Goal: Task Accomplishment & Management: Manage account settings

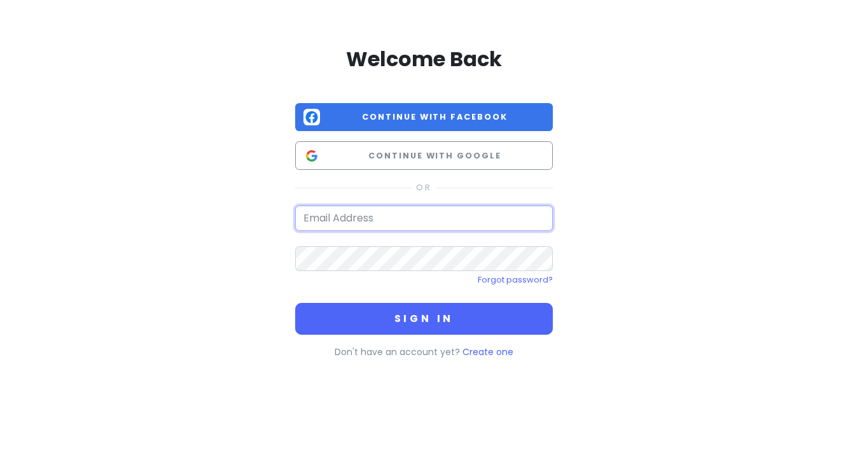
click at [382, 219] on input "email" at bounding box center [424, 217] width 258 height 25
type input "[PERSON_NAME][EMAIL_ADDRESS][PERSON_NAME][DOMAIN_NAME]"
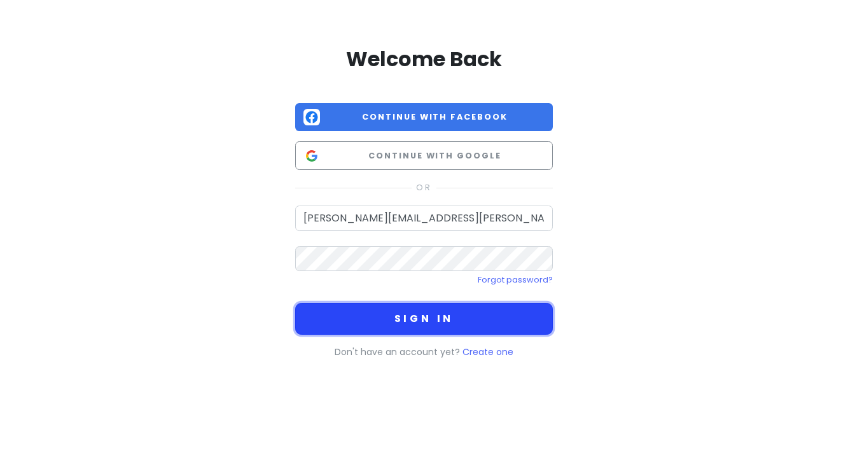
click at [400, 322] on button "Sign in" at bounding box center [424, 319] width 258 height 32
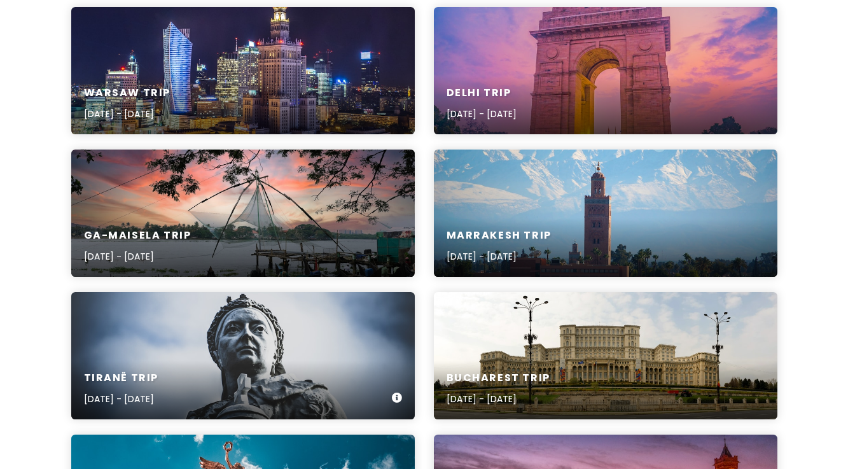
scroll to position [338, 0]
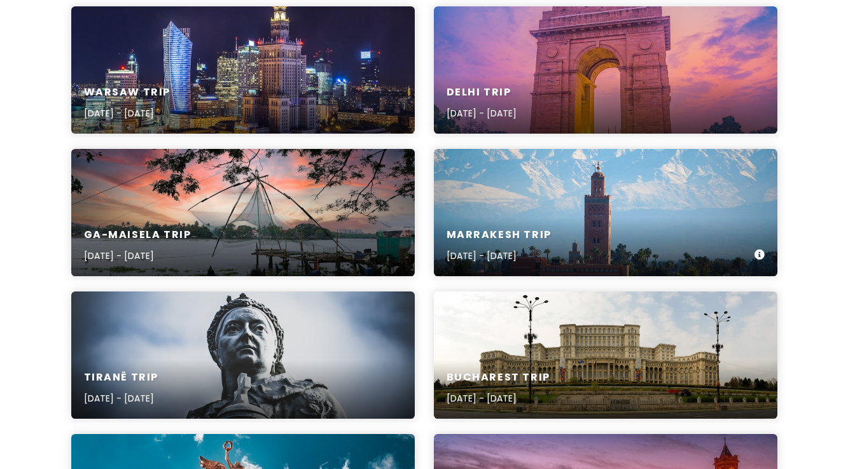
click at [550, 220] on div "Marrakesh Trip [DATE] - [DATE]" at bounding box center [605, 246] width 343 height 60
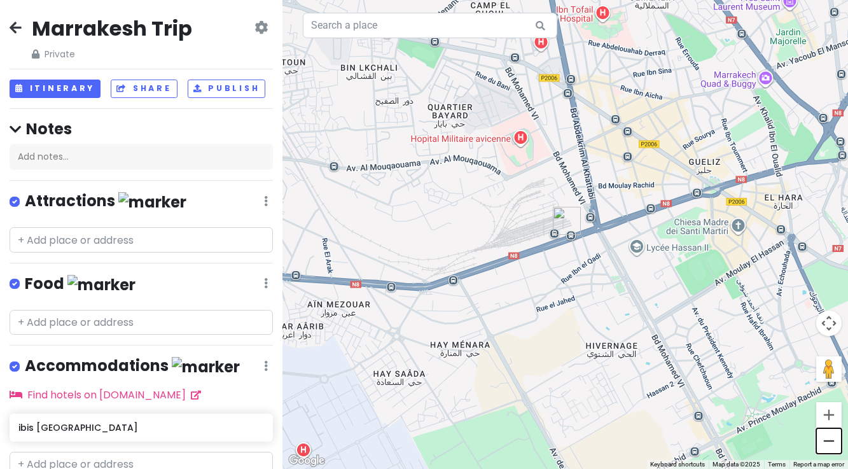
click at [828, 444] on button "Zoom out" at bounding box center [828, 440] width 25 height 25
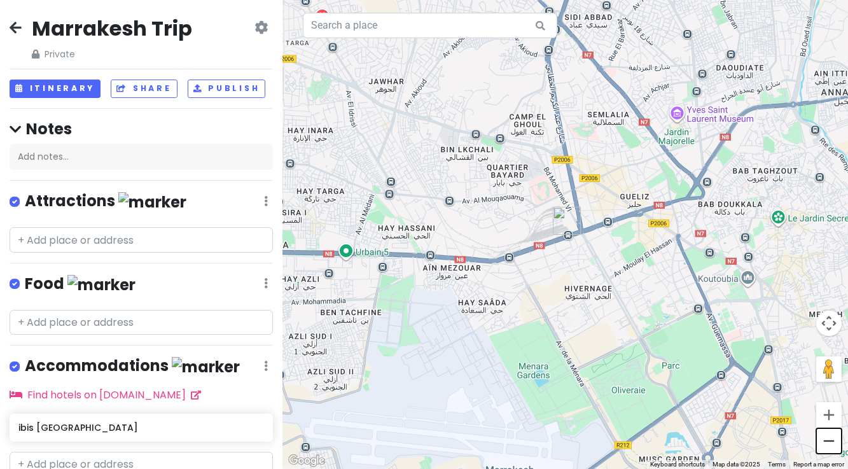
click at [828, 444] on button "Zoom out" at bounding box center [828, 440] width 25 height 25
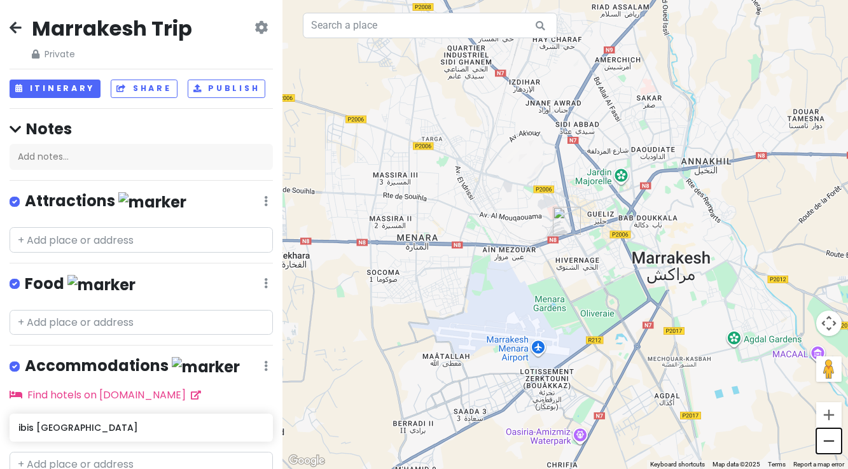
click at [828, 444] on button "Zoom out" at bounding box center [828, 440] width 25 height 25
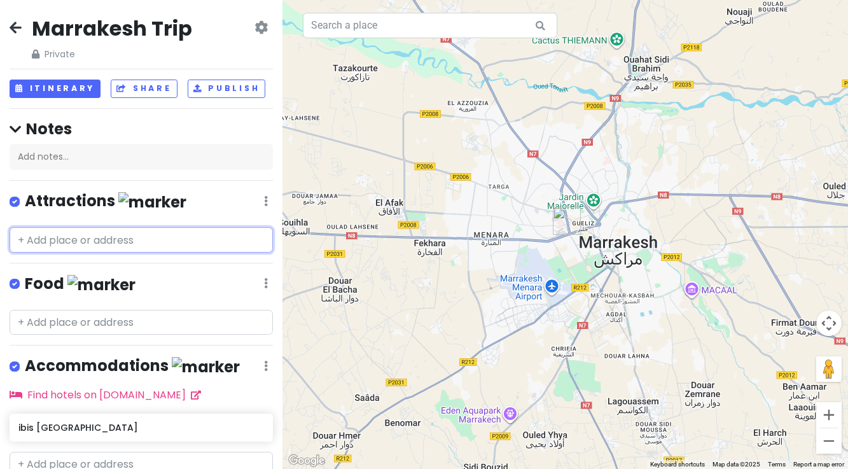
click at [122, 241] on input "text" at bounding box center [141, 239] width 263 height 25
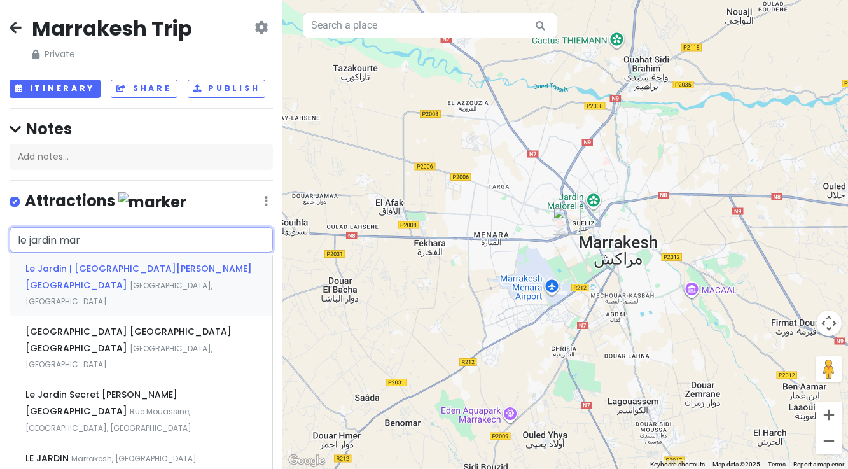
type input "le jardin ma"
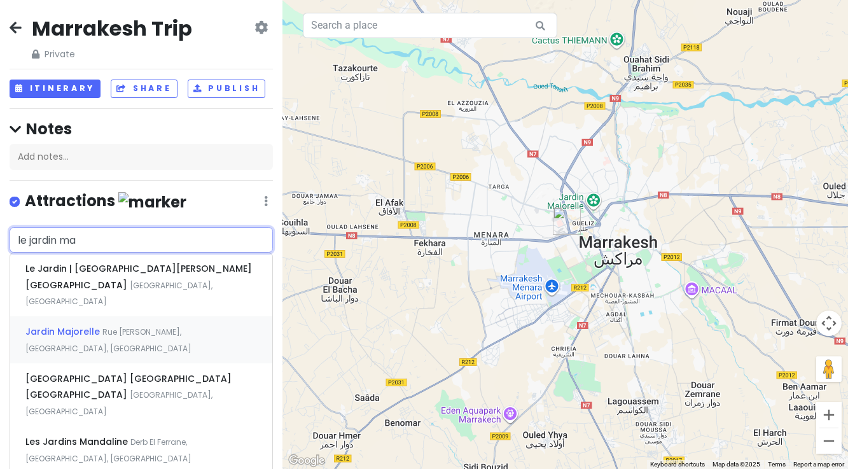
click at [96, 325] on span "Jardin Majorelle" at bounding box center [63, 331] width 77 height 13
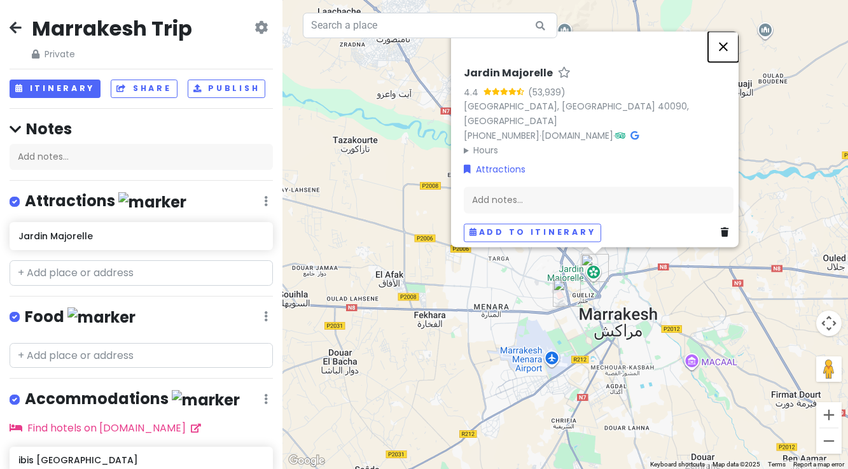
click at [728, 52] on button "Close" at bounding box center [723, 46] width 31 height 31
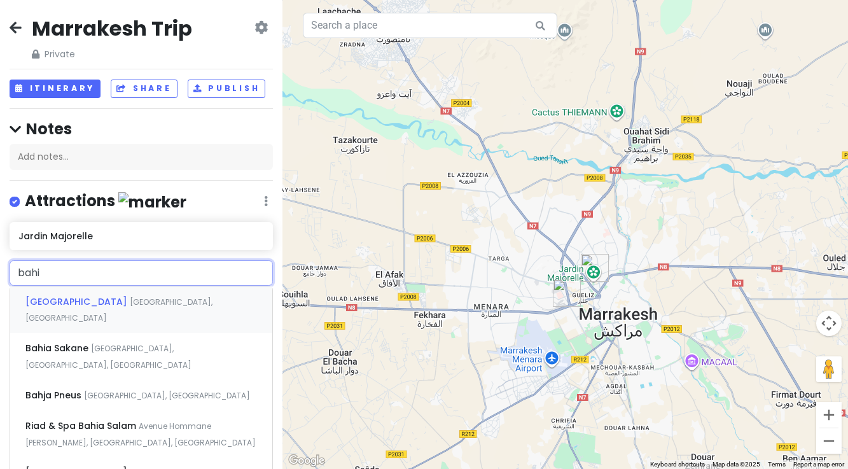
type input "[GEOGRAPHIC_DATA]"
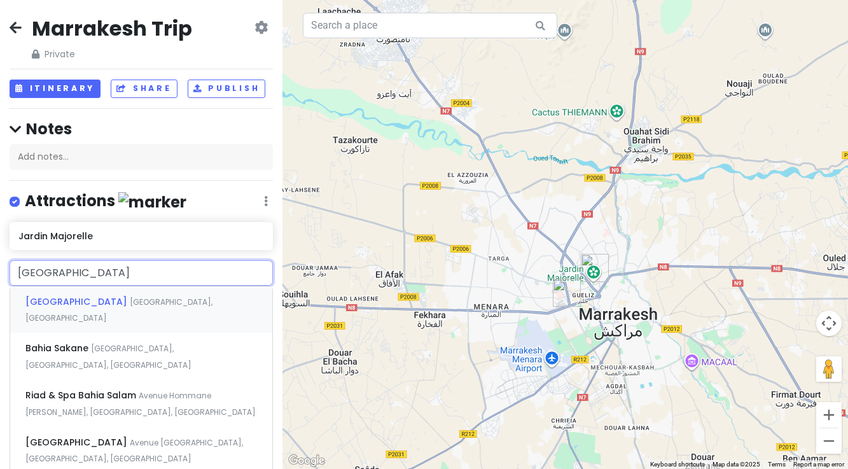
click at [81, 299] on span "[GEOGRAPHIC_DATA]" at bounding box center [77, 301] width 104 height 13
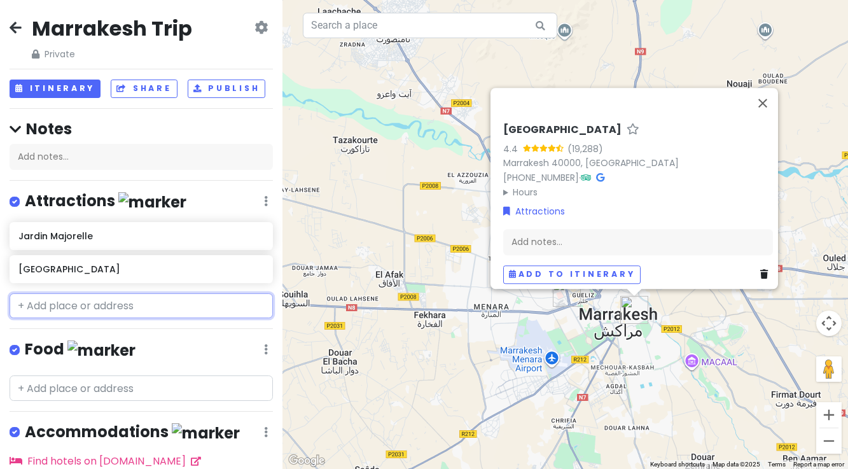
click at [81, 303] on input "text" at bounding box center [141, 305] width 263 height 25
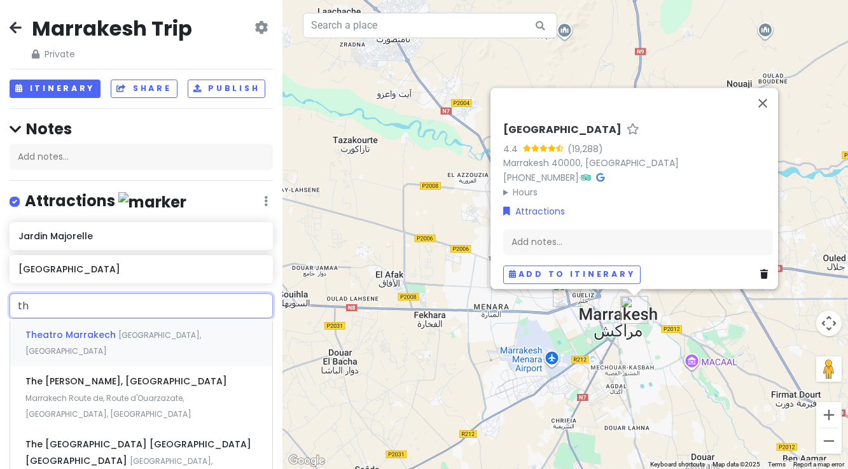
type input "t"
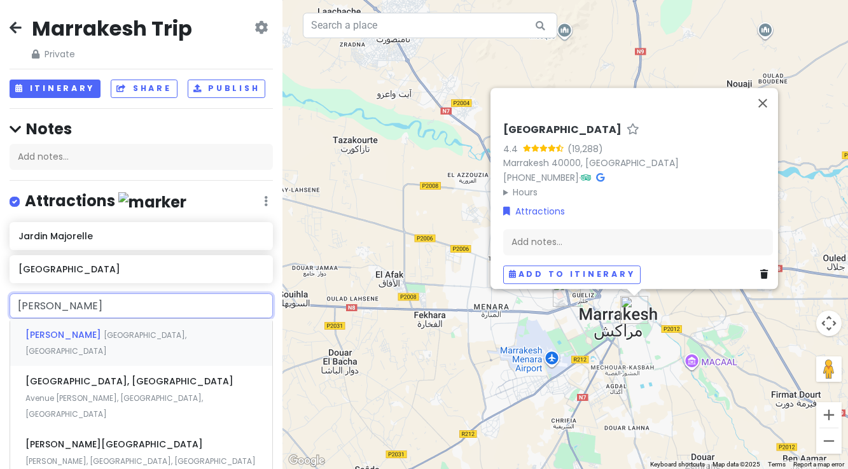
type input "[PERSON_NAME]"
click at [121, 335] on span "[GEOGRAPHIC_DATA], [GEOGRAPHIC_DATA]" at bounding box center [105, 342] width 161 height 27
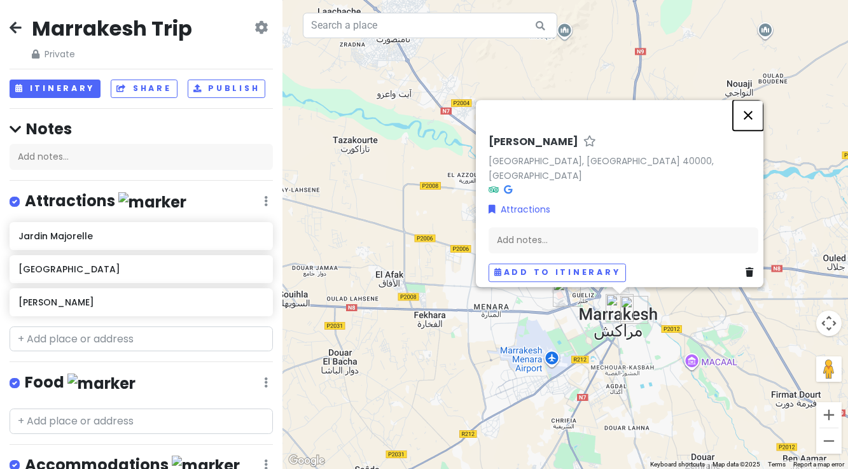
click at [756, 123] on button "Close" at bounding box center [748, 115] width 31 height 31
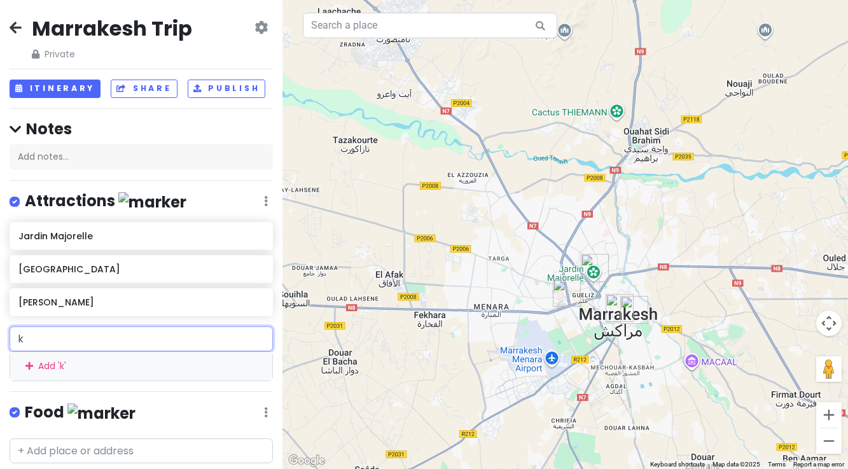
type input "ko"
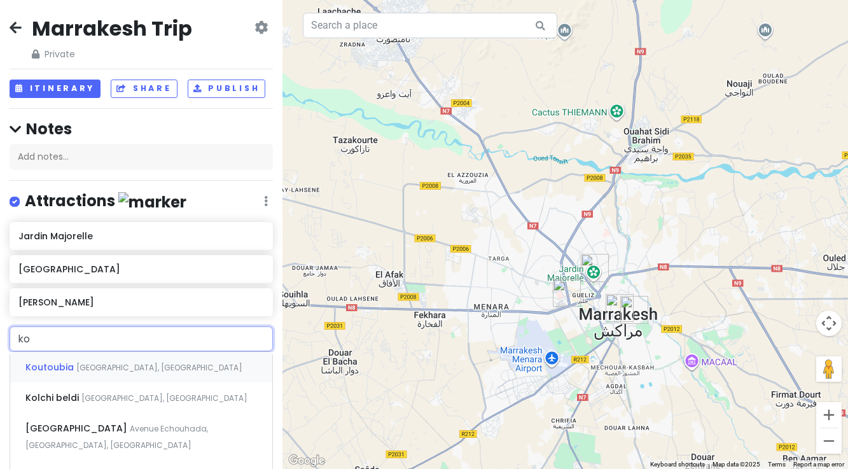
click at [72, 367] on span "Koutoubia" at bounding box center [50, 367] width 51 height 13
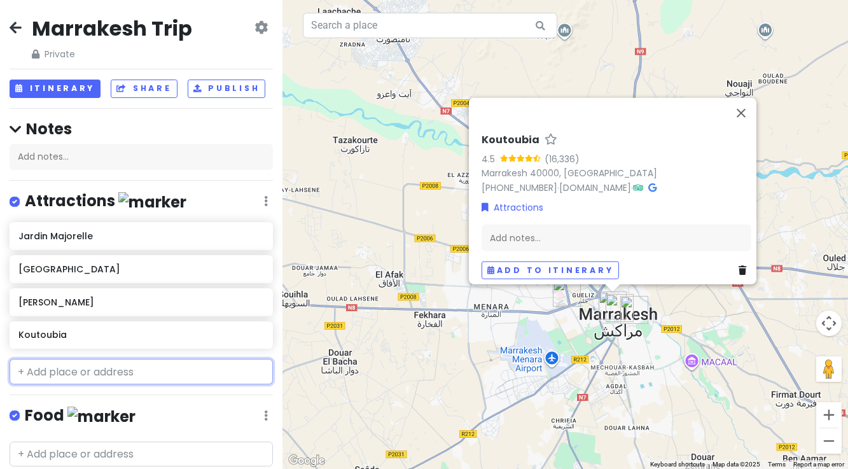
click at [106, 370] on input "text" at bounding box center [141, 371] width 263 height 25
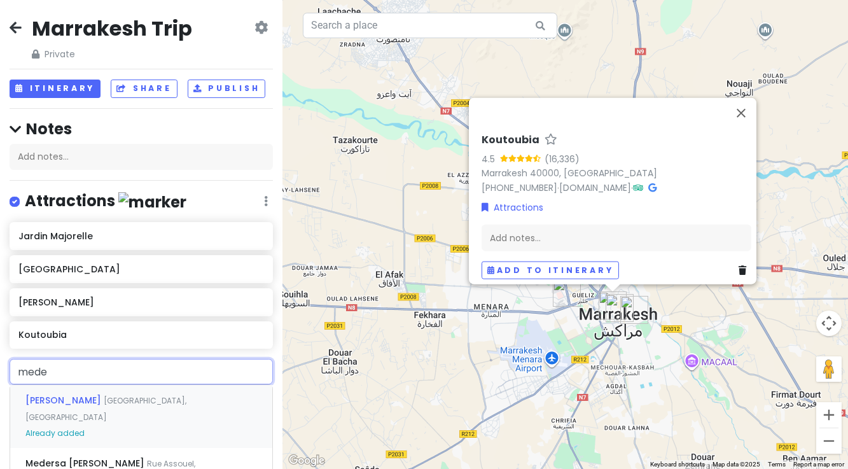
type input "[PERSON_NAME]"
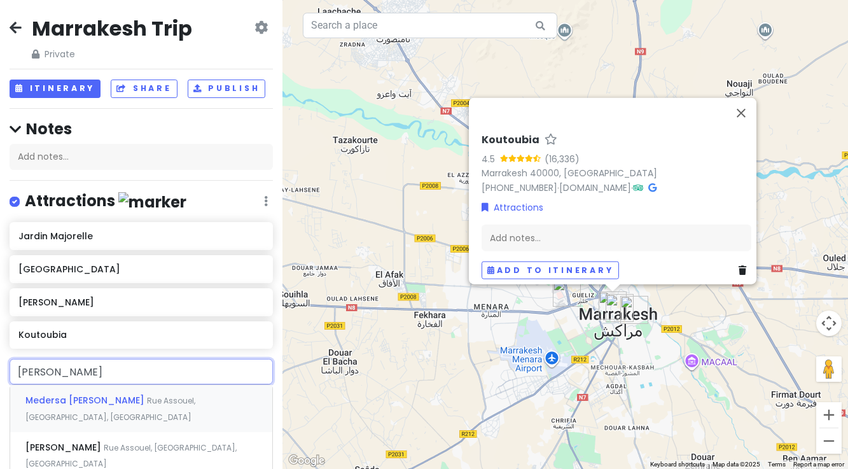
click at [107, 404] on span "Medersa [PERSON_NAME]" at bounding box center [85, 400] width 121 height 13
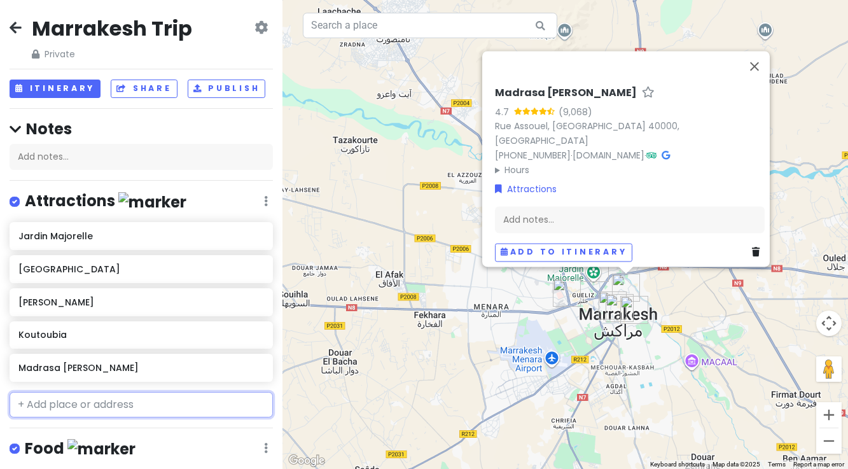
click at [64, 400] on input "text" at bounding box center [141, 404] width 263 height 25
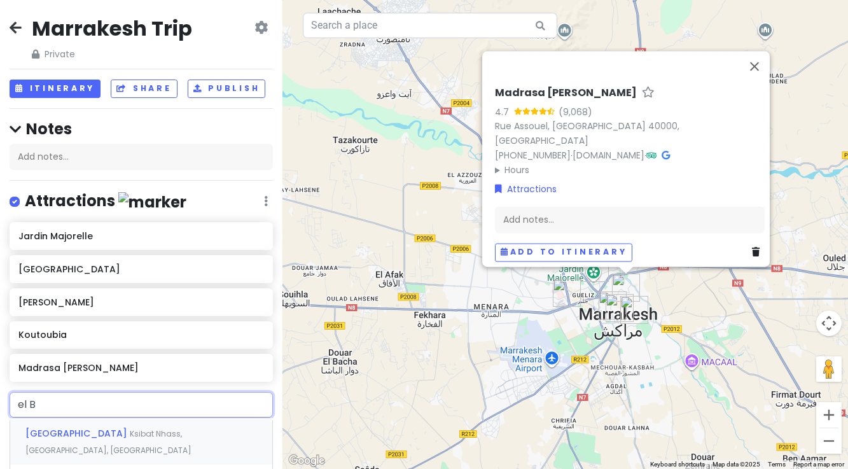
type input "el Ba"
click at [66, 438] on span "[GEOGRAPHIC_DATA]" at bounding box center [77, 433] width 104 height 13
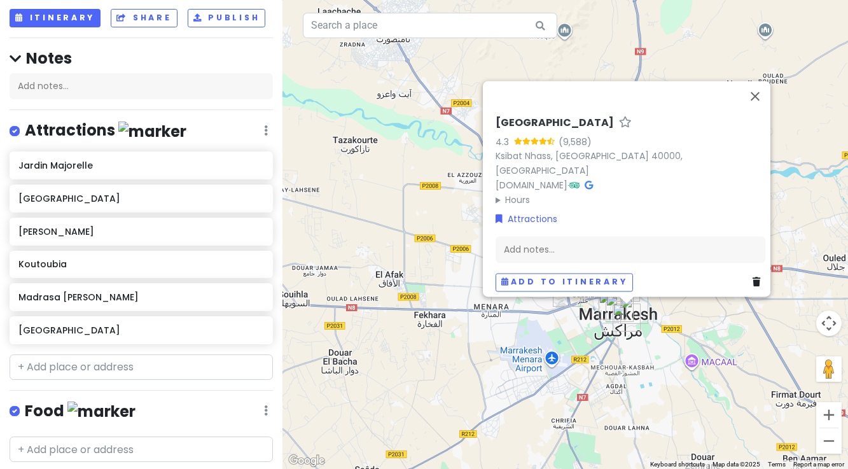
scroll to position [78, 0]
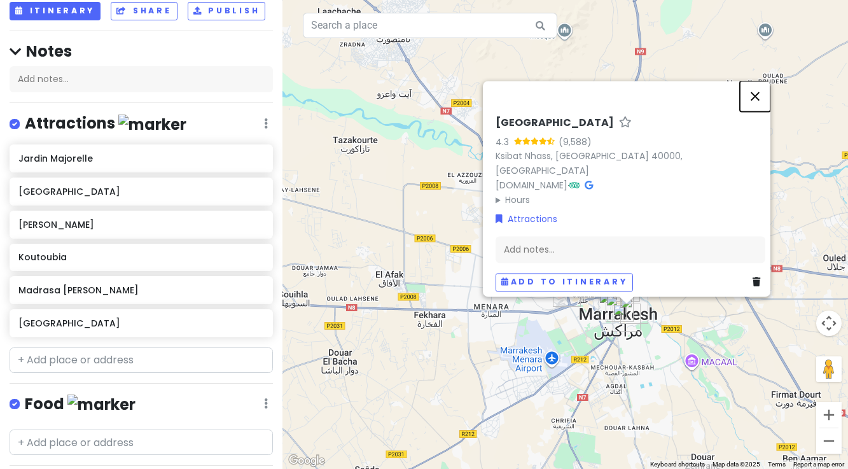
click at [763, 100] on button "Close" at bounding box center [755, 96] width 31 height 31
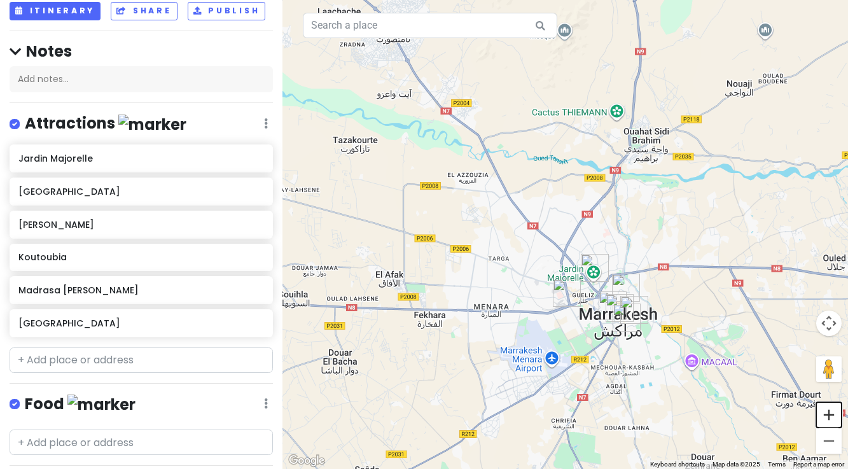
click at [826, 416] on button "Zoom in" at bounding box center [828, 414] width 25 height 25
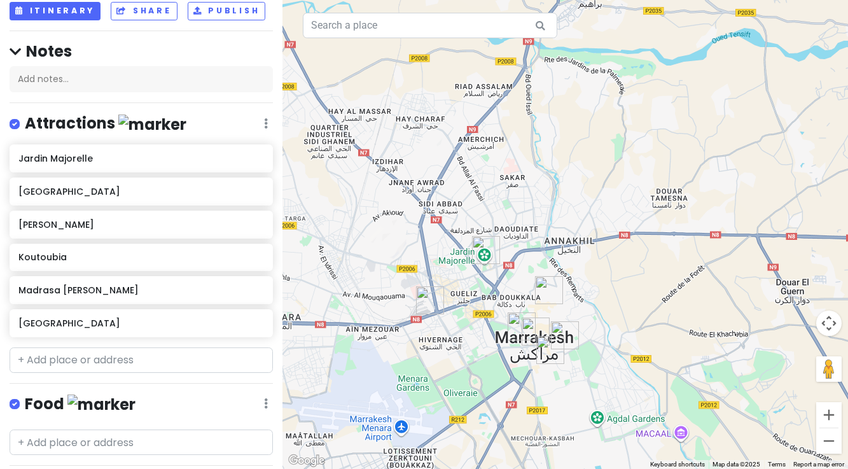
drag, startPoint x: 740, startPoint y: 391, endPoint x: 601, endPoint y: 327, distance: 153.4
click at [601, 327] on div at bounding box center [564, 234] width 565 height 469
click at [831, 418] on button "Zoom in" at bounding box center [828, 414] width 25 height 25
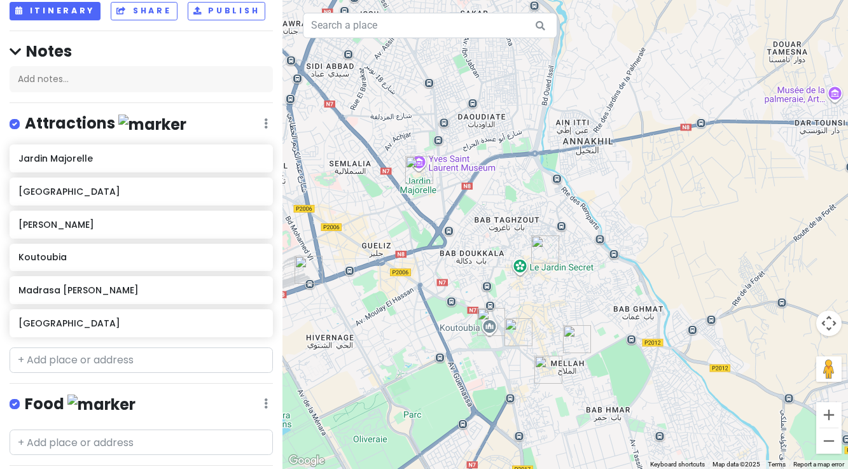
drag, startPoint x: 573, startPoint y: 435, endPoint x: 588, endPoint y: 323, distance: 113.0
click at [588, 323] on div "To navigate, press the arrow keys." at bounding box center [564, 234] width 565 height 469
click at [828, 415] on button "Zoom in" at bounding box center [828, 414] width 25 height 25
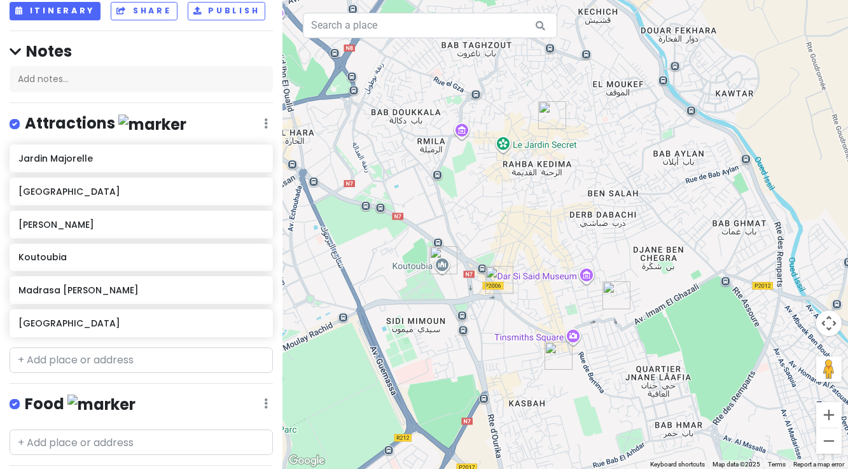
drag, startPoint x: 550, startPoint y: 422, endPoint x: 579, endPoint y: 258, distance: 166.6
click at [579, 258] on div at bounding box center [564, 234] width 565 height 469
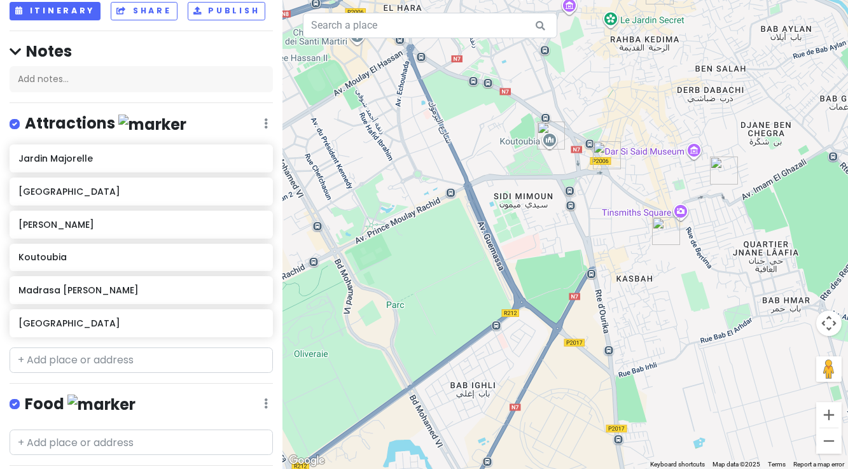
drag, startPoint x: 525, startPoint y: 205, endPoint x: 632, endPoint y: 82, distance: 163.2
click at [632, 82] on div at bounding box center [564, 234] width 565 height 469
click at [829, 443] on button "Zoom out" at bounding box center [828, 440] width 25 height 25
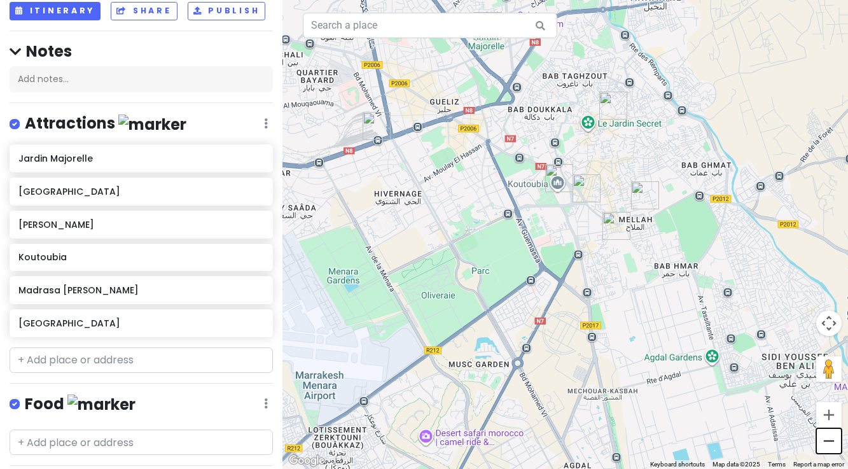
click at [829, 443] on button "Zoom out" at bounding box center [828, 440] width 25 height 25
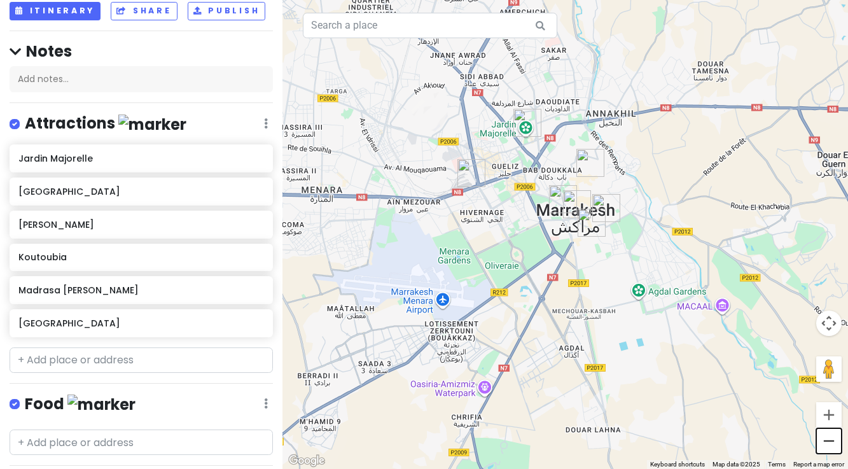
click at [829, 443] on button "Zoom out" at bounding box center [828, 440] width 25 height 25
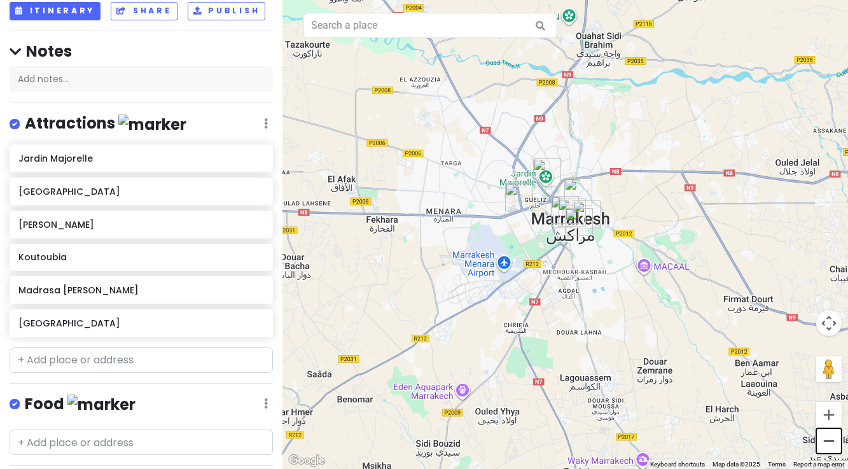
click at [829, 443] on button "Zoom out" at bounding box center [828, 440] width 25 height 25
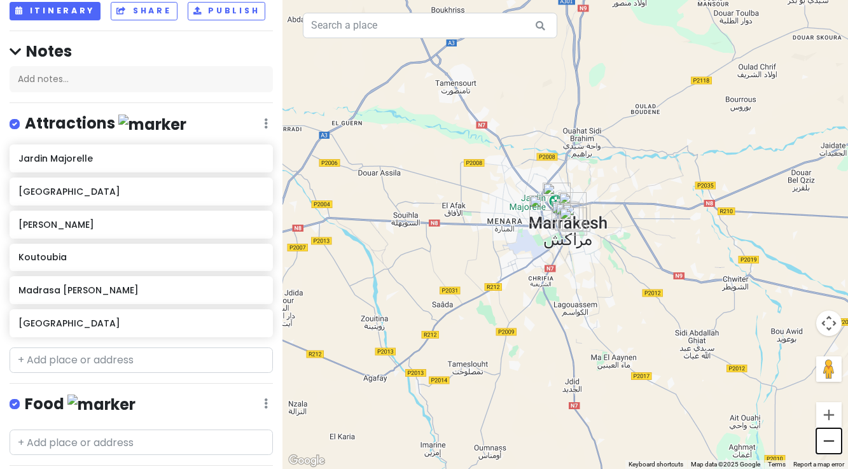
click at [826, 443] on button "Zoom out" at bounding box center [828, 440] width 25 height 25
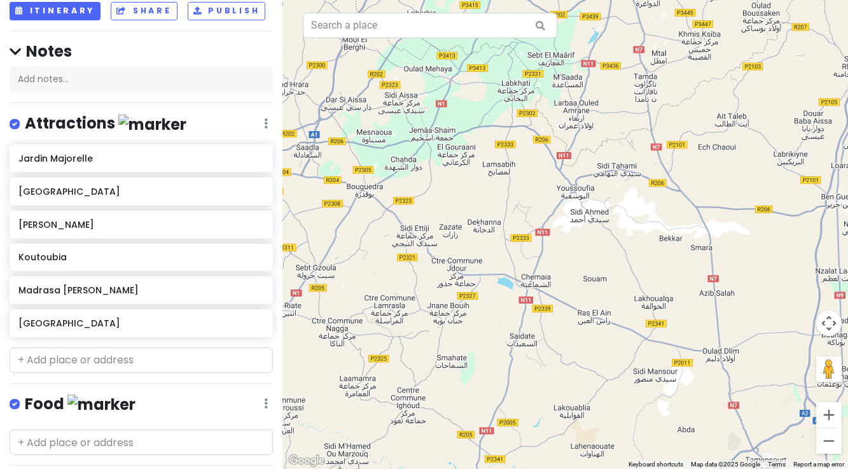
drag, startPoint x: 423, startPoint y: 144, endPoint x: 678, endPoint y: 448, distance: 397.3
click at [678, 448] on div at bounding box center [564, 234] width 565 height 469
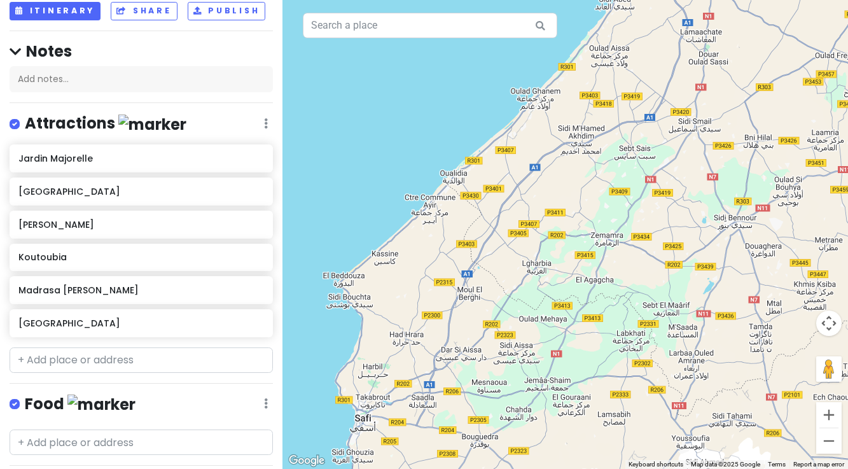
drag, startPoint x: 406, startPoint y: 274, endPoint x: 521, endPoint y: 522, distance: 273.5
click at [521, 468] on html "Marrakesh Trip Private Change Dates Make a Copy Delete Trip Go Pro ⚡️ Give Feed…" at bounding box center [424, 234] width 848 height 469
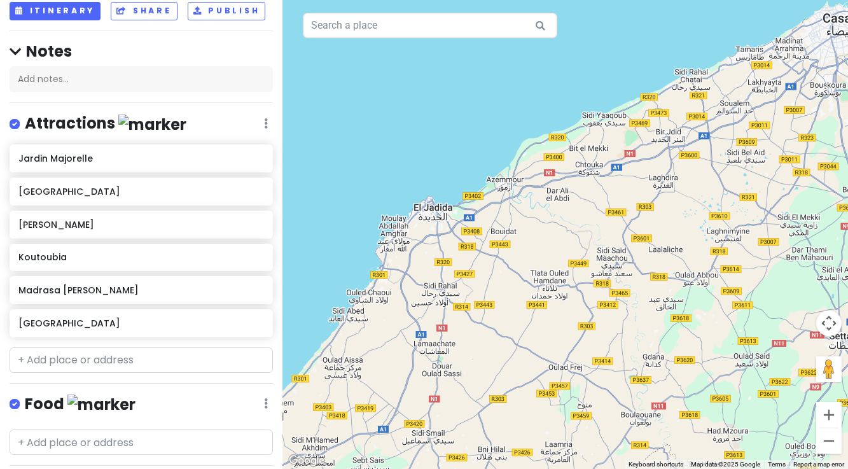
drag, startPoint x: 714, startPoint y: 138, endPoint x: 454, endPoint y: 446, distance: 403.0
click at [448, 452] on div at bounding box center [564, 234] width 565 height 469
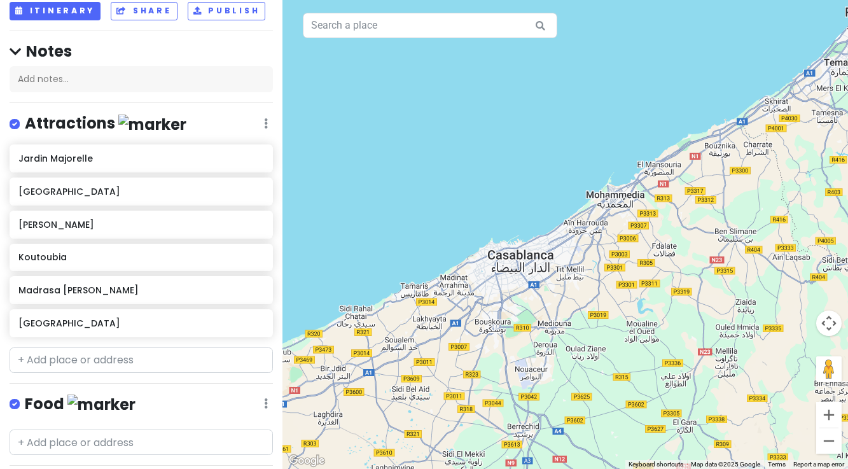
drag, startPoint x: 772, startPoint y: 211, endPoint x: 504, endPoint y: 405, distance: 330.7
click at [434, 450] on div at bounding box center [564, 234] width 565 height 469
click at [831, 419] on button "Zoom in" at bounding box center [828, 414] width 25 height 25
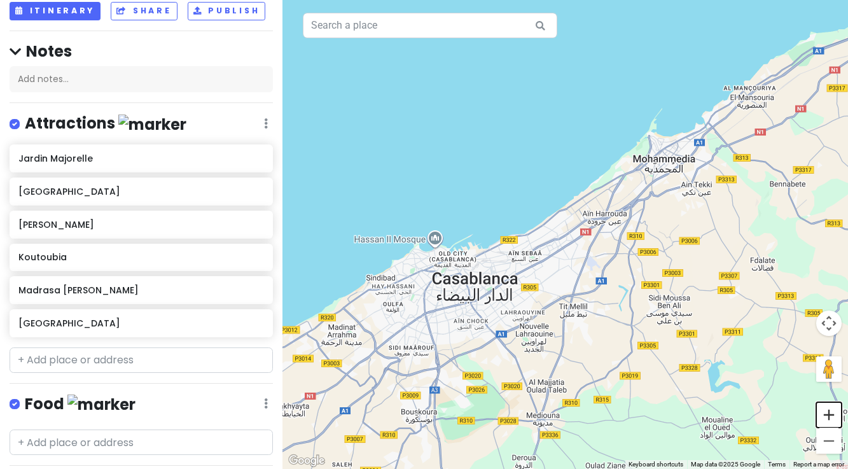
click at [831, 420] on button "Zoom in" at bounding box center [828, 414] width 25 height 25
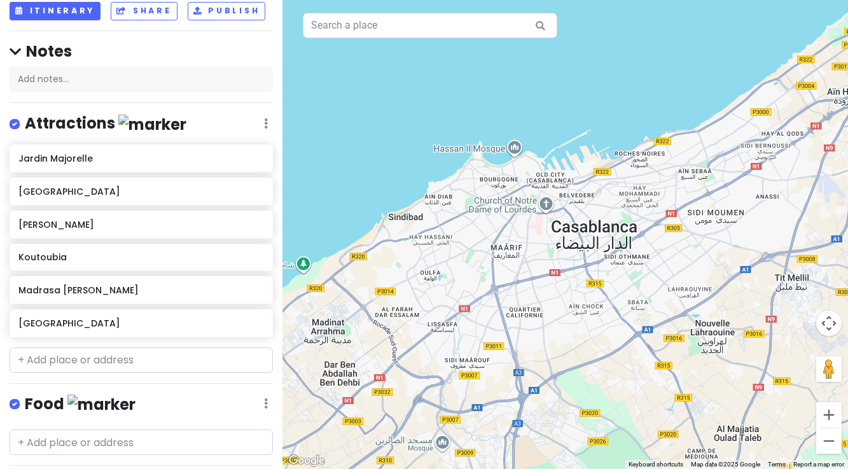
drag, startPoint x: 471, startPoint y: 385, endPoint x: 675, endPoint y: 284, distance: 227.3
click at [675, 284] on div at bounding box center [564, 234] width 565 height 469
click at [62, 357] on input "text" at bounding box center [141, 359] width 263 height 25
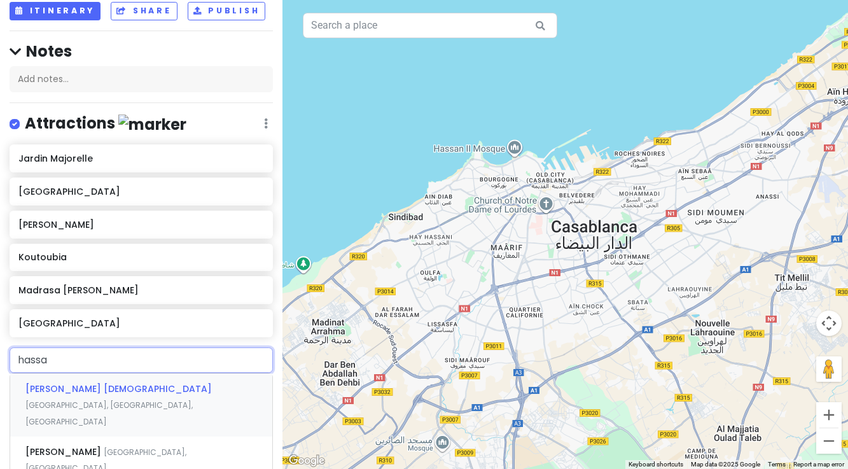
type input "[PERSON_NAME]"
click at [61, 390] on span "[PERSON_NAME] [DEMOGRAPHIC_DATA]" at bounding box center [118, 388] width 186 height 13
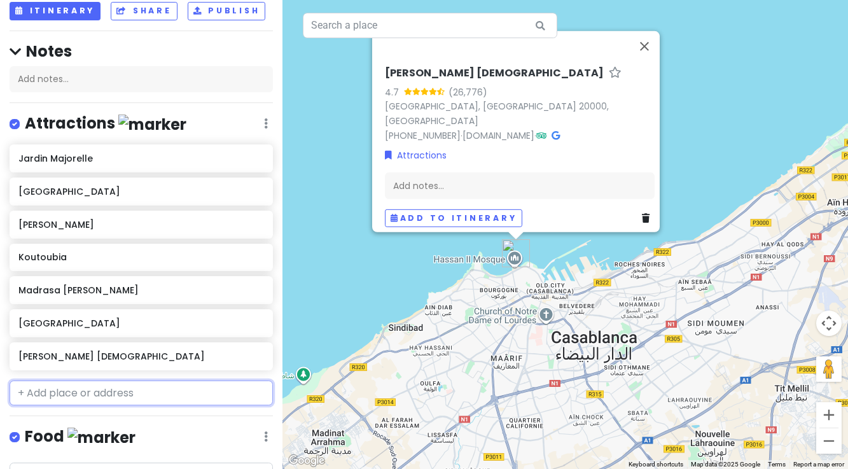
click at [138, 391] on input "text" at bounding box center [141, 392] width 263 height 25
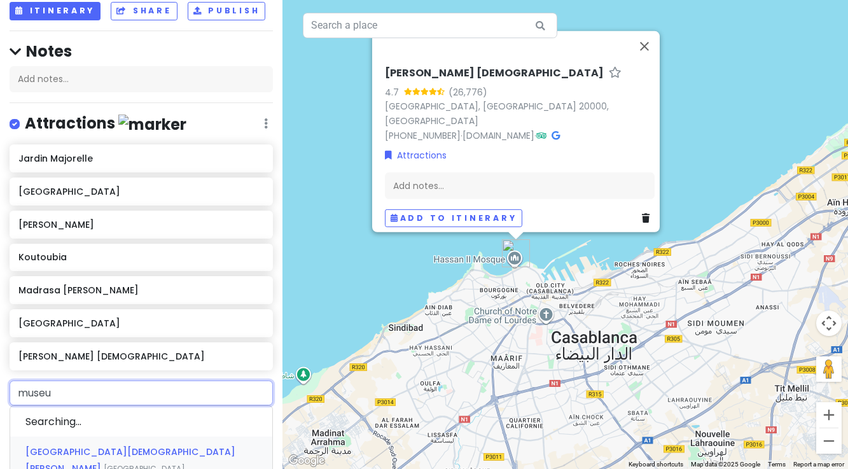
type input "museum"
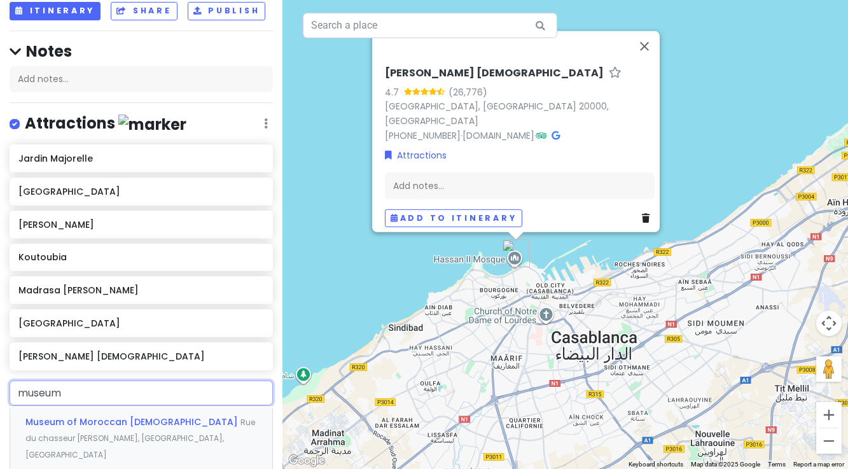
click at [135, 426] on span "Museum of Moroccan [DEMOGRAPHIC_DATA]" at bounding box center [132, 421] width 215 height 13
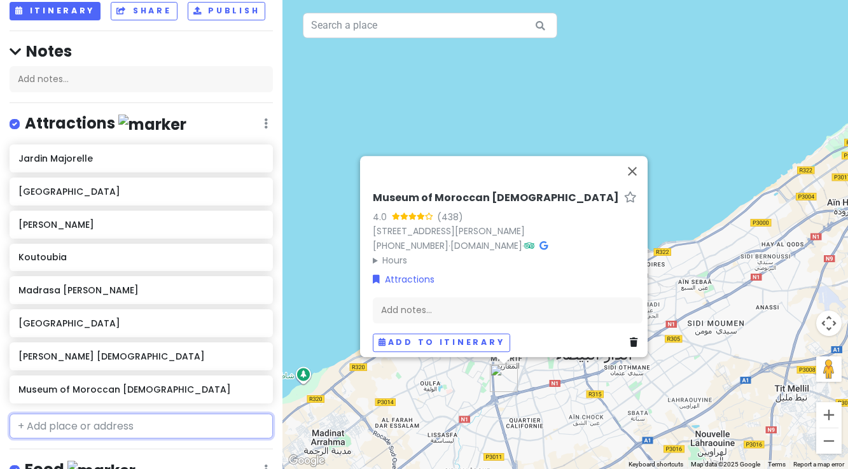
click at [120, 424] on input "text" at bounding box center [141, 425] width 263 height 25
type input "Ain [PERSON_NAME]"
click at [84, 453] on span "[GEOGRAPHIC_DATA]" at bounding box center [77, 454] width 104 height 13
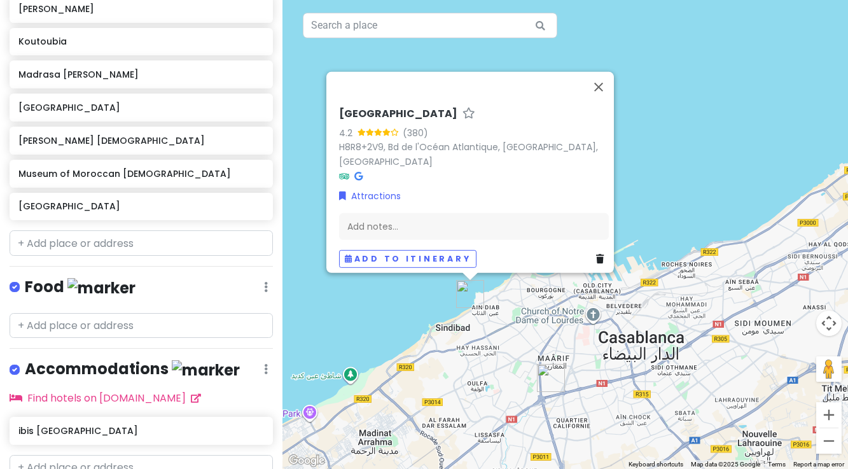
scroll to position [294, 0]
click at [88, 325] on input "text" at bounding box center [141, 324] width 263 height 25
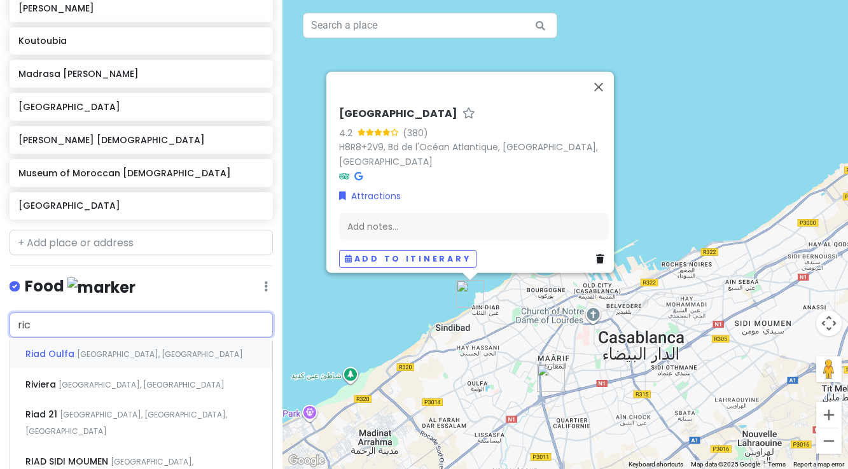
type input "[PERSON_NAME]"
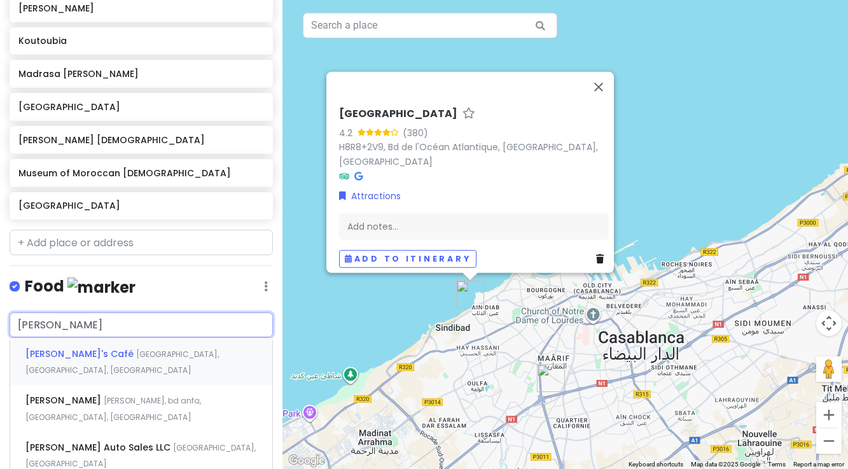
click at [88, 313] on input "[PERSON_NAME]" at bounding box center [141, 324] width 263 height 25
click at [69, 354] on span "[PERSON_NAME]'s Café" at bounding box center [80, 353] width 111 height 13
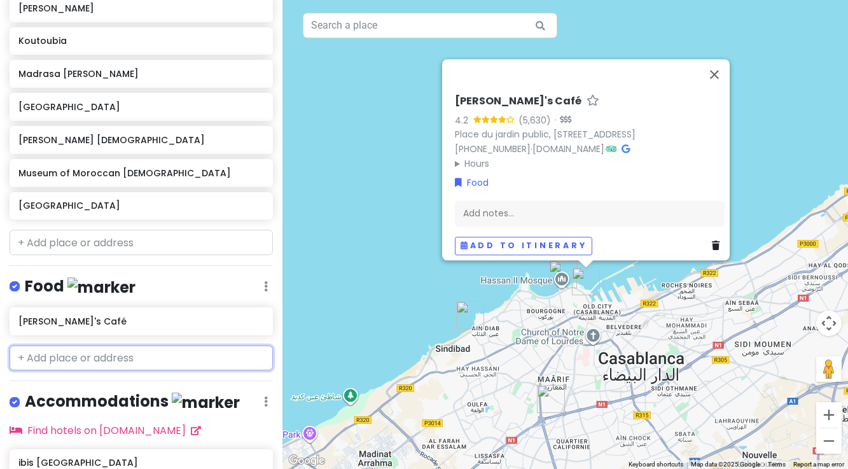
click at [76, 354] on input "text" at bounding box center [141, 357] width 263 height 25
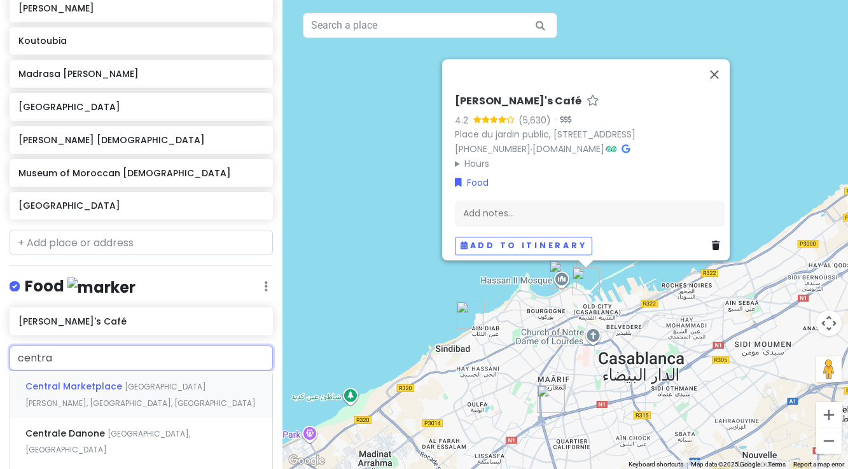
type input "central"
click at [79, 384] on span "Central Marketplace" at bounding box center [74, 386] width 99 height 13
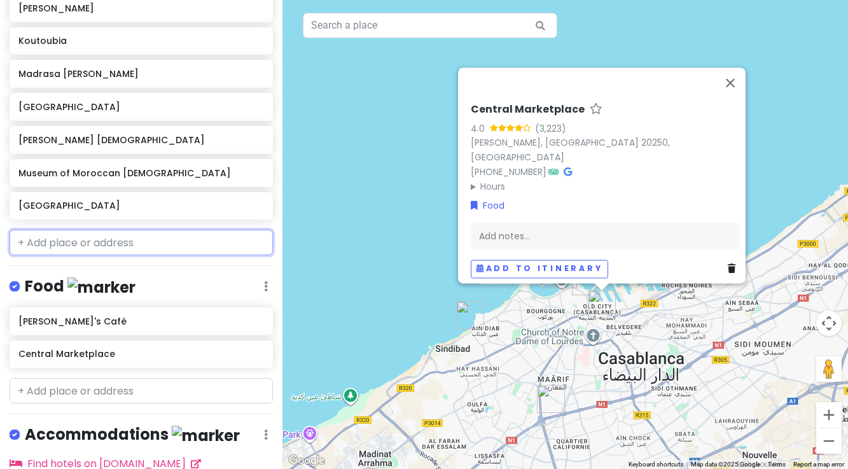
click at [71, 244] on input "text" at bounding box center [141, 242] width 263 height 25
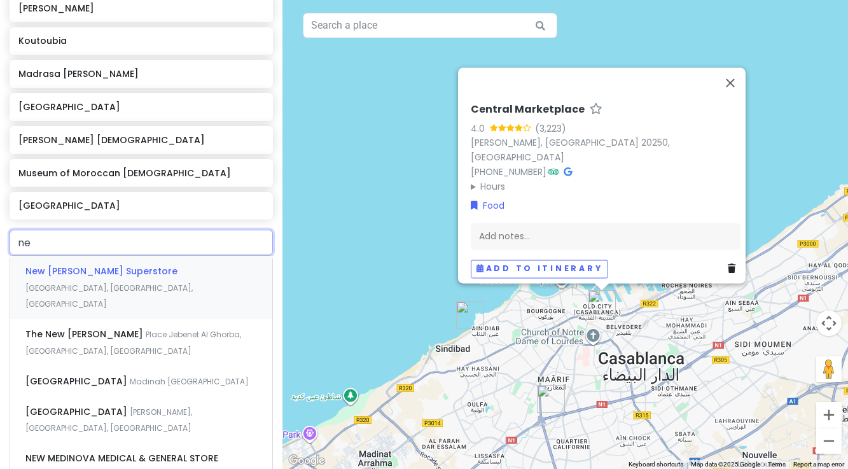
type input "n"
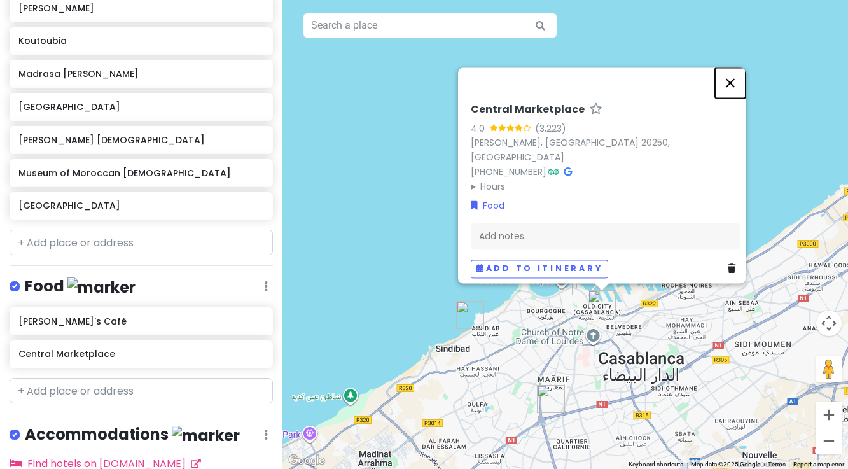
click at [744, 84] on button "Close" at bounding box center [730, 82] width 31 height 31
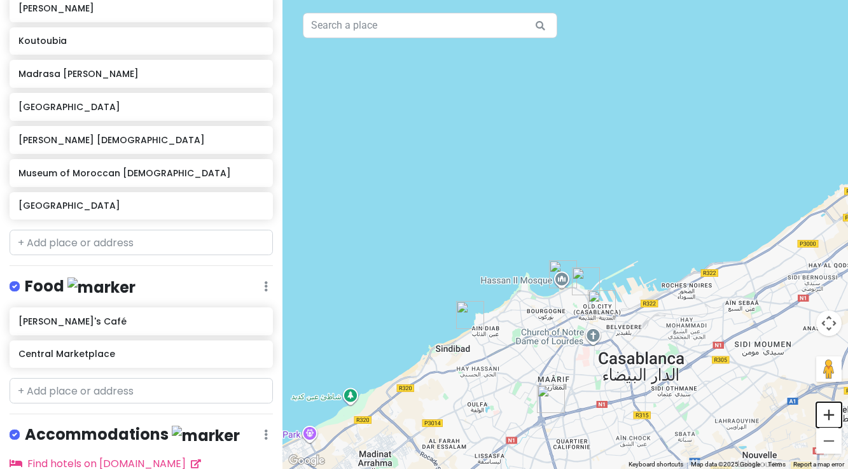
click at [826, 418] on button "Zoom in" at bounding box center [828, 414] width 25 height 25
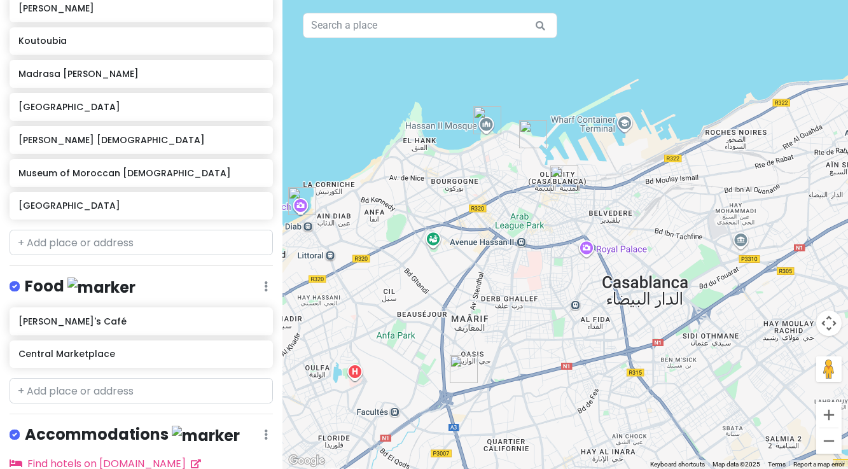
drag, startPoint x: 663, startPoint y: 434, endPoint x: 590, endPoint y: 225, distance: 221.9
click at [590, 225] on div at bounding box center [564, 234] width 565 height 469
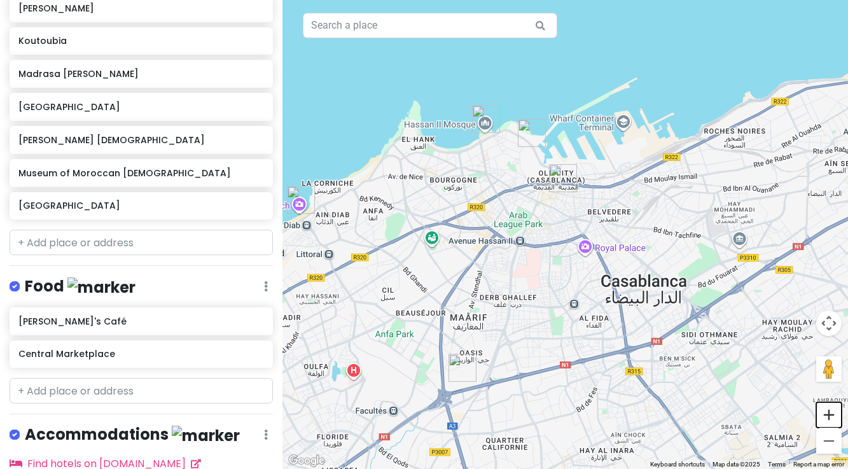
click at [831, 418] on button "Zoom in" at bounding box center [828, 414] width 25 height 25
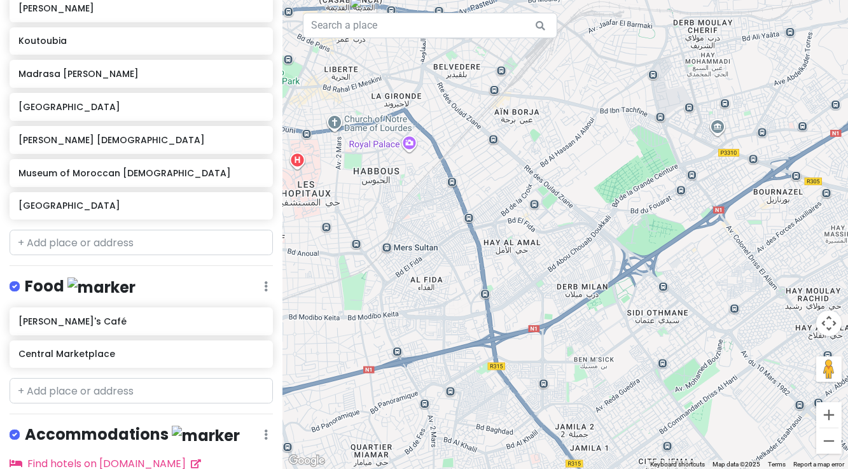
drag, startPoint x: 646, startPoint y: 374, endPoint x: 448, endPoint y: 249, distance: 233.3
click at [448, 249] on div at bounding box center [564, 234] width 565 height 469
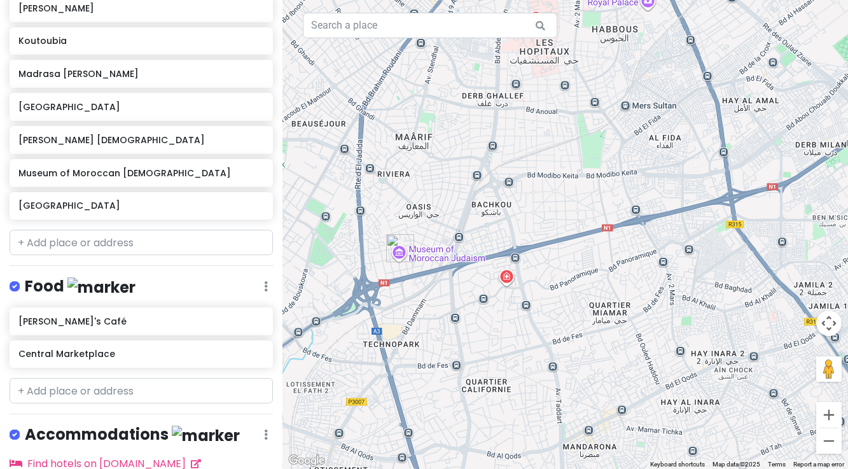
drag, startPoint x: 523, startPoint y: 363, endPoint x: 761, endPoint y: 221, distance: 277.5
click at [761, 221] on div at bounding box center [564, 234] width 565 height 469
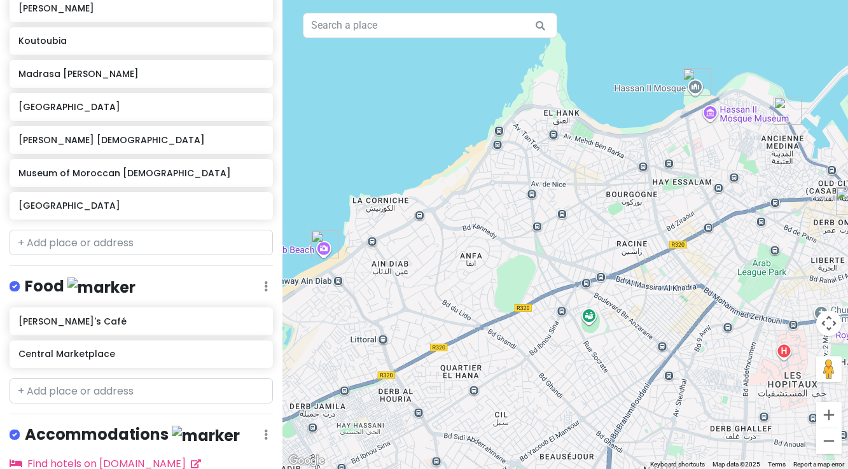
drag, startPoint x: 464, startPoint y: 151, endPoint x: 712, endPoint y: 485, distance: 416.0
click at [712, 468] on html "Marrakesh Trip Private Change Dates Make a Copy Delete Trip Go Pro ⚡️ Give Feed…" at bounding box center [424, 234] width 848 height 469
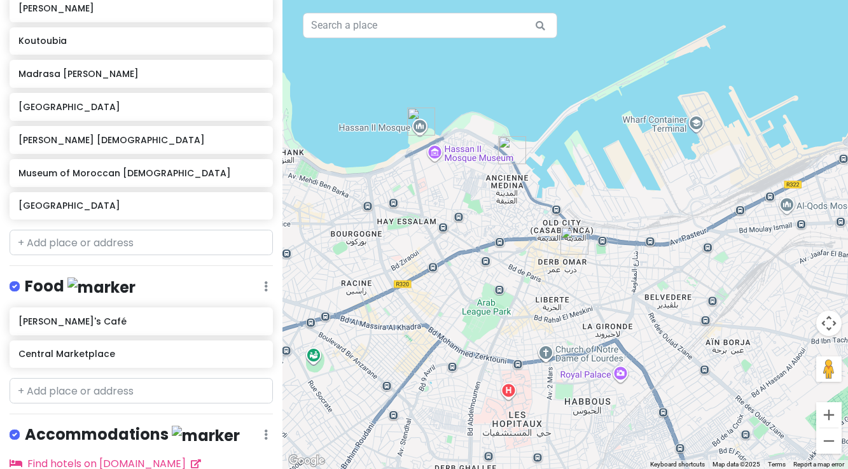
drag, startPoint x: 754, startPoint y: 158, endPoint x: 476, endPoint y: 199, distance: 280.9
click at [476, 199] on div at bounding box center [564, 234] width 565 height 469
click at [826, 414] on button "Zoom in" at bounding box center [828, 414] width 25 height 25
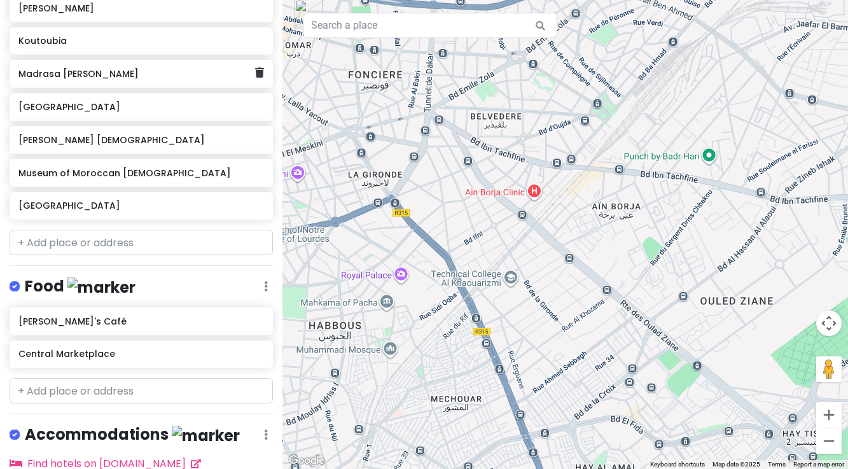
drag, startPoint x: 518, startPoint y: 309, endPoint x: 356, endPoint y: 97, distance: 267.7
click at [352, 97] on div at bounding box center [564, 234] width 565 height 469
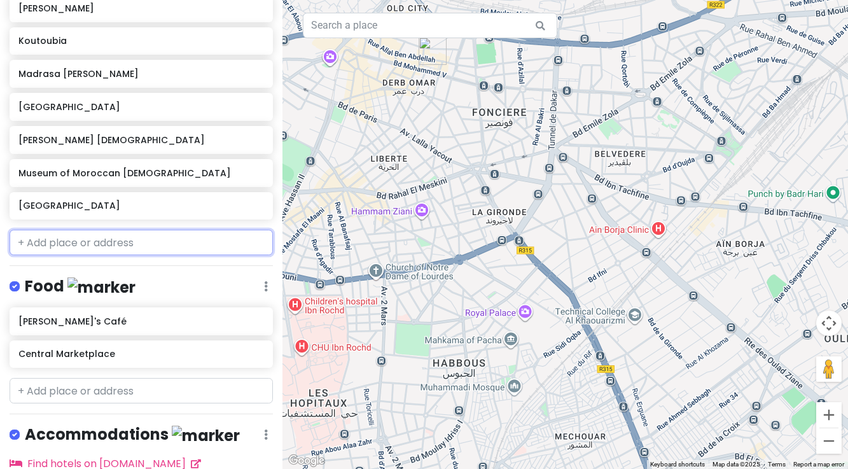
click at [79, 242] on input "text" at bounding box center [141, 242] width 263 height 25
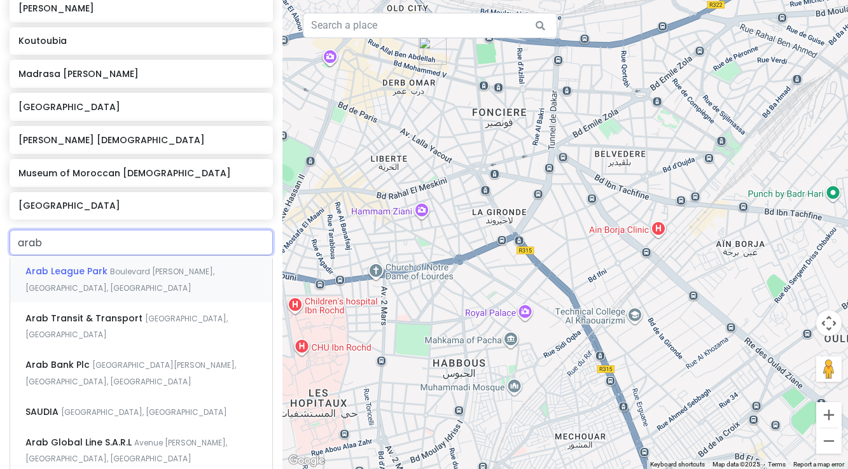
type input "arab l"
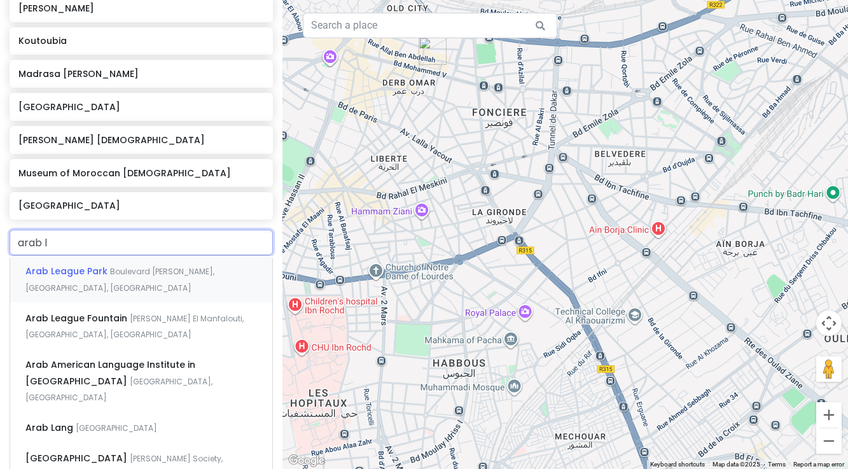
click at [83, 279] on div "[GEOGRAPHIC_DATA] [PERSON_NAME], [GEOGRAPHIC_DATA], [GEOGRAPHIC_DATA]" at bounding box center [141, 279] width 262 height 47
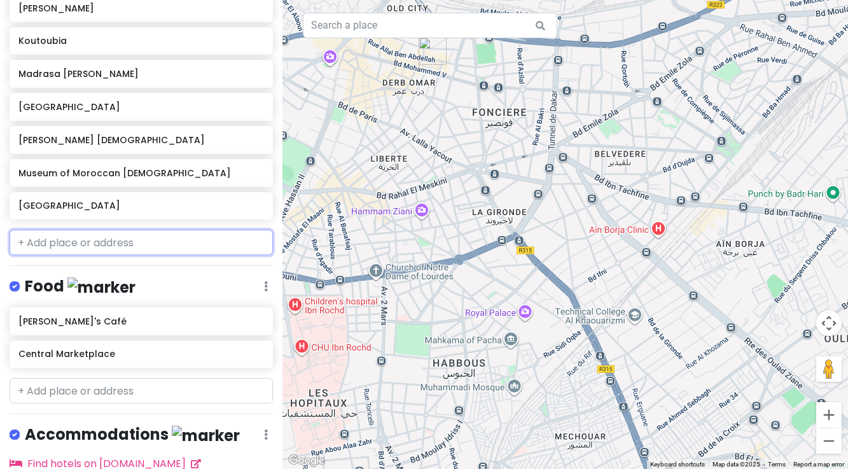
scroll to position [327, 0]
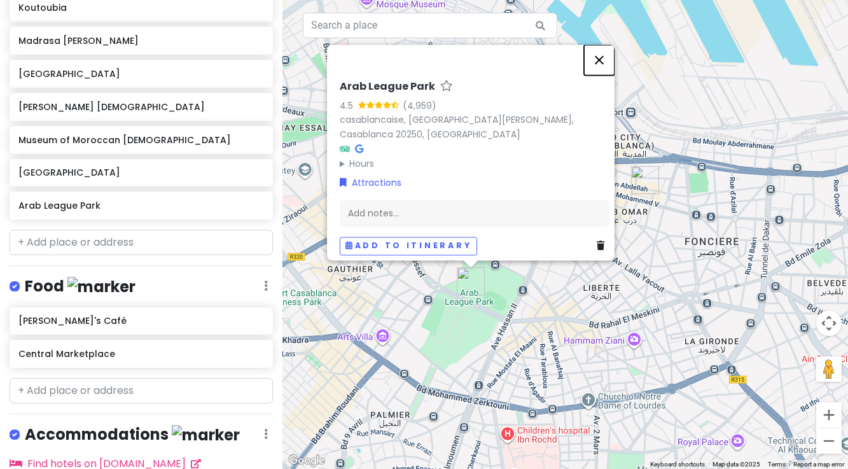
click at [606, 53] on button "Close" at bounding box center [599, 60] width 31 height 31
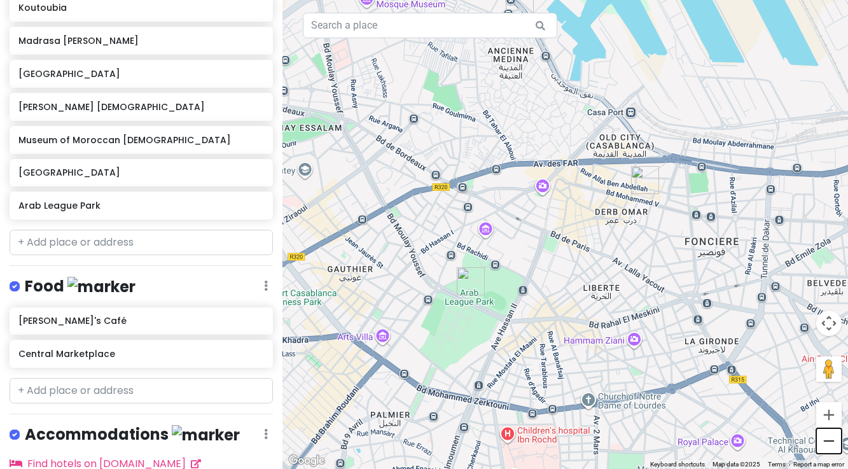
click at [828, 440] on button "Zoom out" at bounding box center [828, 440] width 25 height 25
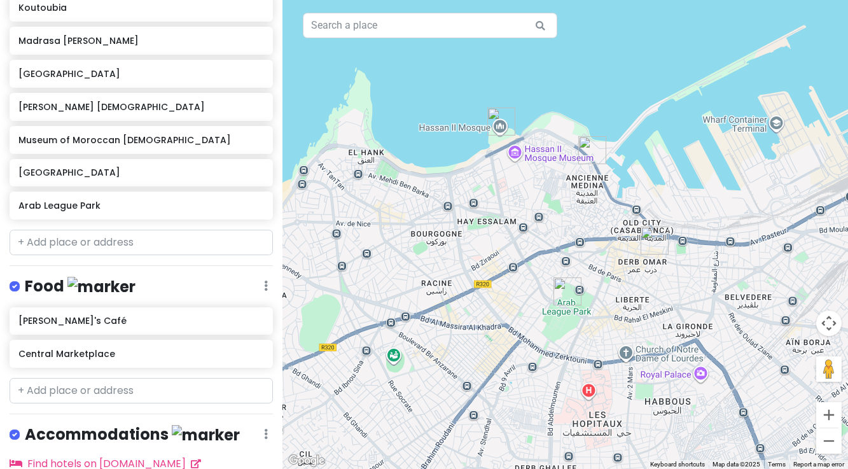
drag, startPoint x: 640, startPoint y: 234, endPoint x: 689, endPoint y: 275, distance: 64.1
click at [689, 275] on div at bounding box center [564, 234] width 565 height 469
click at [140, 241] on input "text" at bounding box center [141, 242] width 263 height 25
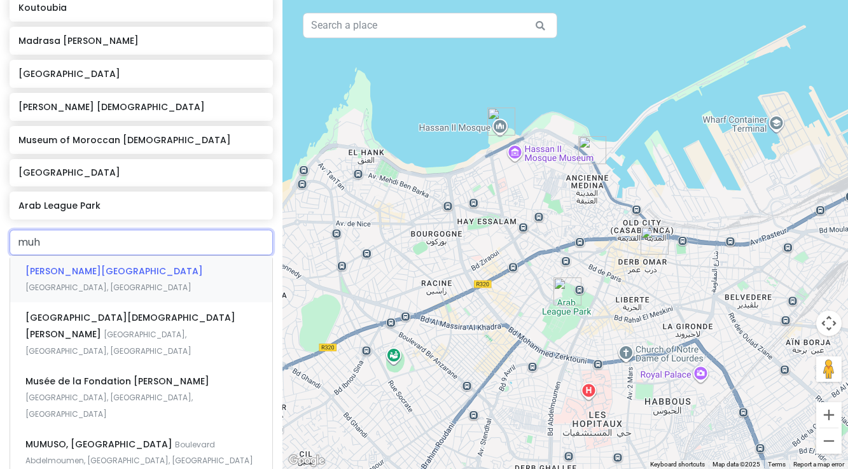
type input "[PERSON_NAME]"
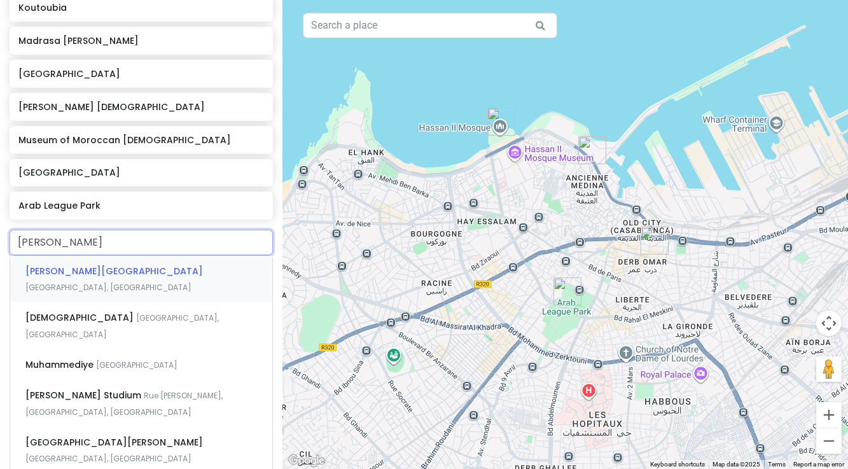
click at [131, 282] on span "[GEOGRAPHIC_DATA], [GEOGRAPHIC_DATA]" at bounding box center [108, 287] width 166 height 11
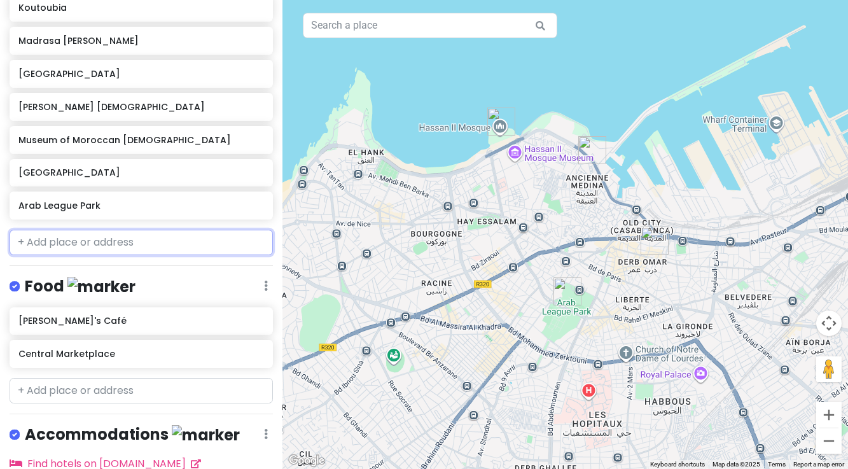
scroll to position [359, 0]
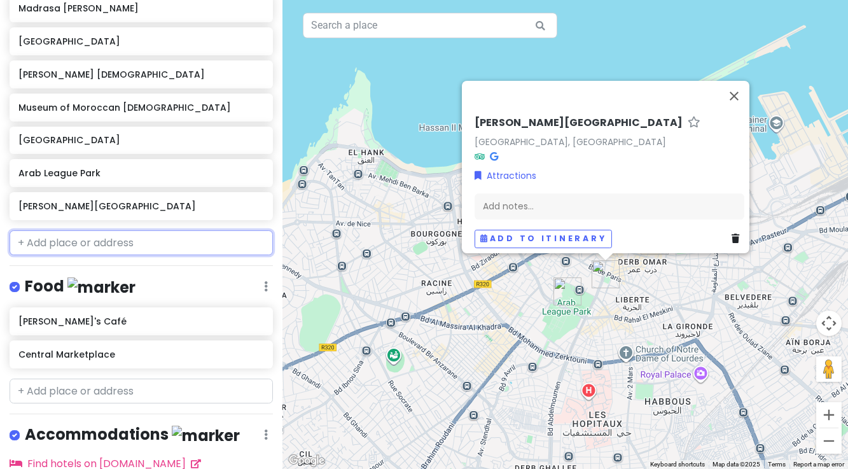
click at [95, 244] on input "text" at bounding box center [141, 242] width 263 height 25
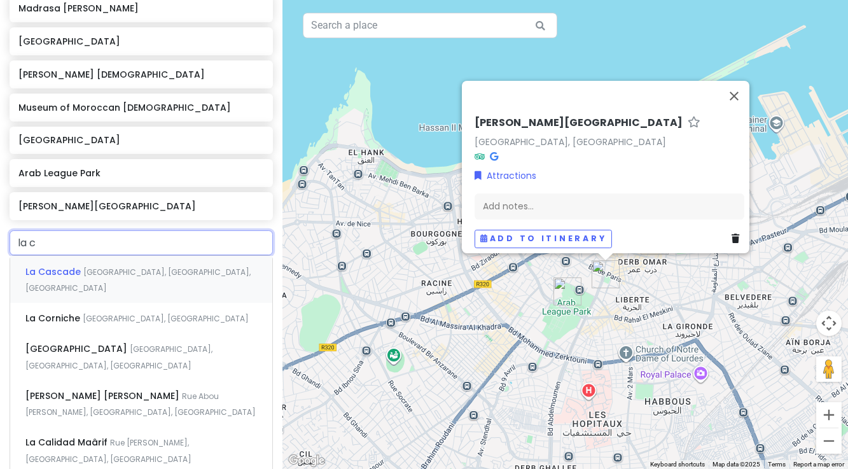
type input "la co"
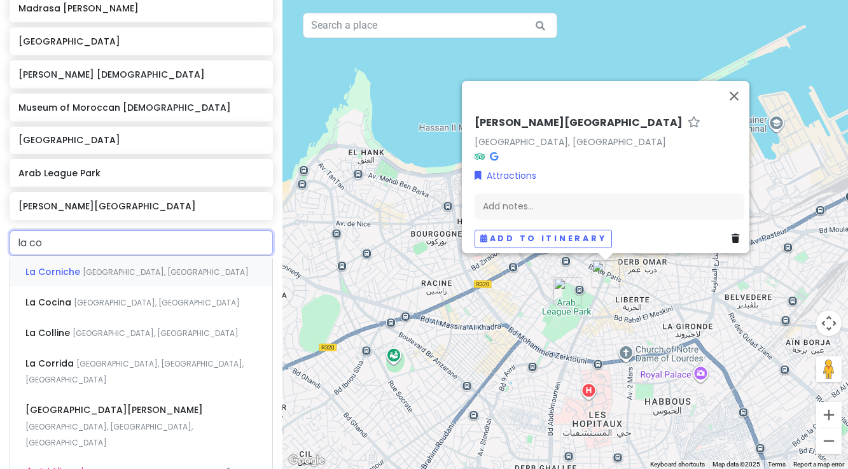
click at [80, 271] on span "La Corniche" at bounding box center [53, 271] width 57 height 13
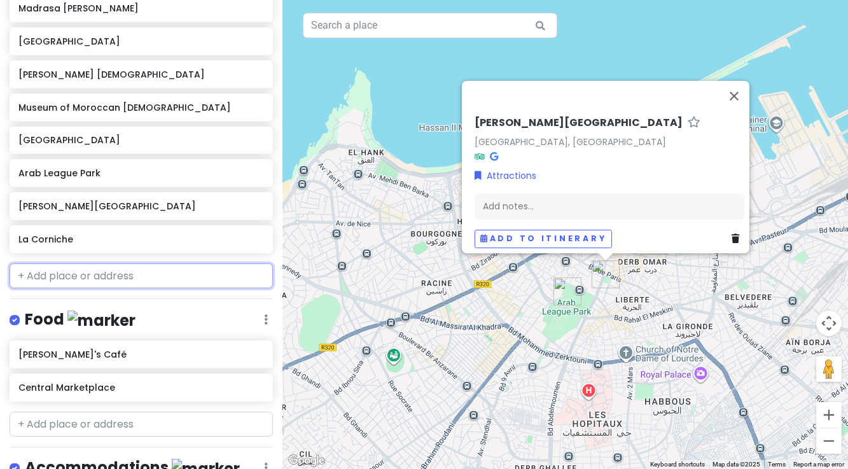
scroll to position [392, 0]
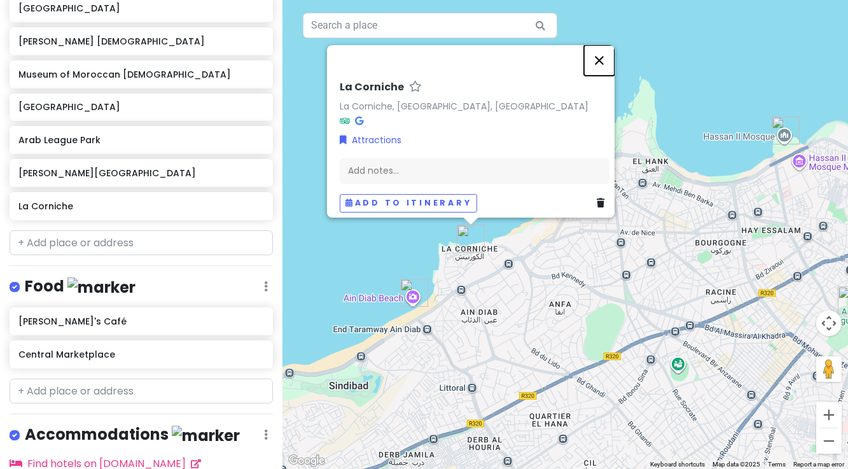
click at [600, 56] on button "Close" at bounding box center [599, 60] width 31 height 31
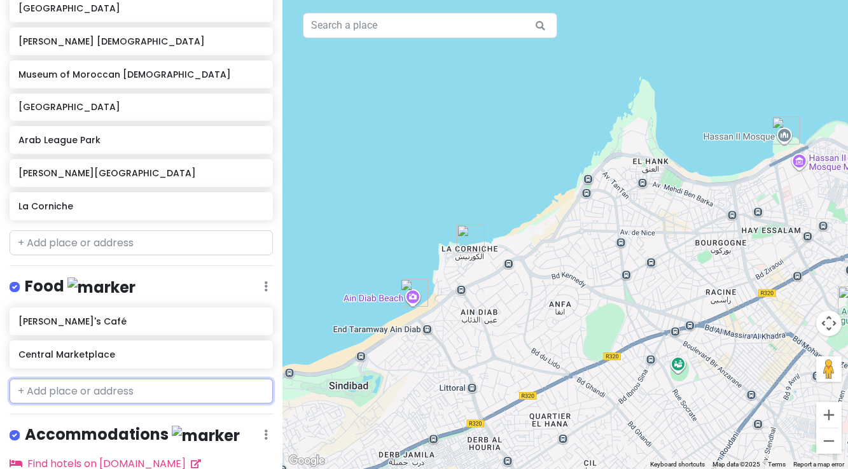
click at [98, 392] on input "text" at bounding box center [141, 390] width 263 height 25
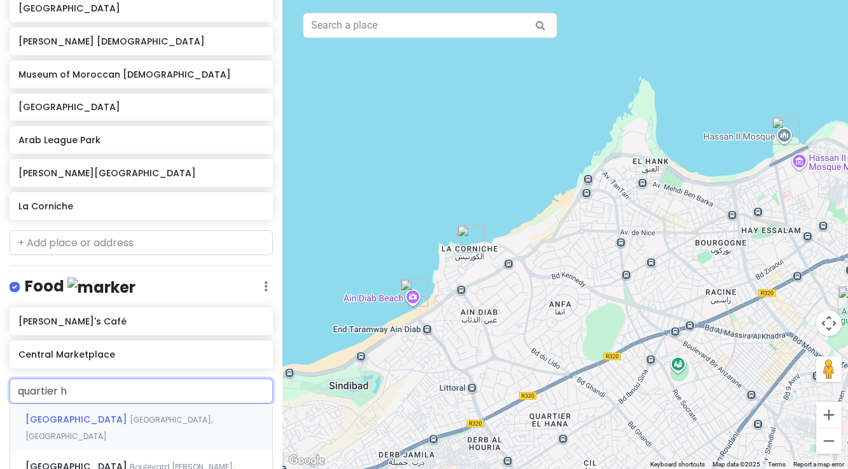
type input "quartier ha"
click at [88, 415] on span "Quartier Habous" at bounding box center [65, 419] width 80 height 13
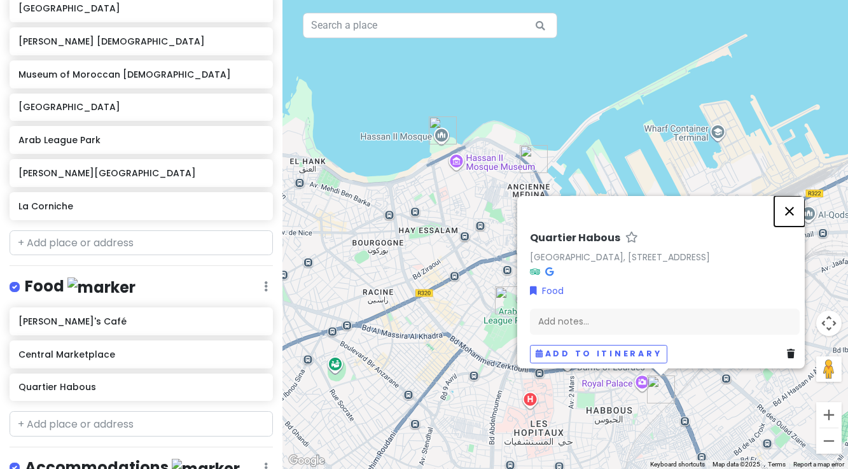
click at [795, 196] on button "Close" at bounding box center [789, 211] width 31 height 31
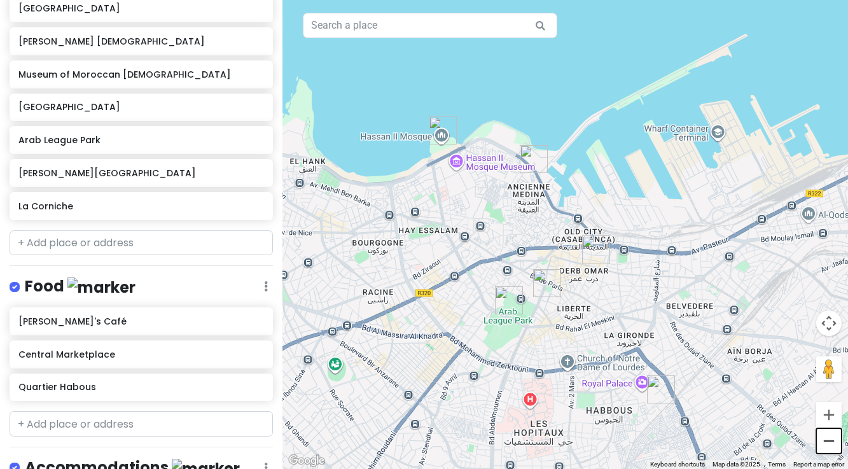
click at [832, 445] on button "Zoom out" at bounding box center [828, 440] width 25 height 25
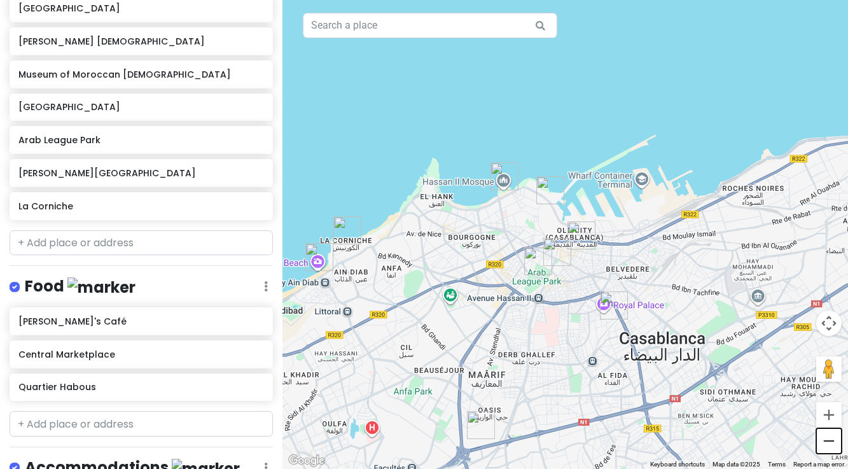
click at [832, 445] on button "Zoom out" at bounding box center [828, 440] width 25 height 25
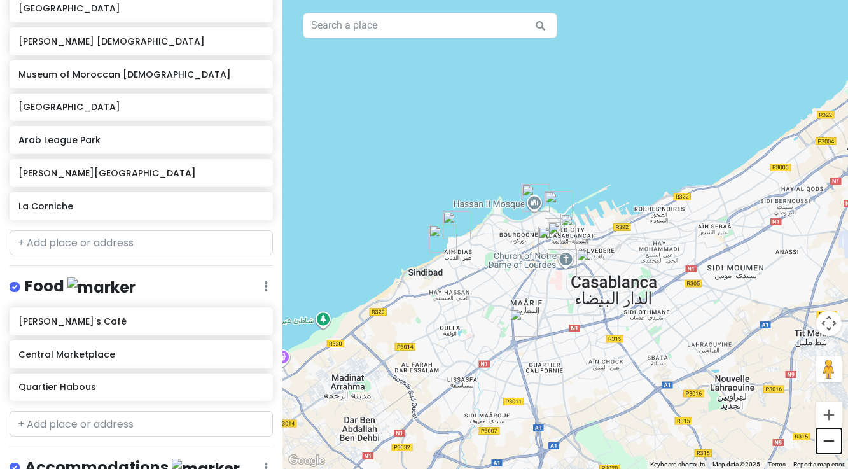
click at [831, 445] on button "Zoom out" at bounding box center [828, 440] width 25 height 25
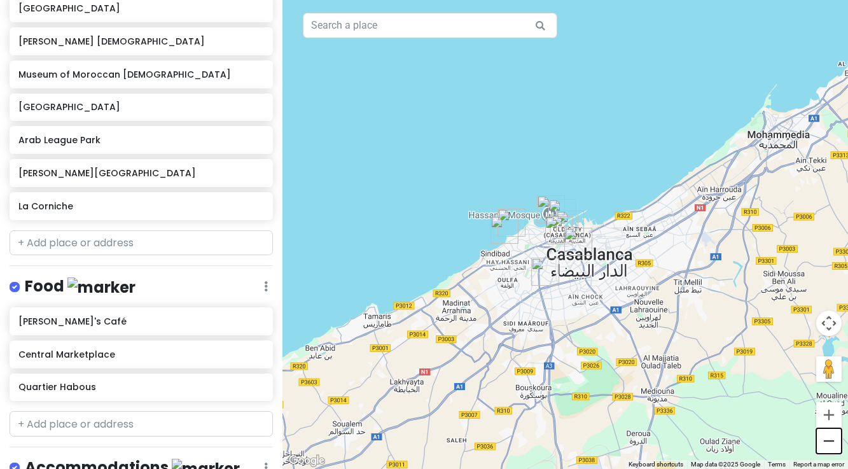
click at [831, 445] on button "Zoom out" at bounding box center [828, 440] width 25 height 25
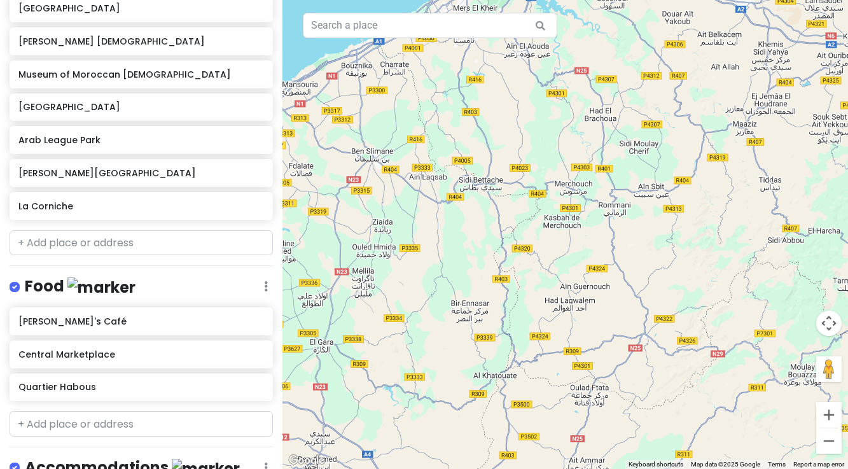
drag, startPoint x: 754, startPoint y: 365, endPoint x: 300, endPoint y: 304, distance: 458.9
click at [300, 304] on div at bounding box center [564, 234] width 565 height 469
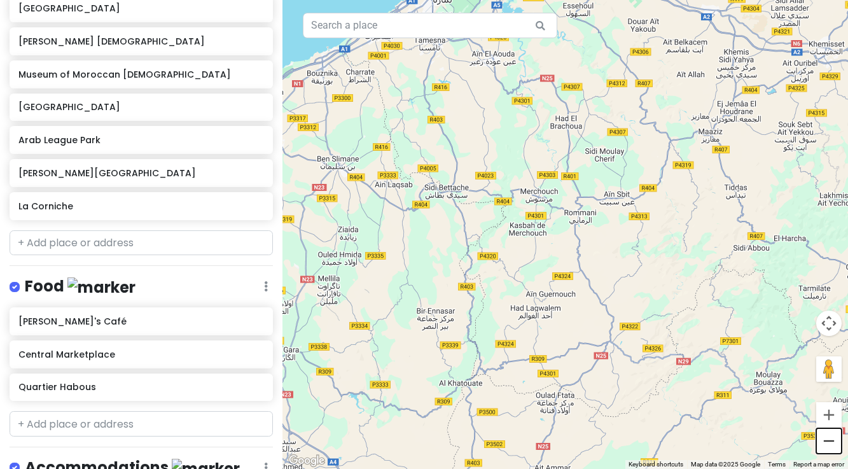
click at [829, 440] on button "Zoom out" at bounding box center [828, 440] width 25 height 25
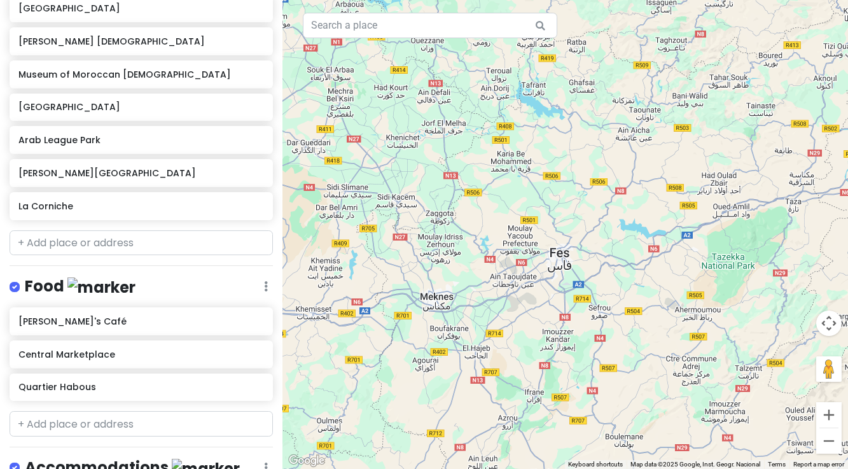
drag, startPoint x: 702, startPoint y: 310, endPoint x: 317, endPoint y: 481, distance: 420.6
click at [317, 468] on html "Marrakesh Trip Private Change Dates Make a Copy Delete Trip Go Pro ⚡️ Give Feed…" at bounding box center [424, 234] width 848 height 469
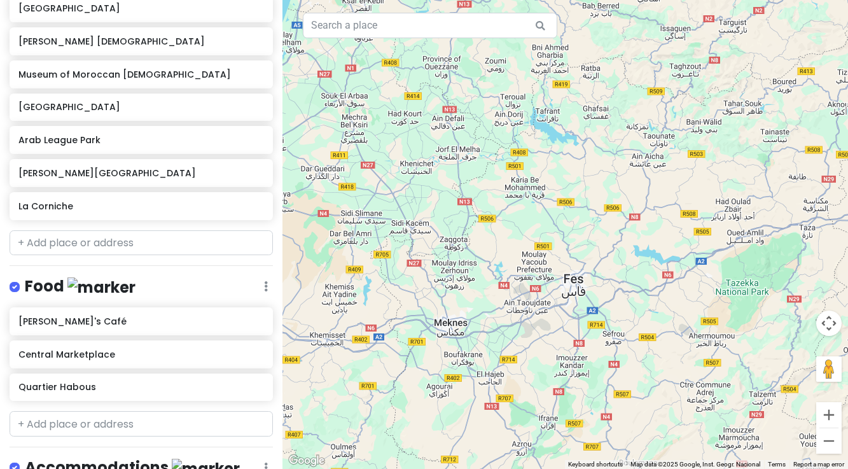
drag, startPoint x: 663, startPoint y: 209, endPoint x: 679, endPoint y: 235, distance: 31.4
click at [679, 235] on div at bounding box center [564, 234] width 565 height 469
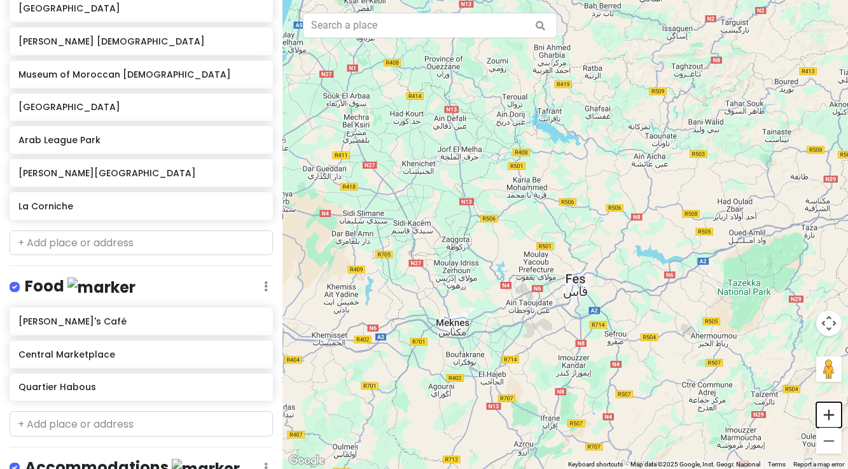
click at [830, 416] on button "Zoom in" at bounding box center [828, 414] width 25 height 25
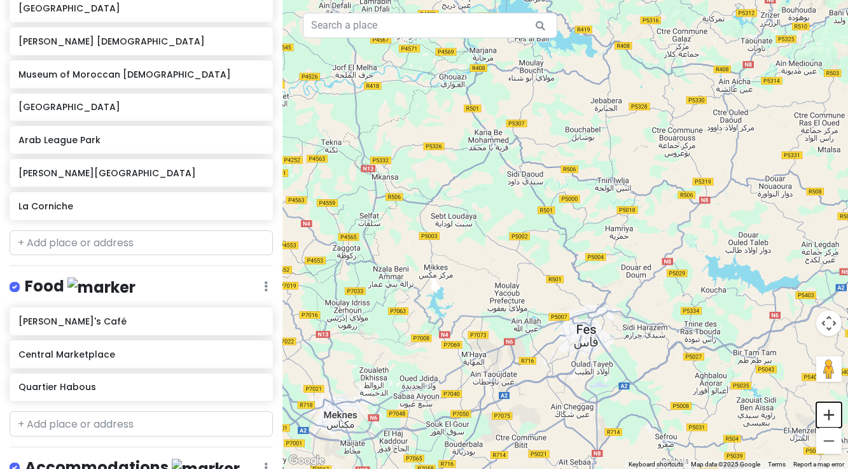
click at [830, 416] on button "Zoom in" at bounding box center [828, 414] width 25 height 25
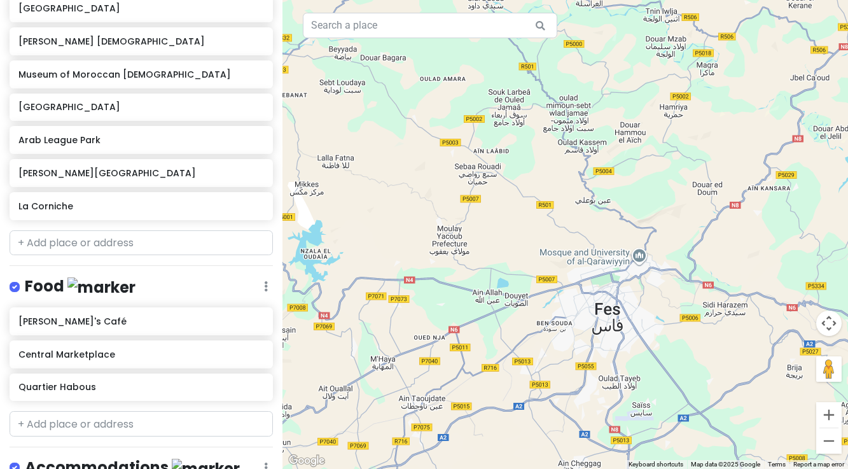
drag, startPoint x: 689, startPoint y: 431, endPoint x: 689, endPoint y: 307, distance: 124.0
click at [689, 307] on div at bounding box center [564, 234] width 565 height 469
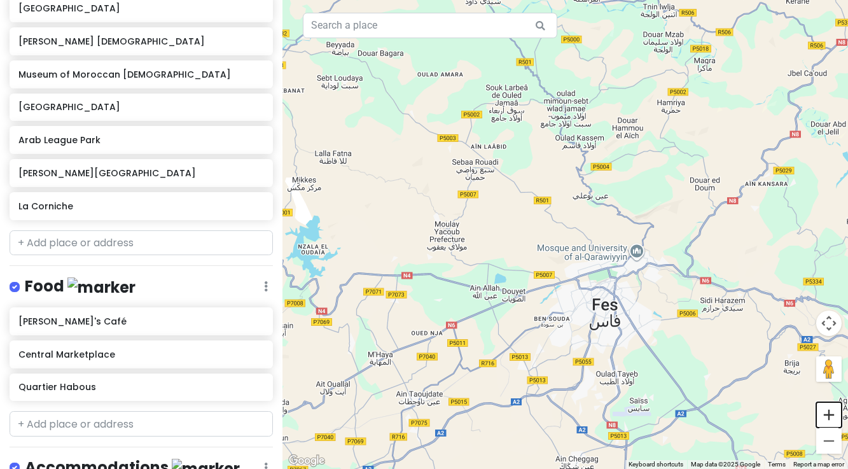
click at [828, 413] on button "Zoom in" at bounding box center [828, 414] width 25 height 25
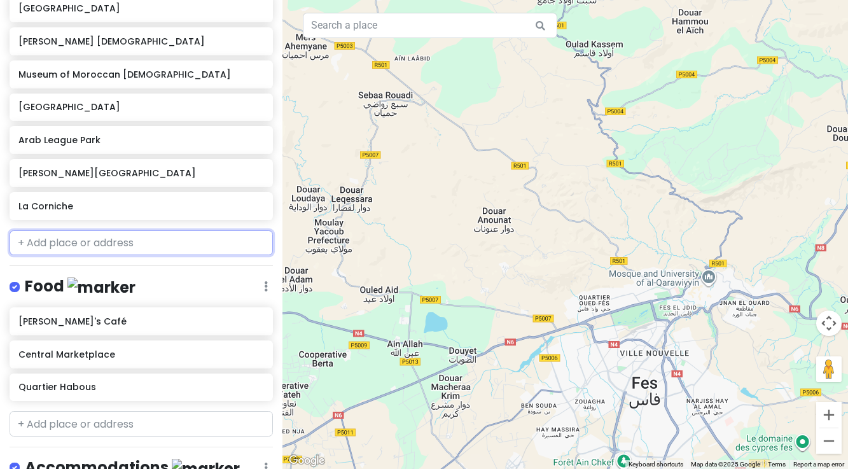
click at [94, 242] on input "text" at bounding box center [141, 242] width 263 height 25
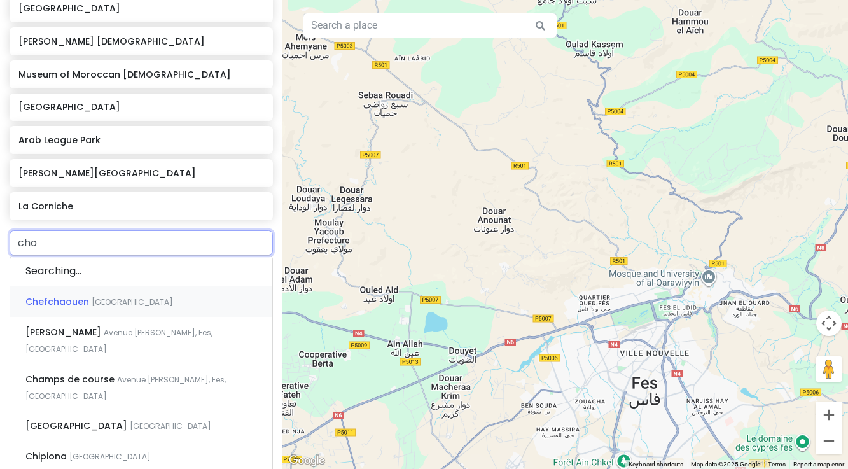
type input "chou"
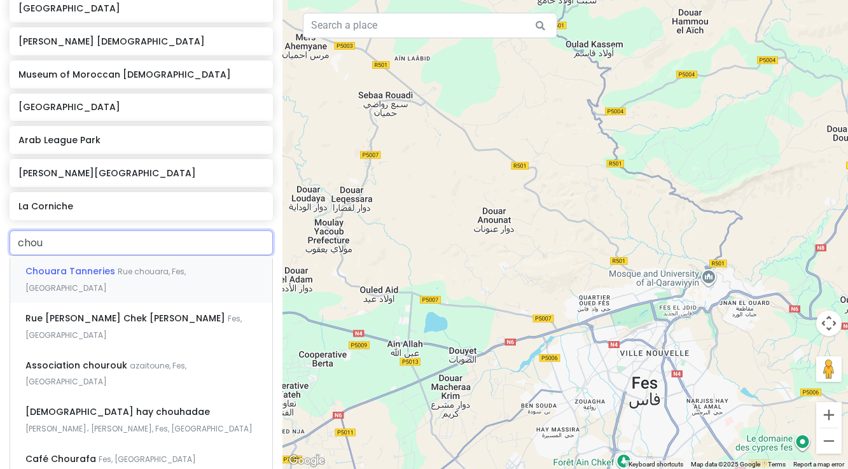
click at [66, 271] on span "Chouara Tanneries" at bounding box center [71, 271] width 92 height 13
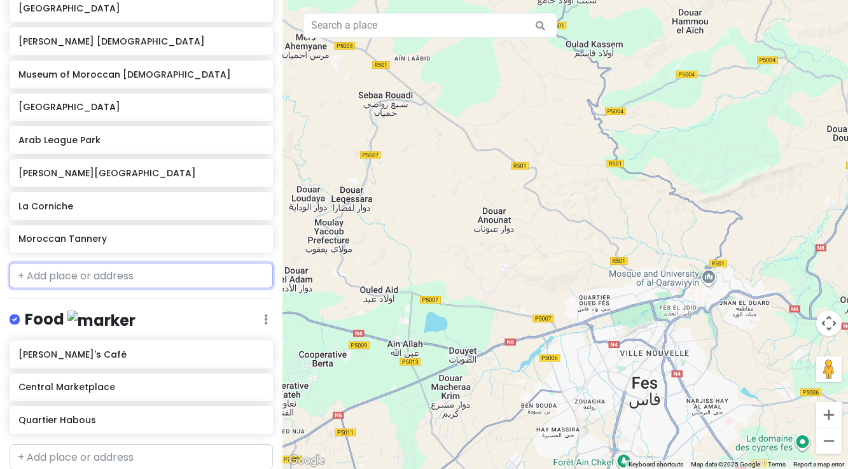
scroll to position [426, 0]
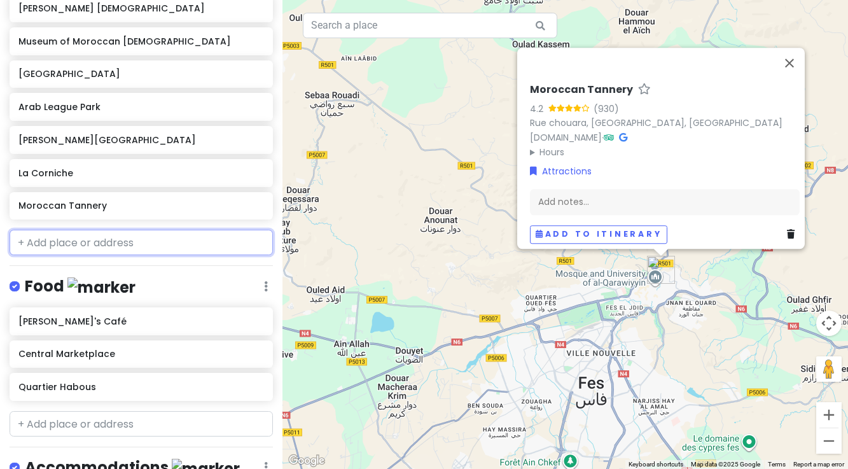
click at [99, 242] on input "text" at bounding box center [141, 242] width 263 height 25
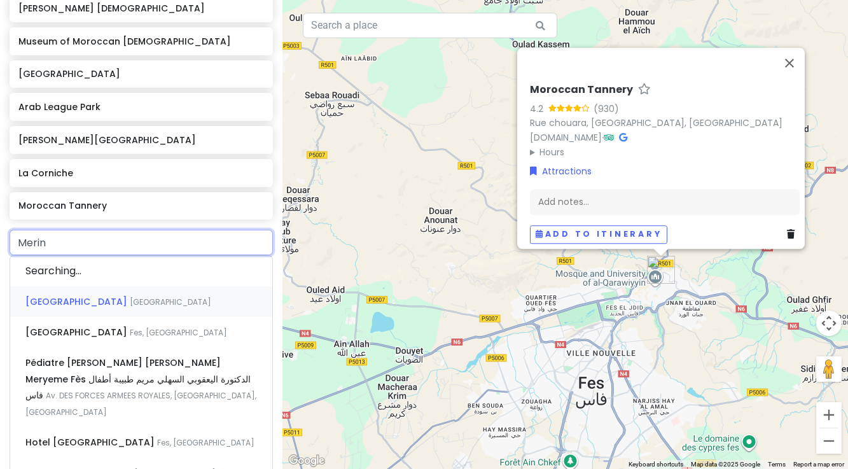
type input "Merini"
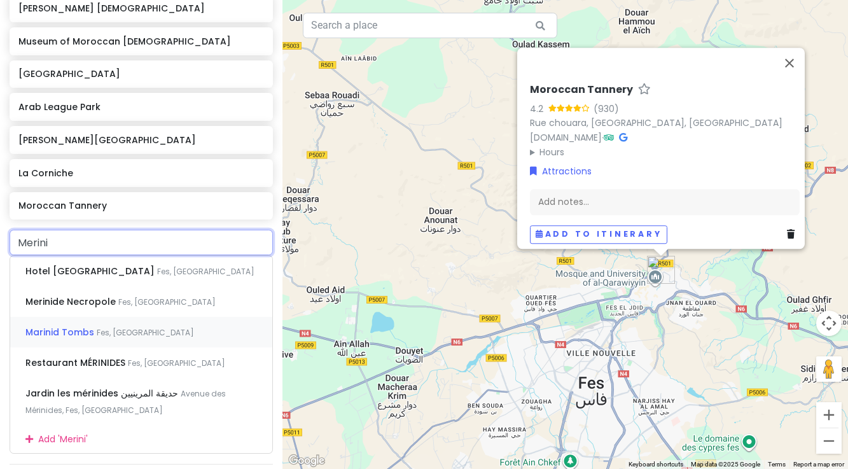
click at [81, 333] on span "Marinid Tombs" at bounding box center [60, 332] width 71 height 13
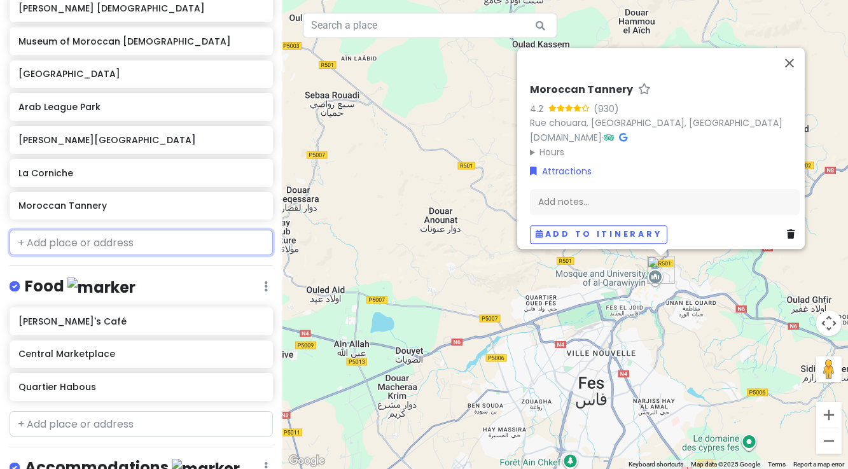
scroll to position [459, 0]
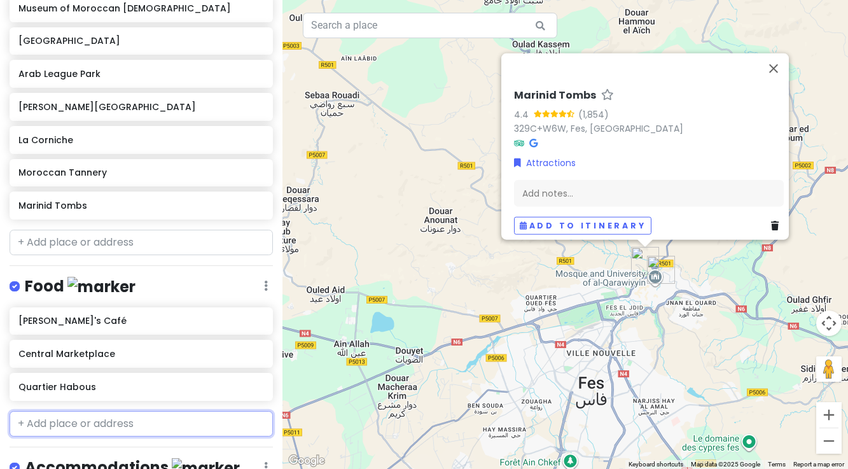
click at [87, 421] on input "text" at bounding box center [141, 423] width 263 height 25
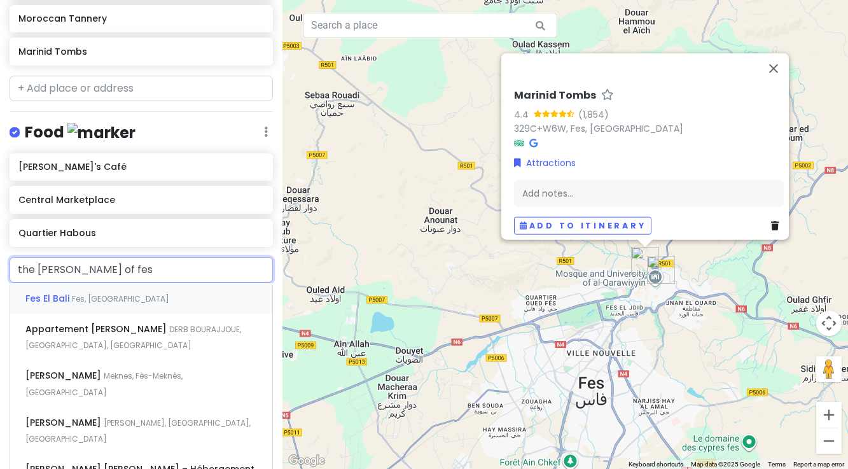
scroll to position [613, 0]
type input "the [PERSON_NAME] of fes"
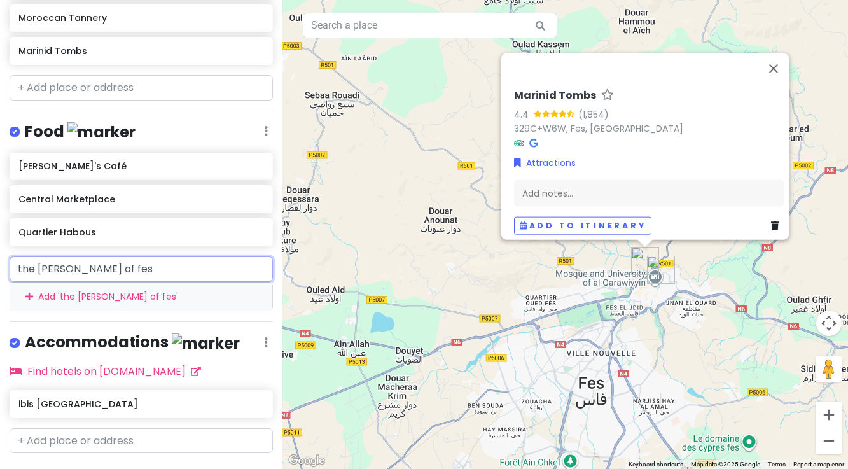
click at [76, 297] on div "Add ' the [PERSON_NAME] of fes '" at bounding box center [141, 296] width 262 height 29
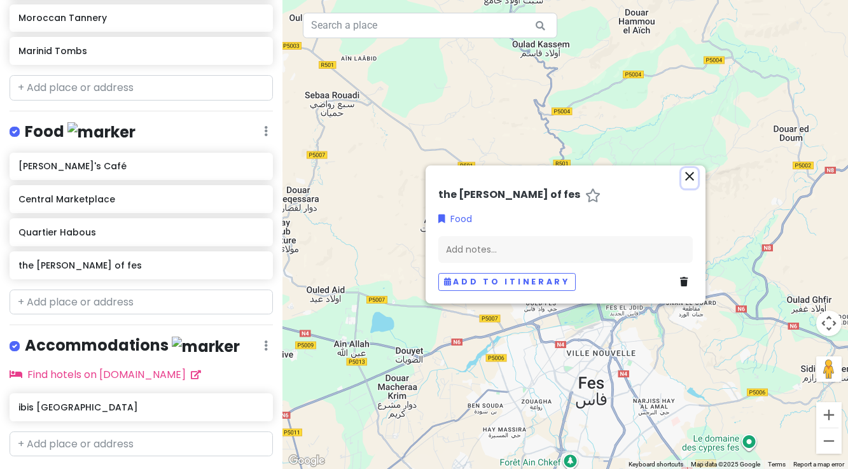
click at [690, 176] on icon "close" at bounding box center [689, 176] width 15 height 15
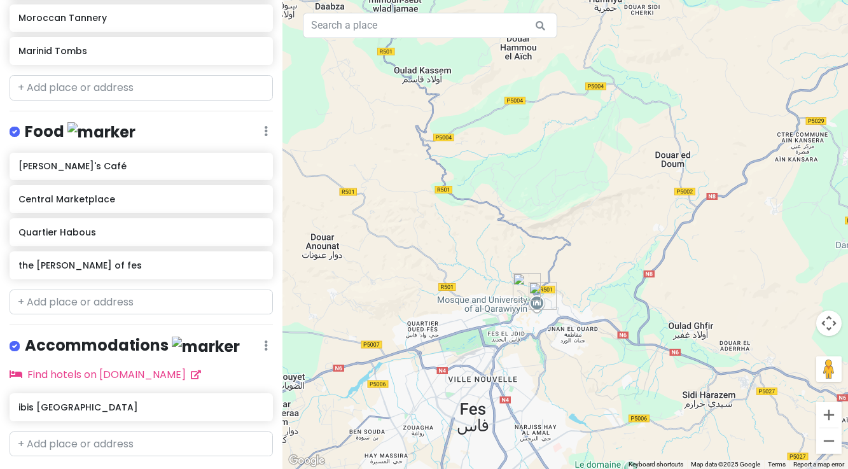
drag, startPoint x: 712, startPoint y: 255, endPoint x: 593, endPoint y: 282, distance: 121.9
click at [593, 282] on div at bounding box center [564, 234] width 565 height 469
click at [829, 415] on button "Zoom in" at bounding box center [828, 414] width 25 height 25
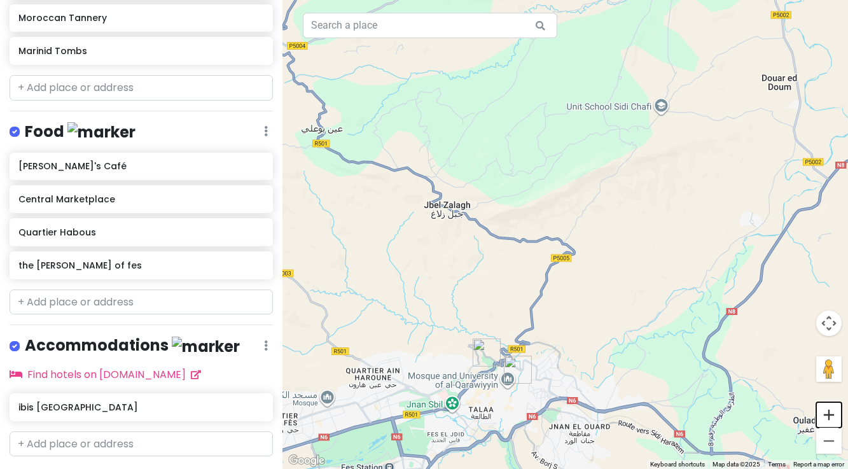
click at [829, 415] on button "Zoom in" at bounding box center [828, 414] width 25 height 25
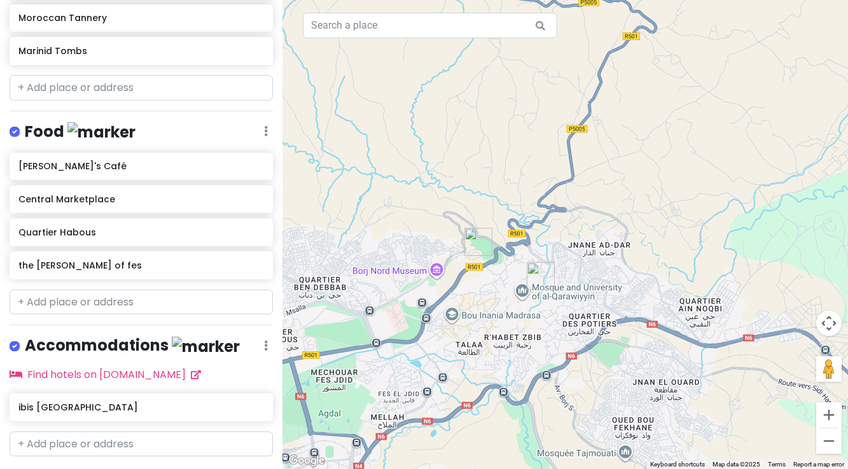
drag, startPoint x: 617, startPoint y: 412, endPoint x: 689, endPoint y: 169, distance: 254.0
click at [689, 169] on div at bounding box center [564, 234] width 565 height 469
click at [824, 417] on button "Zoom in" at bounding box center [828, 414] width 25 height 25
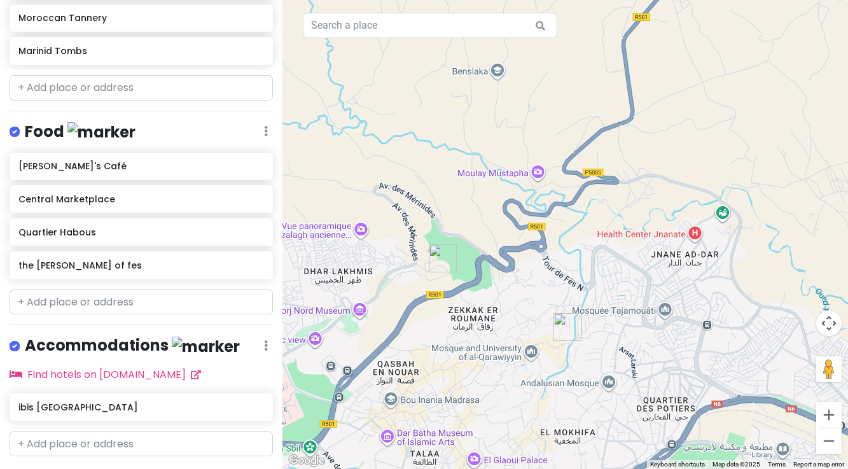
drag, startPoint x: 528, startPoint y: 382, endPoint x: 582, endPoint y: 380, distance: 54.1
click at [582, 380] on div at bounding box center [564, 234] width 565 height 469
click at [135, 303] on input "text" at bounding box center [141, 301] width 263 height 25
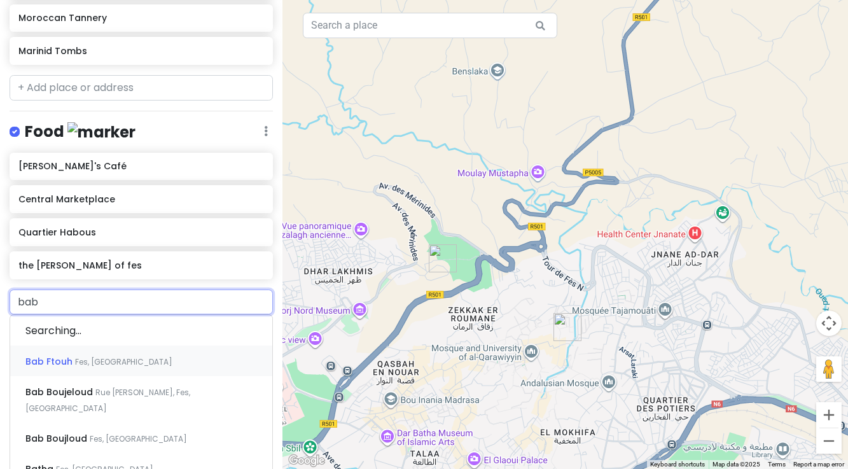
type input "bab"
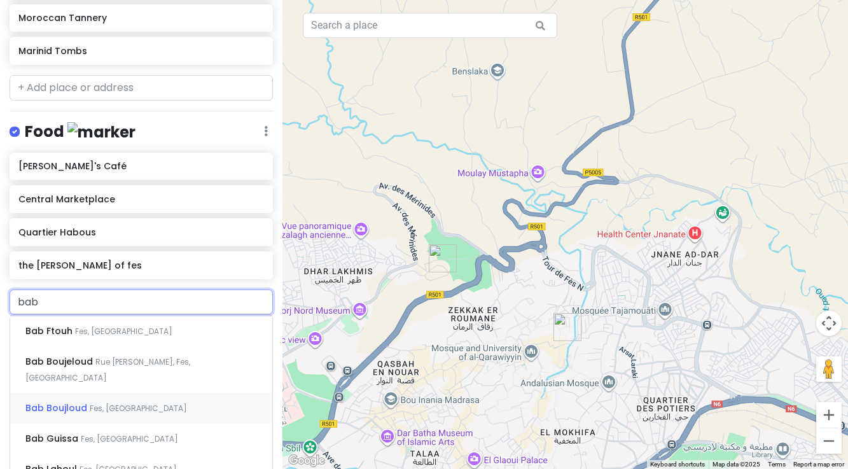
click at [72, 401] on span "Bab Boujloud" at bounding box center [57, 407] width 64 height 13
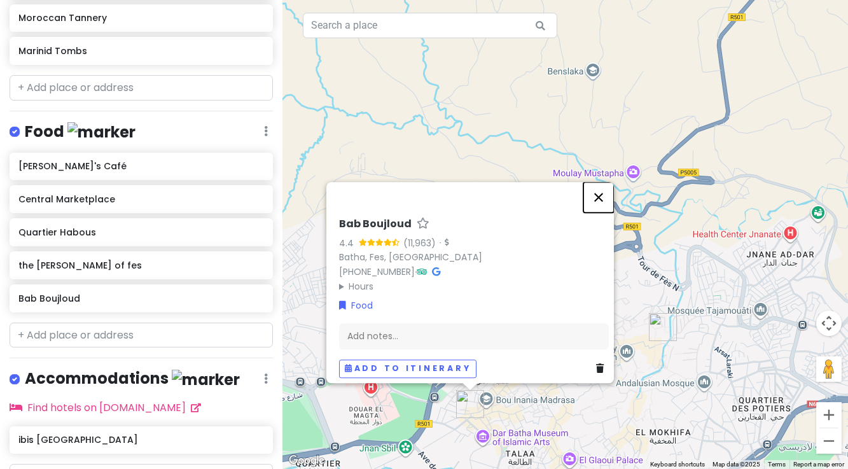
click at [605, 190] on button "Close" at bounding box center [598, 197] width 31 height 31
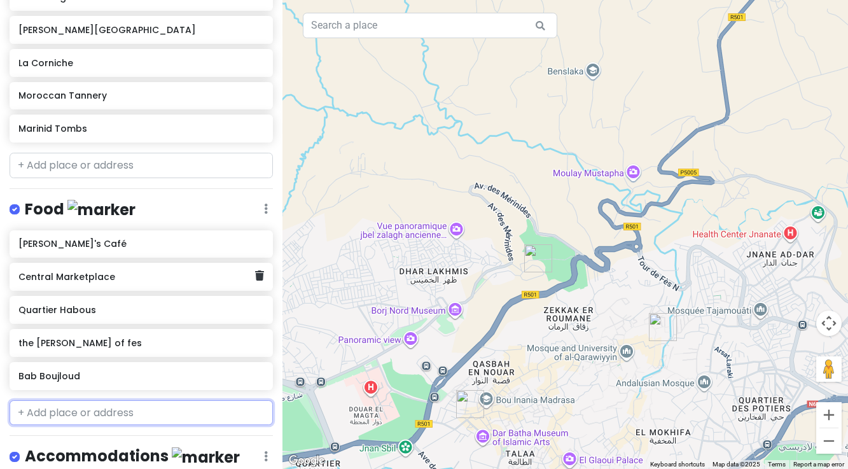
scroll to position [529, 0]
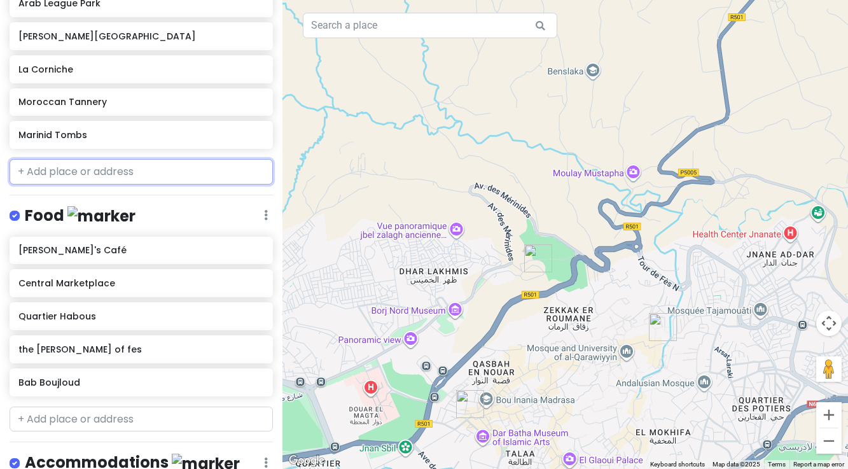
click at [83, 172] on input "text" at bounding box center [141, 171] width 263 height 25
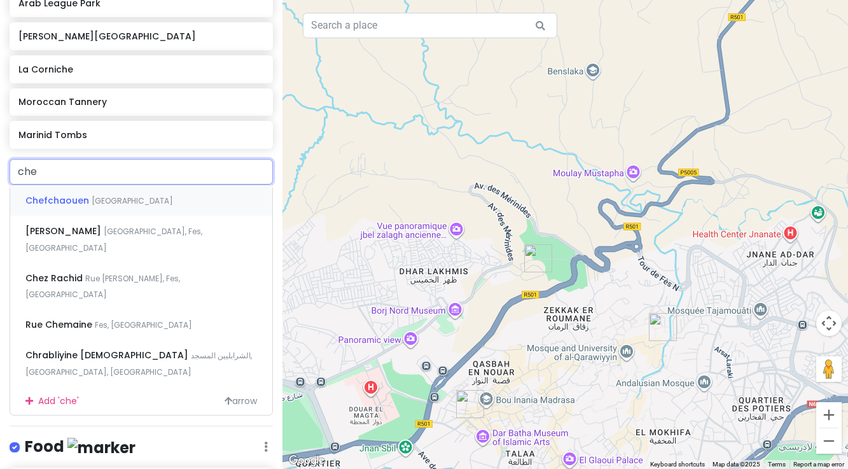
type input "chef"
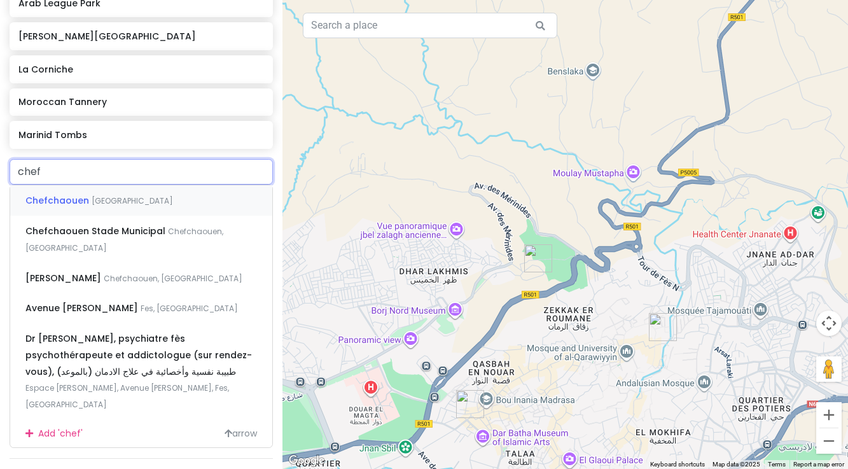
click at [83, 196] on span "Chefchaouen" at bounding box center [58, 200] width 66 height 13
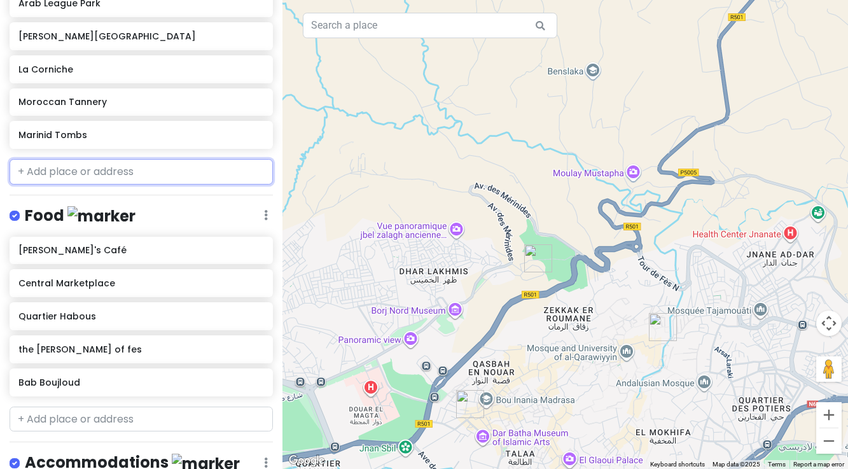
scroll to position [562, 0]
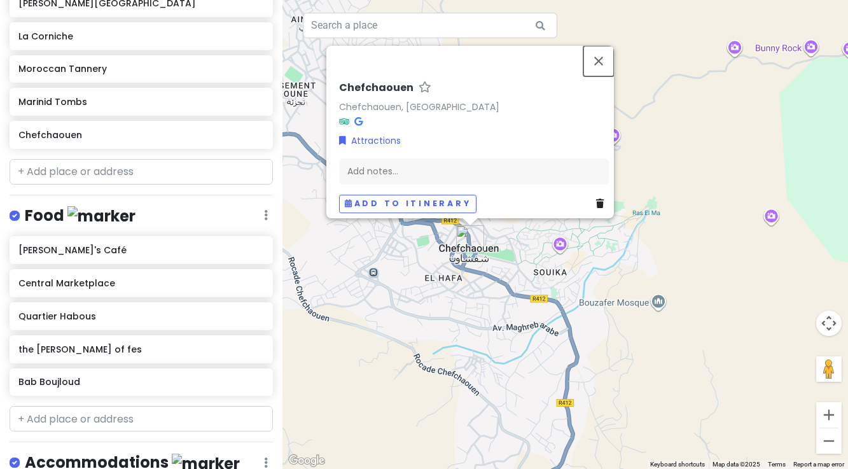
click at [604, 53] on button "Close" at bounding box center [598, 61] width 31 height 31
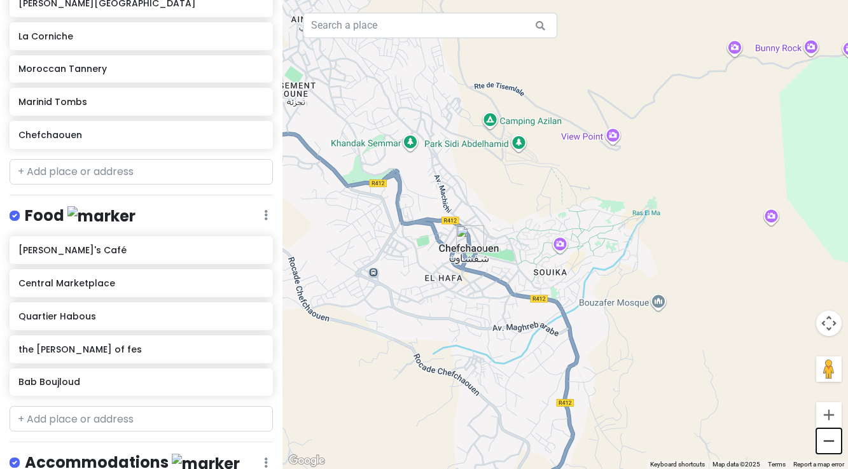
click at [829, 443] on button "Zoom out" at bounding box center [828, 440] width 25 height 25
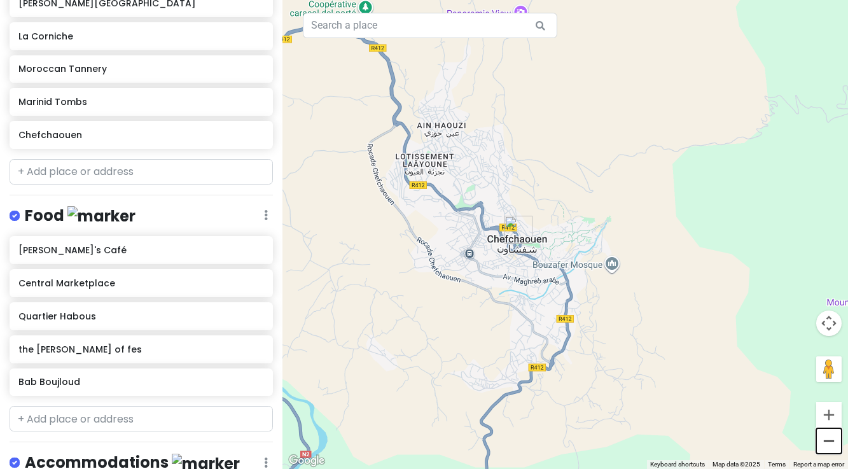
click at [829, 443] on button "Zoom out" at bounding box center [828, 440] width 25 height 25
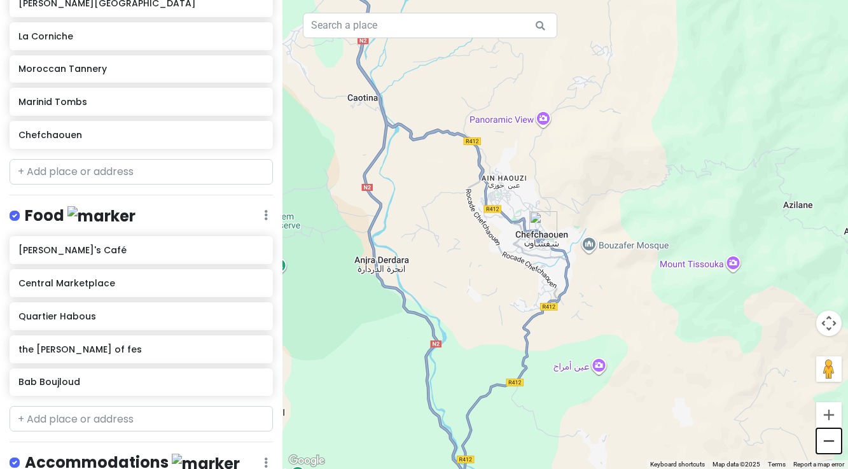
click at [829, 443] on button "Zoom out" at bounding box center [828, 440] width 25 height 25
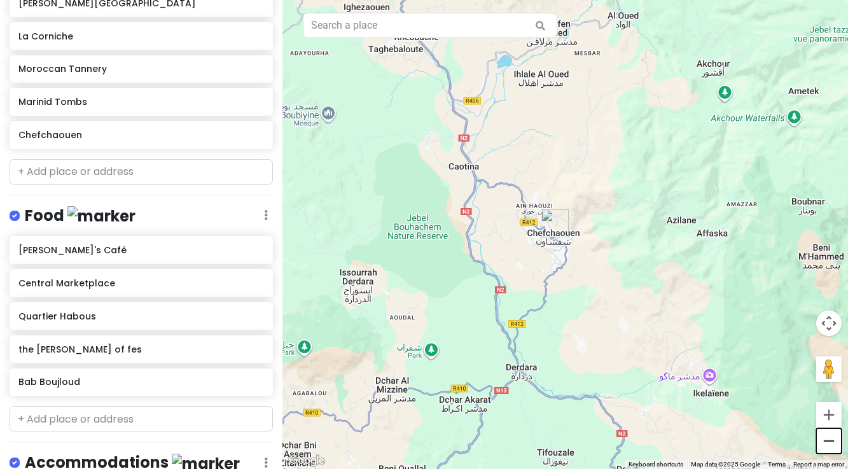
click at [829, 443] on button "Zoom out" at bounding box center [828, 440] width 25 height 25
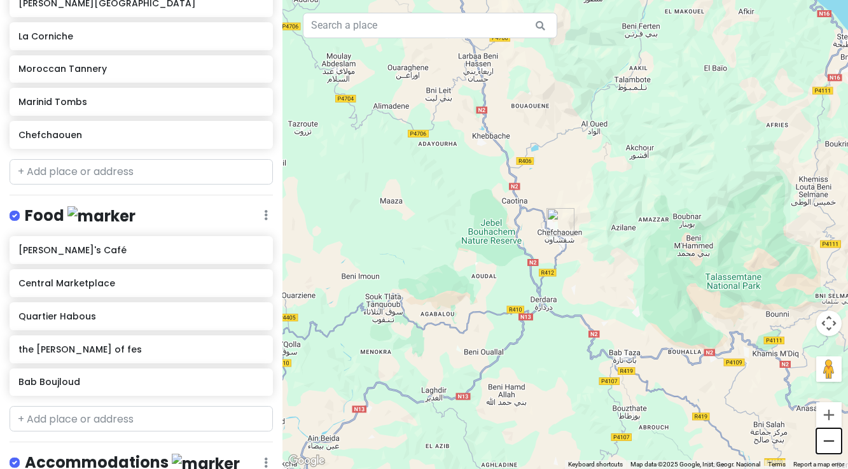
click at [829, 443] on button "Zoom out" at bounding box center [828, 440] width 25 height 25
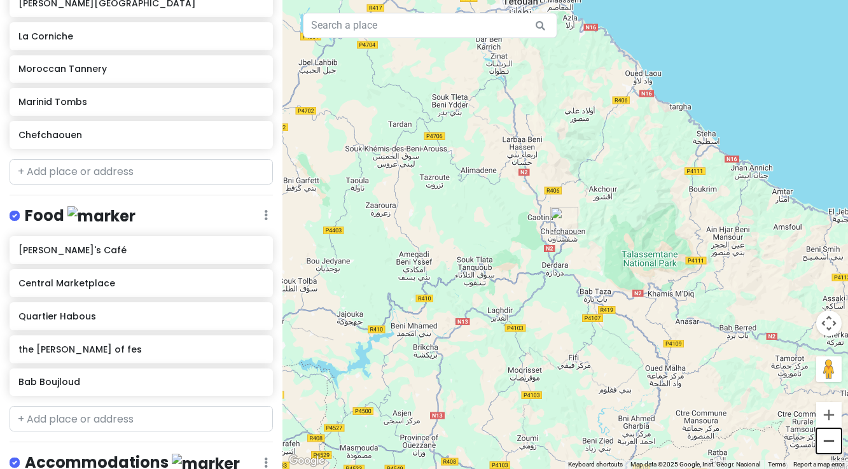
click at [829, 443] on button "Zoom out" at bounding box center [828, 440] width 25 height 25
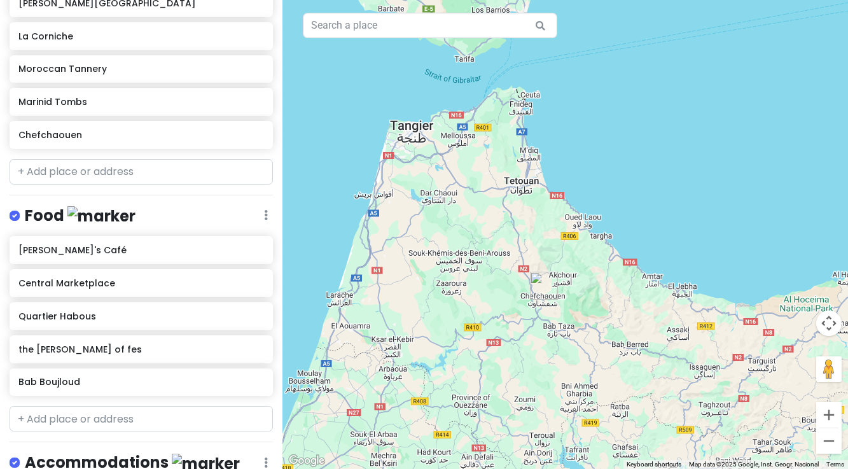
drag, startPoint x: 705, startPoint y: 260, endPoint x: 684, endPoint y: 326, distance: 69.6
click at [684, 326] on div at bounding box center [564, 234] width 565 height 469
click at [827, 417] on button "Zoom in" at bounding box center [828, 414] width 25 height 25
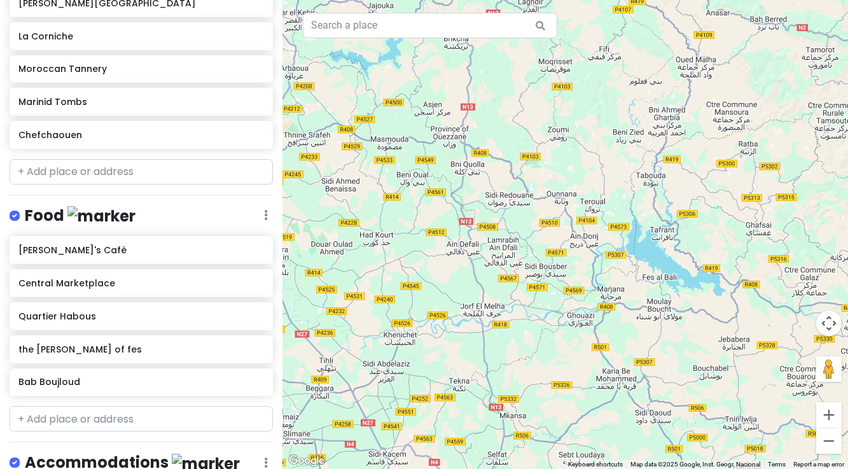
drag, startPoint x: 441, startPoint y: 359, endPoint x: 515, endPoint y: -78, distance: 443.8
click at [515, 0] on html "Marrakesh Trip Private Change Dates Make a Copy Delete Trip Go Pro ⚡️ Give Feed…" at bounding box center [424, 234] width 848 height 469
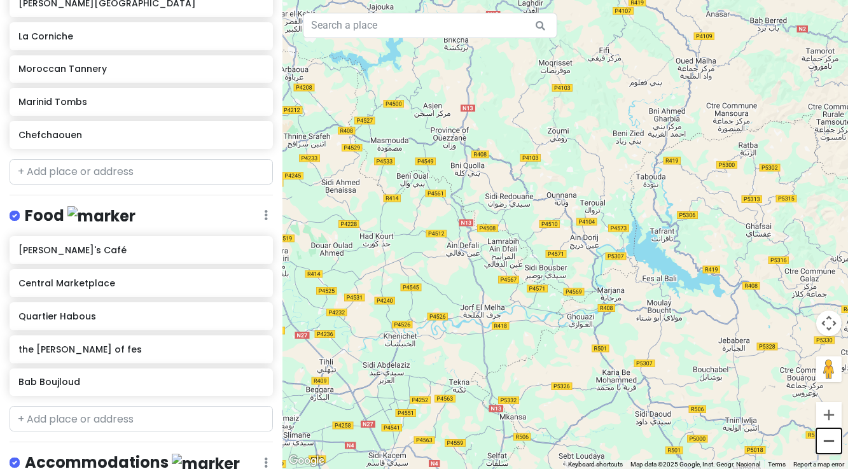
click at [821, 441] on button "Zoom out" at bounding box center [828, 440] width 25 height 25
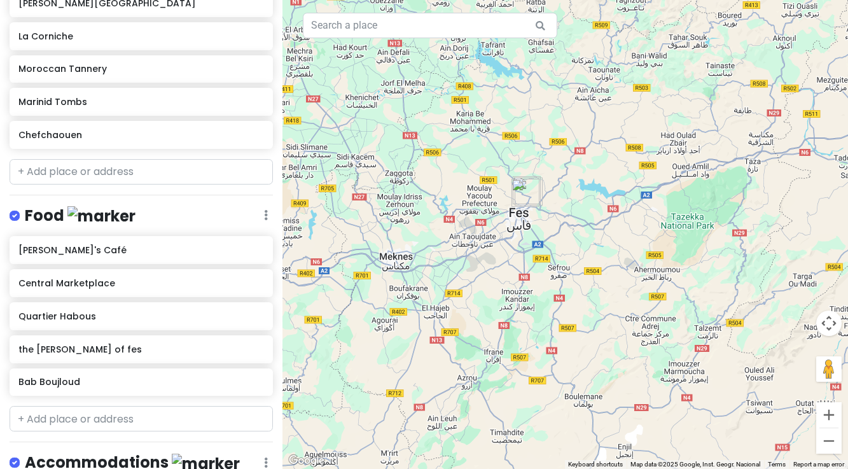
drag, startPoint x: 684, startPoint y: 335, endPoint x: 562, endPoint y: 149, distance: 222.6
click at [562, 149] on div at bounding box center [564, 234] width 565 height 469
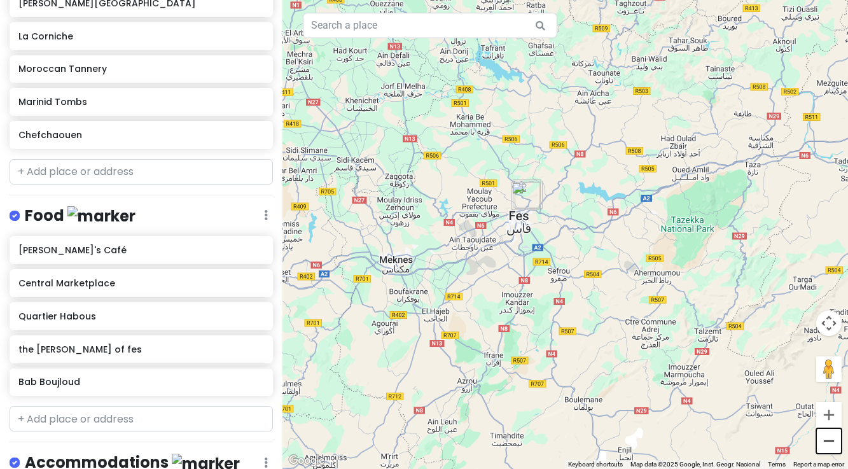
click at [828, 441] on button "Zoom out" at bounding box center [828, 440] width 25 height 25
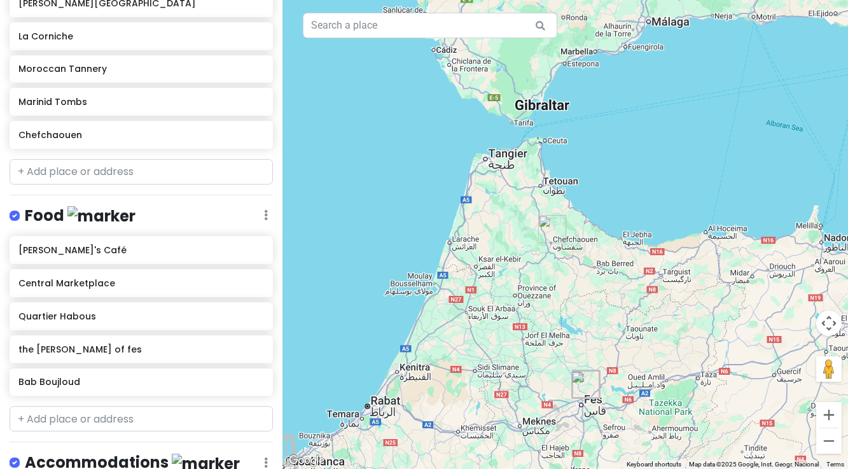
drag, startPoint x: 609, startPoint y: 244, endPoint x: 648, endPoint y: 422, distance: 181.7
click at [648, 422] on div at bounding box center [564, 234] width 565 height 469
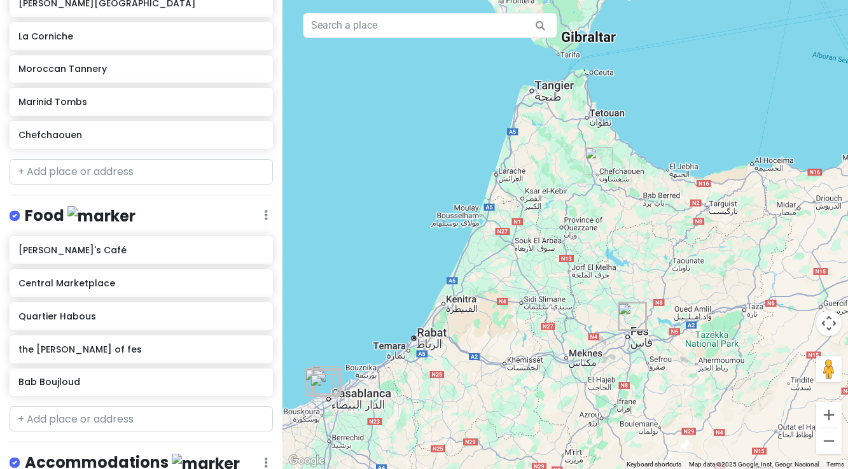
drag, startPoint x: 474, startPoint y: 443, endPoint x: 521, endPoint y: 375, distance: 82.9
click at [521, 375] on div at bounding box center [564, 234] width 565 height 469
click at [828, 419] on button "Zoom in" at bounding box center [828, 414] width 25 height 25
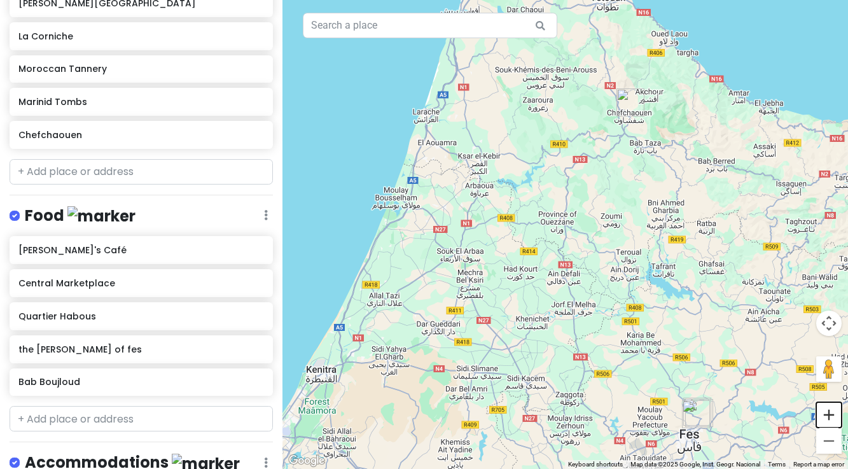
click at [828, 419] on button "Zoom in" at bounding box center [828, 414] width 25 height 25
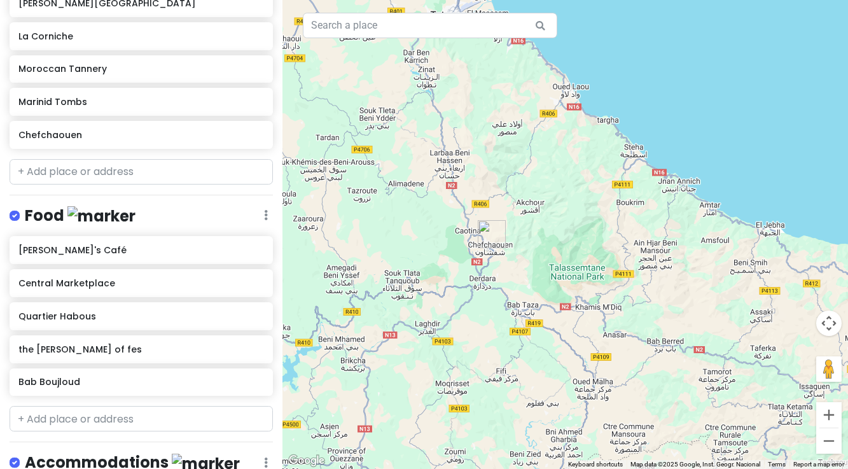
drag, startPoint x: 728, startPoint y: 204, endPoint x: 526, endPoint y: 456, distance: 323.5
click at [526, 456] on div at bounding box center [564, 234] width 565 height 469
click at [405, 31] on input "text" at bounding box center [430, 25] width 254 height 25
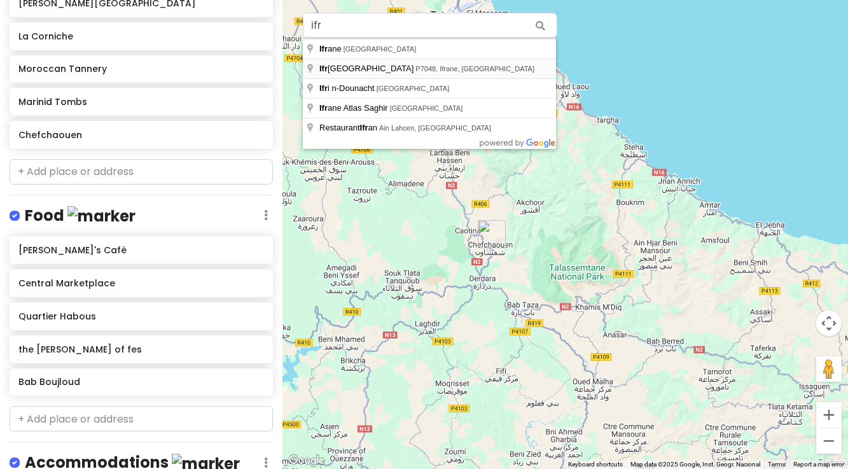
type input "[GEOGRAPHIC_DATA], P7048, [GEOGRAPHIC_DATA], [GEOGRAPHIC_DATA]"
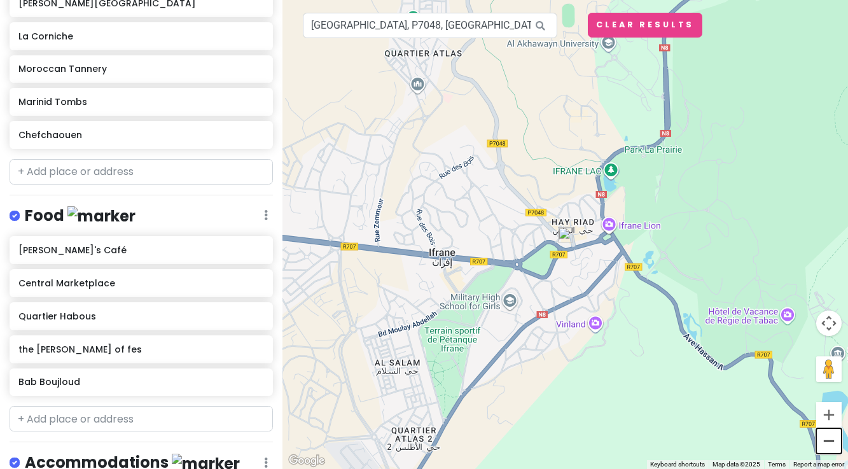
click at [829, 443] on button "Zoom out" at bounding box center [828, 440] width 25 height 25
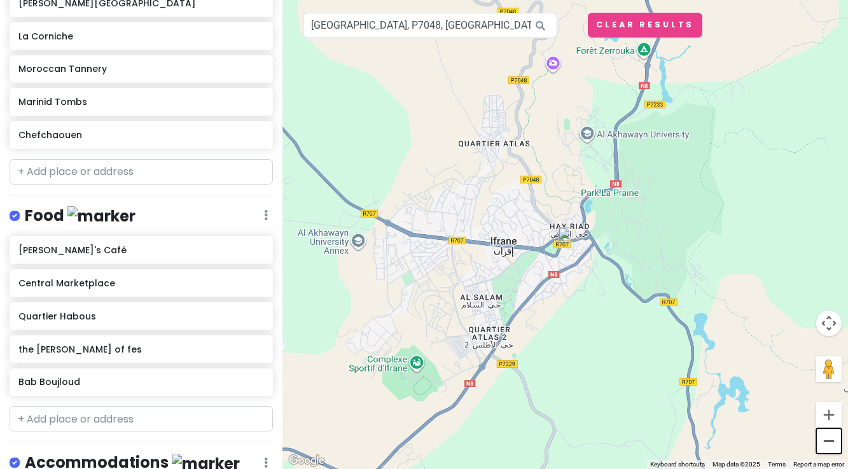
click at [829, 443] on button "Zoom out" at bounding box center [828, 440] width 25 height 25
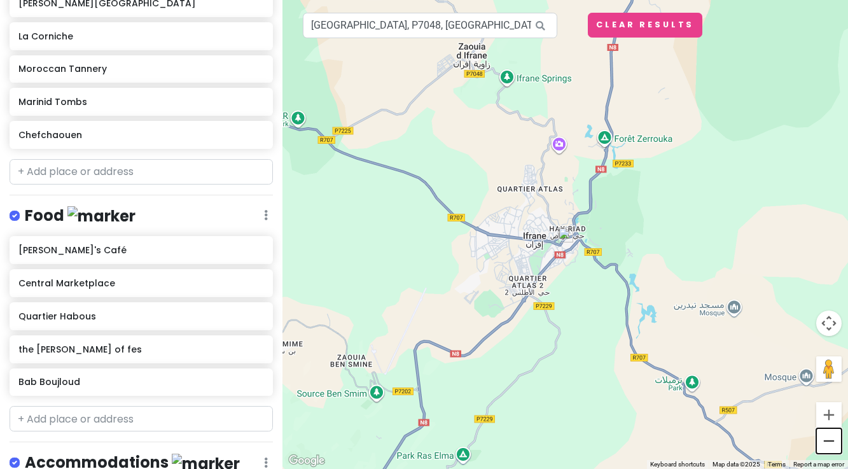
click at [829, 443] on button "Zoom out" at bounding box center [828, 440] width 25 height 25
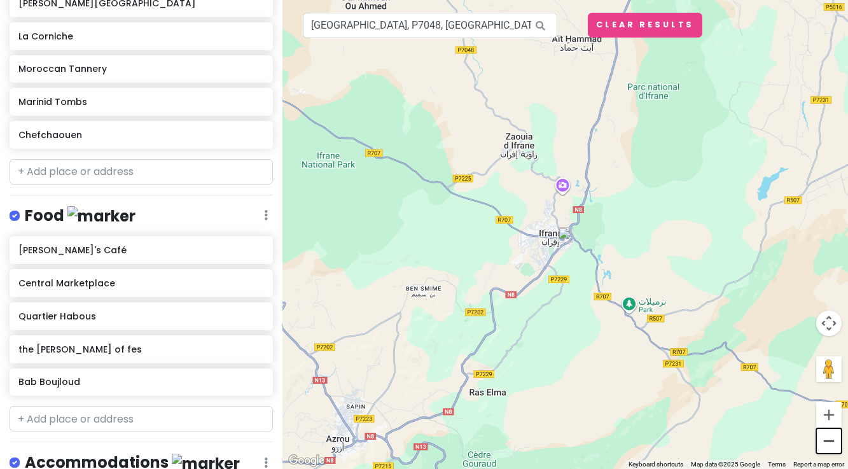
click at [829, 443] on button "Zoom out" at bounding box center [828, 440] width 25 height 25
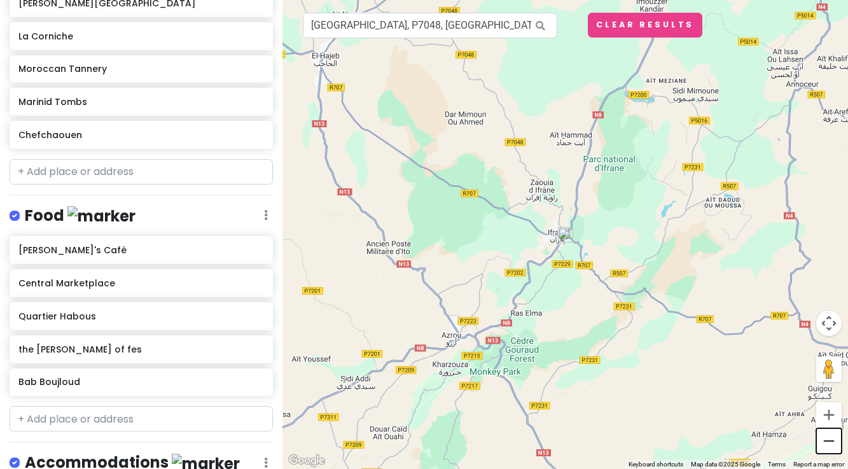
click at [829, 443] on button "Zoom out" at bounding box center [828, 440] width 25 height 25
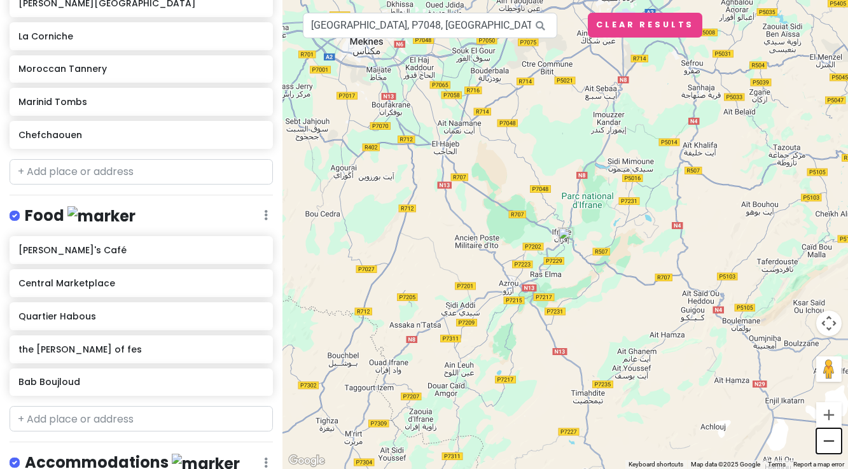
click at [829, 443] on button "Zoom out" at bounding box center [828, 440] width 25 height 25
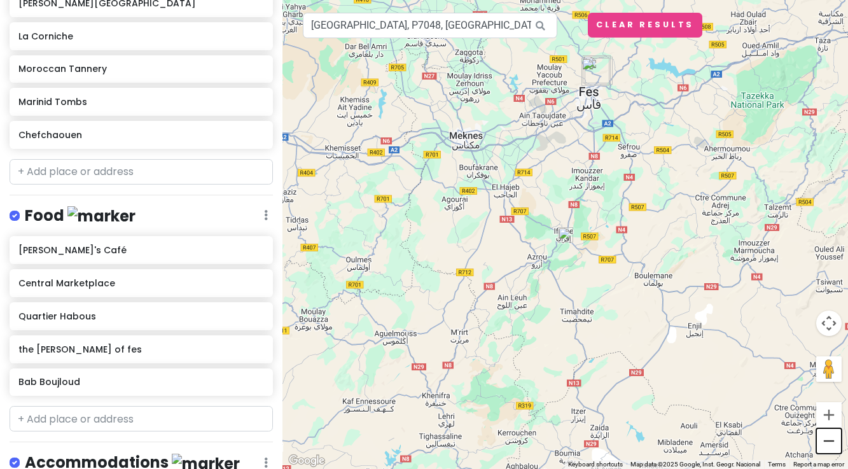
click at [829, 444] on button "Zoom out" at bounding box center [828, 440] width 25 height 25
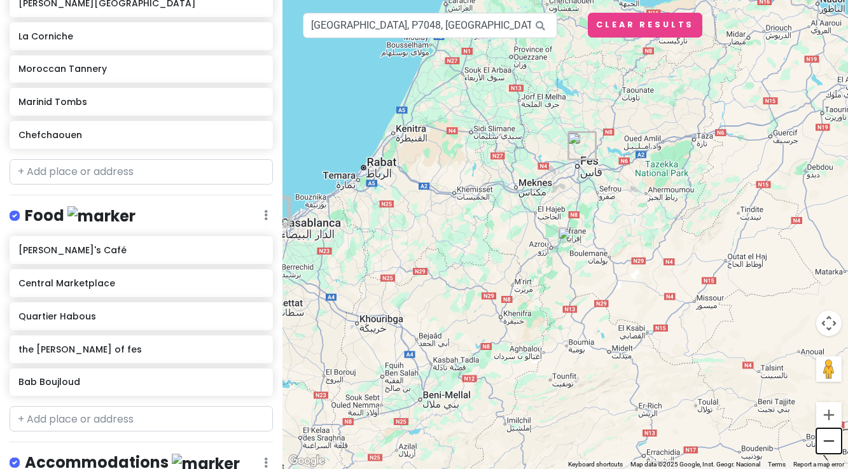
click at [829, 444] on button "Zoom out" at bounding box center [828, 440] width 25 height 25
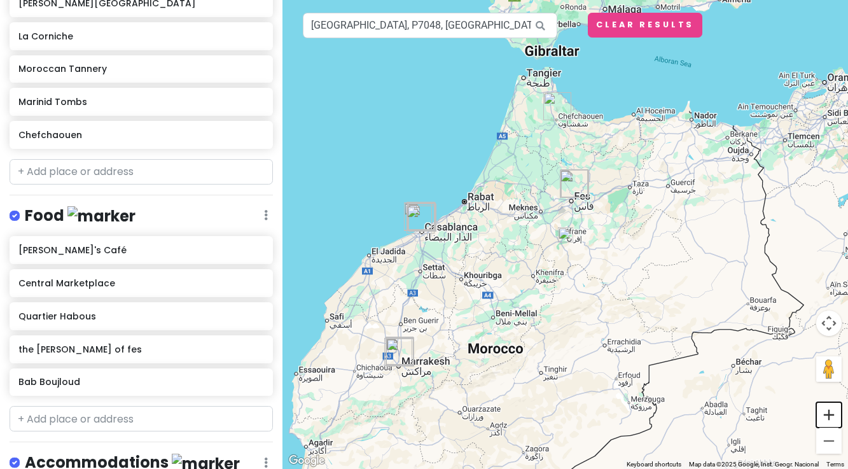
click at [828, 417] on button "Zoom in" at bounding box center [828, 414] width 25 height 25
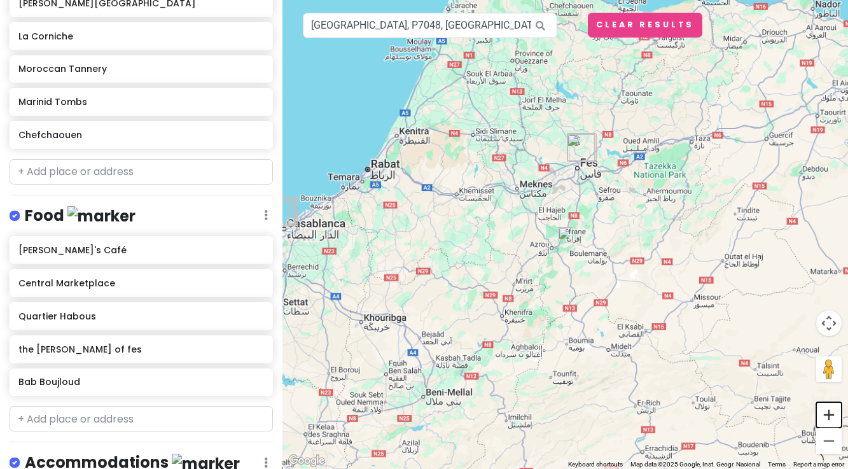
click at [828, 417] on button "Zoom in" at bounding box center [828, 414] width 25 height 25
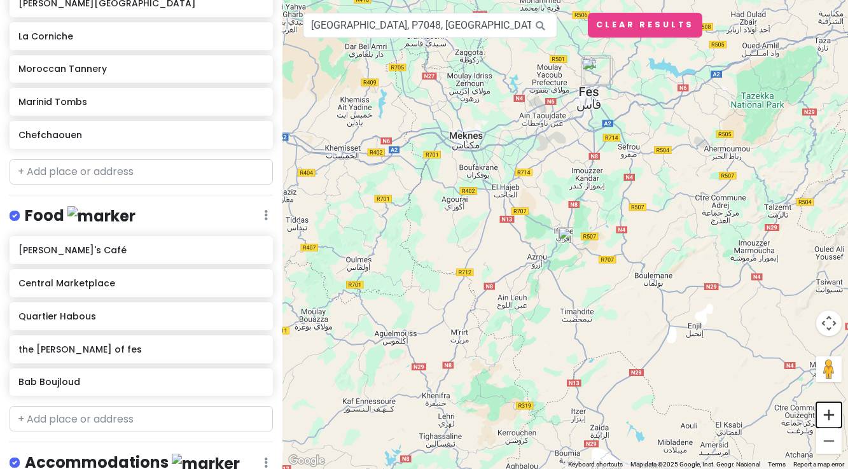
click at [828, 417] on button "Zoom in" at bounding box center [828, 414] width 25 height 25
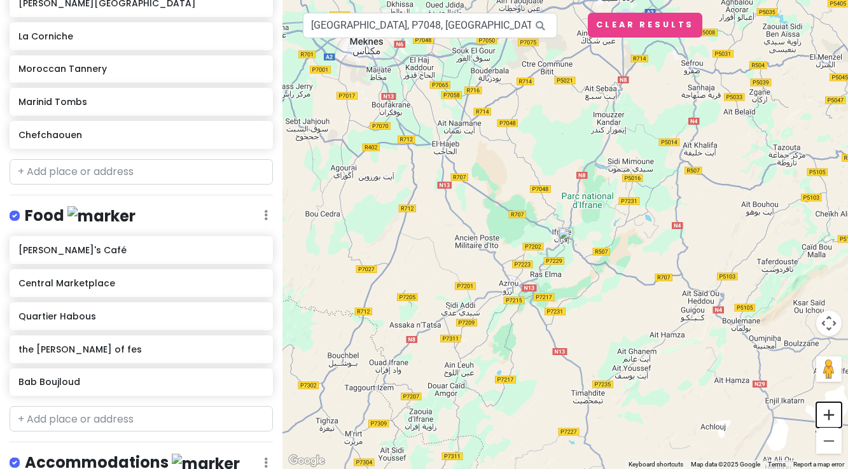
click at [828, 417] on button "Zoom in" at bounding box center [828, 414] width 25 height 25
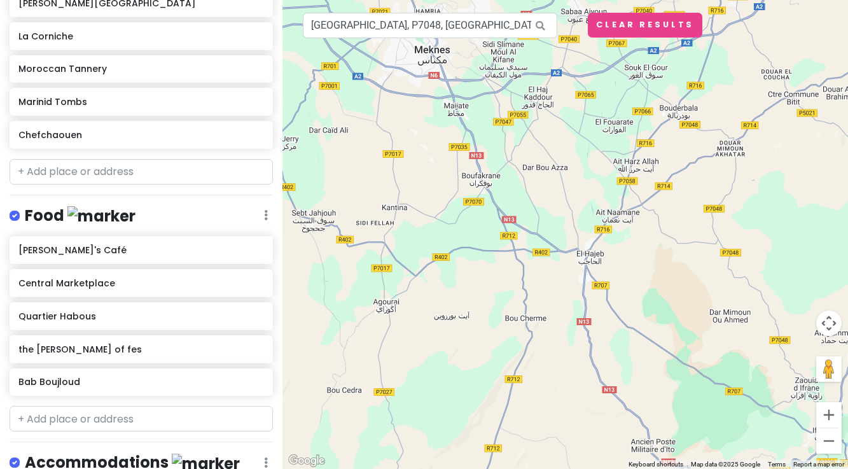
drag, startPoint x: 505, startPoint y: 258, endPoint x: 757, endPoint y: 457, distance: 321.1
click at [757, 457] on div at bounding box center [564, 234] width 565 height 469
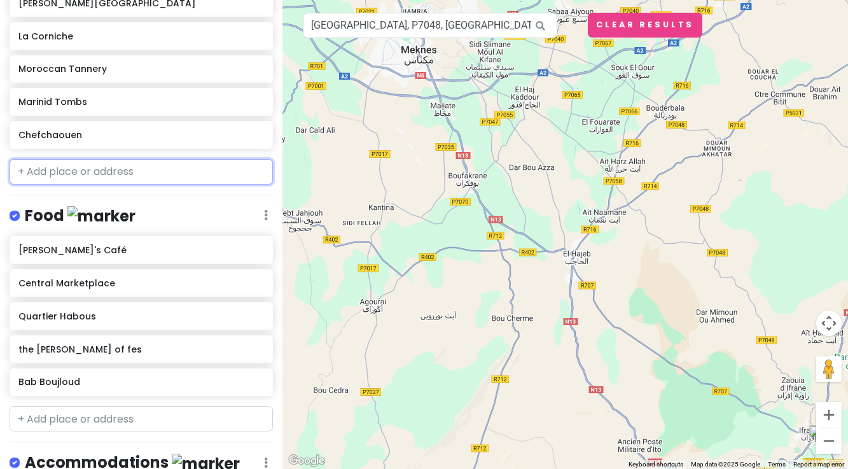
click at [80, 171] on input "text" at bounding box center [141, 171] width 263 height 25
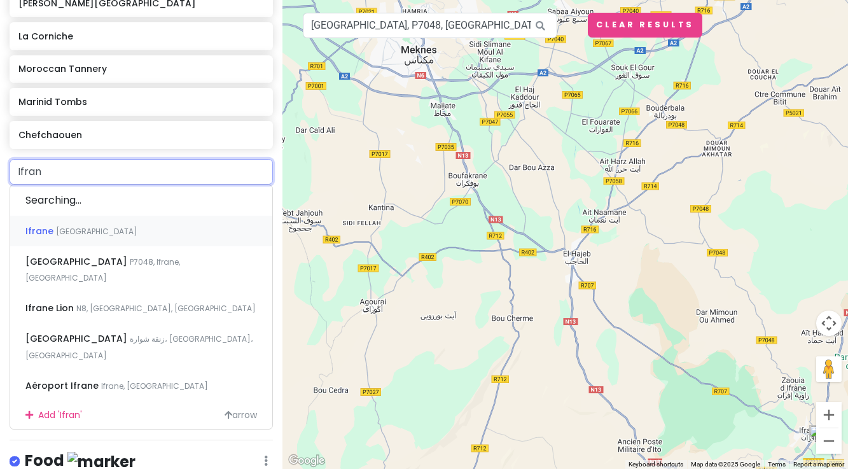
type input "Ifrane"
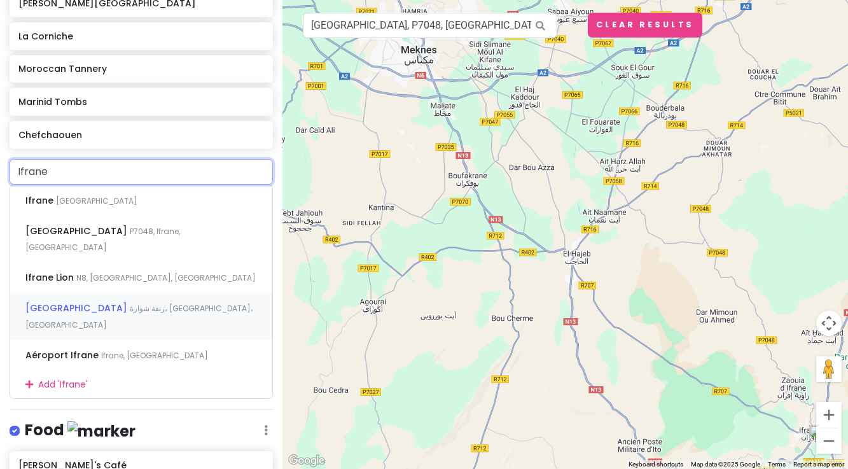
click at [53, 301] on span "[GEOGRAPHIC_DATA]" at bounding box center [77, 307] width 104 height 13
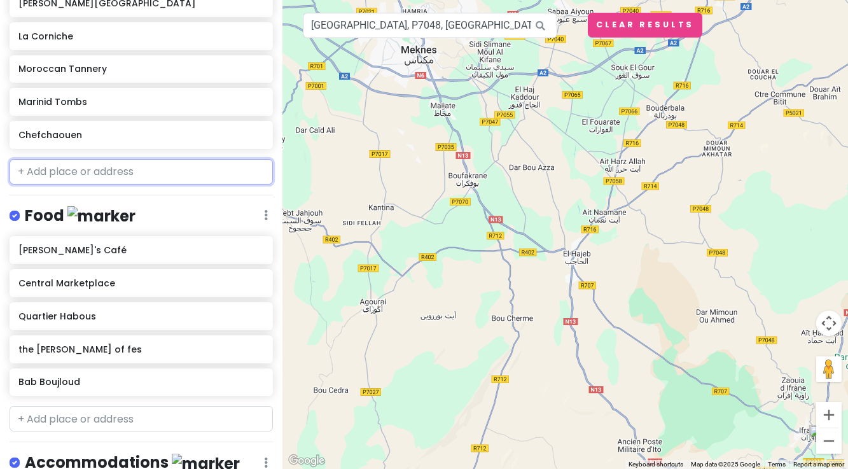
scroll to position [595, 0]
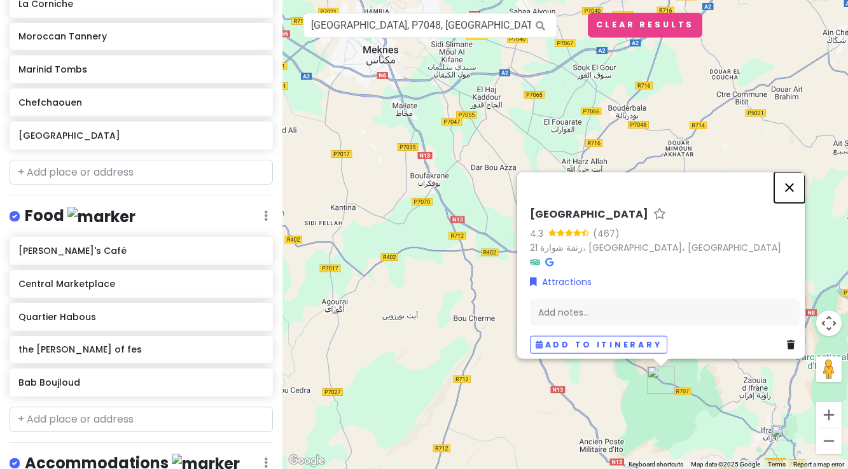
click at [793, 183] on button "Close" at bounding box center [789, 187] width 31 height 31
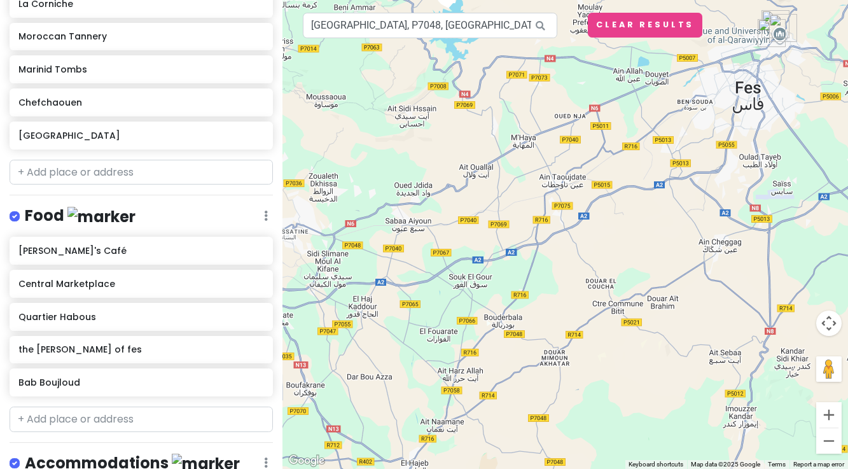
drag, startPoint x: 762, startPoint y: 174, endPoint x: 633, endPoint y: 385, distance: 247.0
click at [634, 385] on div at bounding box center [564, 234] width 565 height 469
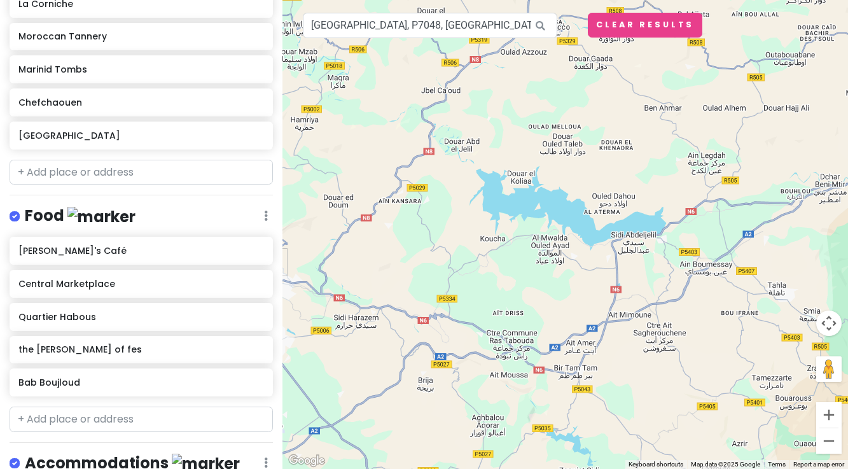
drag, startPoint x: 817, startPoint y: 212, endPoint x: 309, endPoint y: 447, distance: 559.2
click at [309, 447] on div at bounding box center [564, 234] width 565 height 469
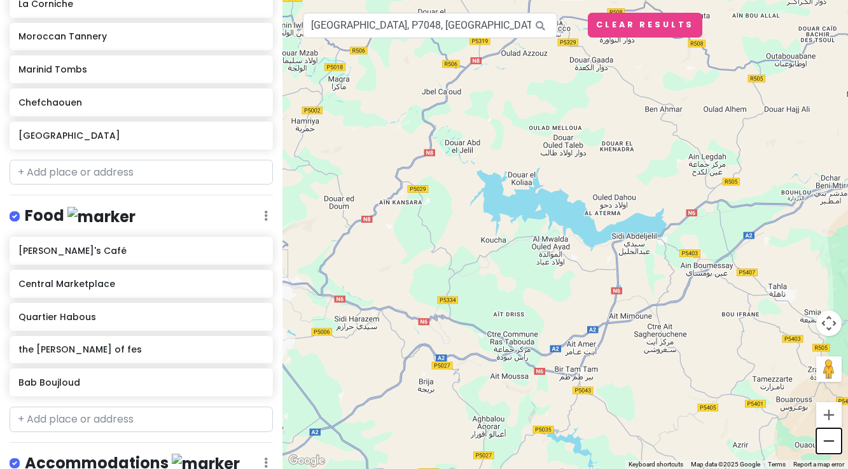
click at [826, 442] on button "Zoom out" at bounding box center [828, 440] width 25 height 25
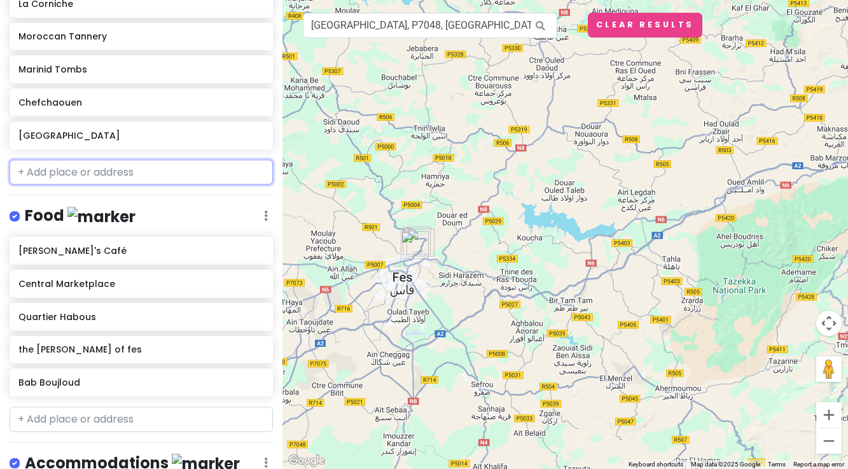
click at [52, 171] on input "text" at bounding box center [141, 172] width 263 height 25
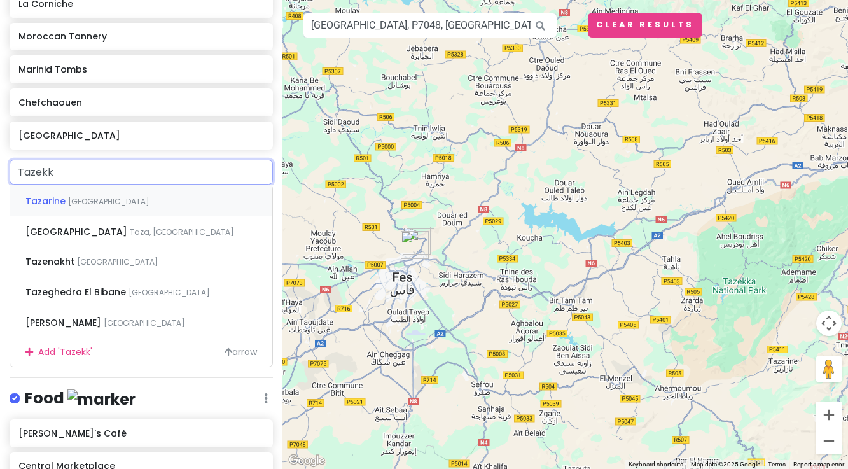
type input "Tazekka"
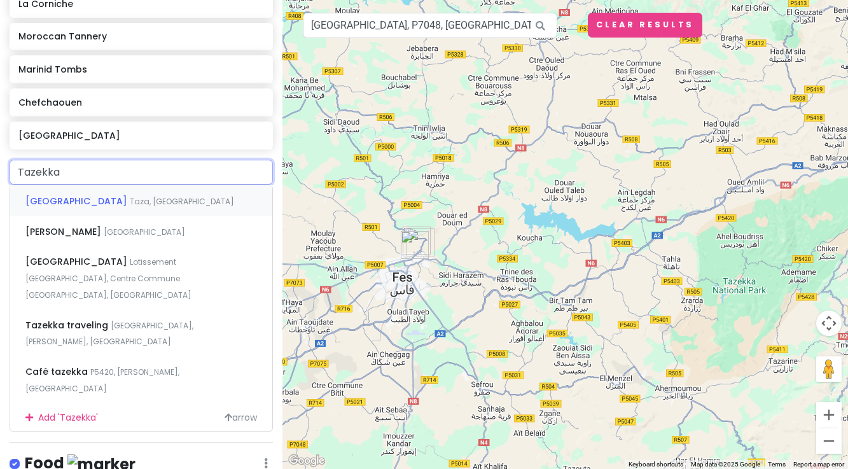
click at [47, 196] on span "[GEOGRAPHIC_DATA]" at bounding box center [77, 201] width 104 height 13
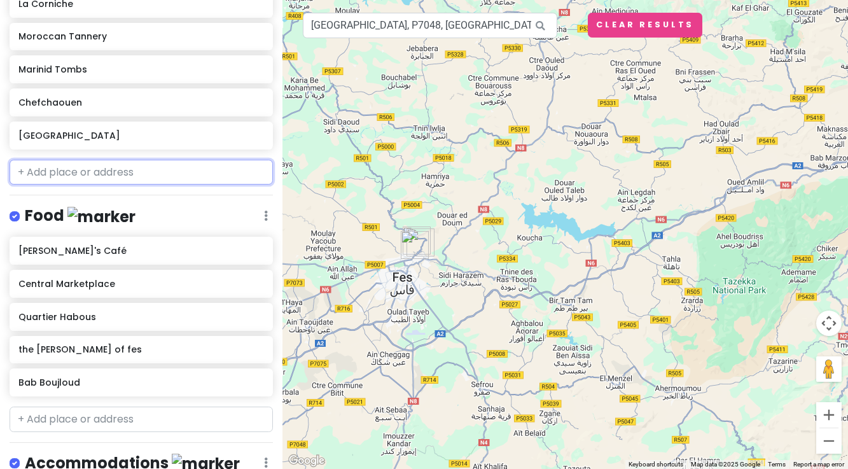
scroll to position [628, 0]
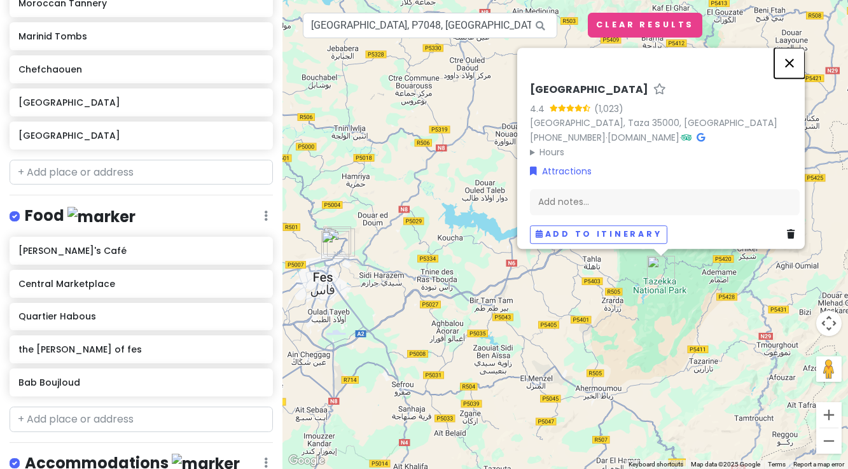
click at [791, 55] on button "Close" at bounding box center [789, 63] width 31 height 31
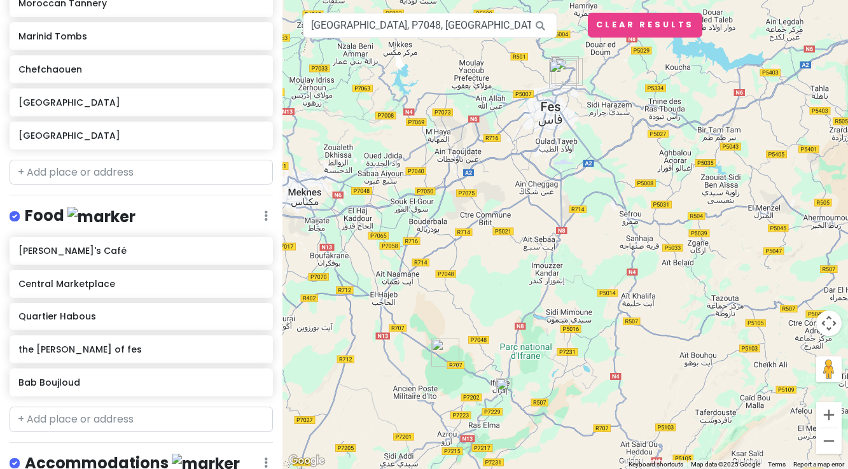
drag, startPoint x: 425, startPoint y: 377, endPoint x: 653, endPoint y: 209, distance: 282.9
click at [653, 209] on div at bounding box center [564, 234] width 565 height 469
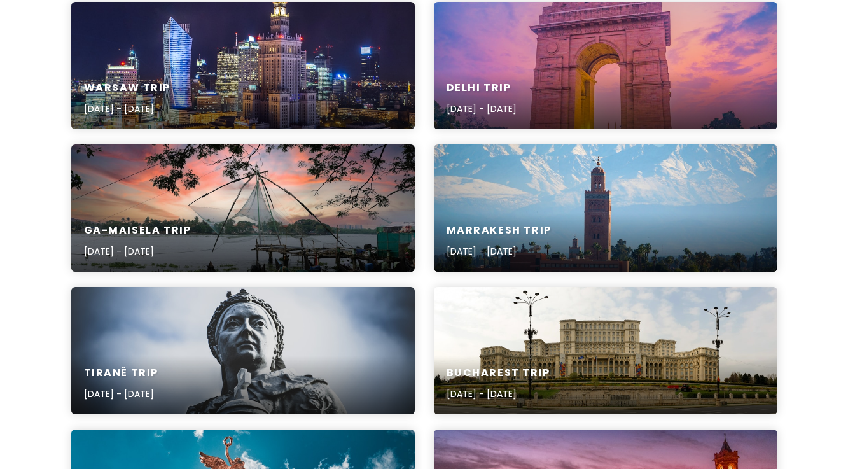
scroll to position [345, 0]
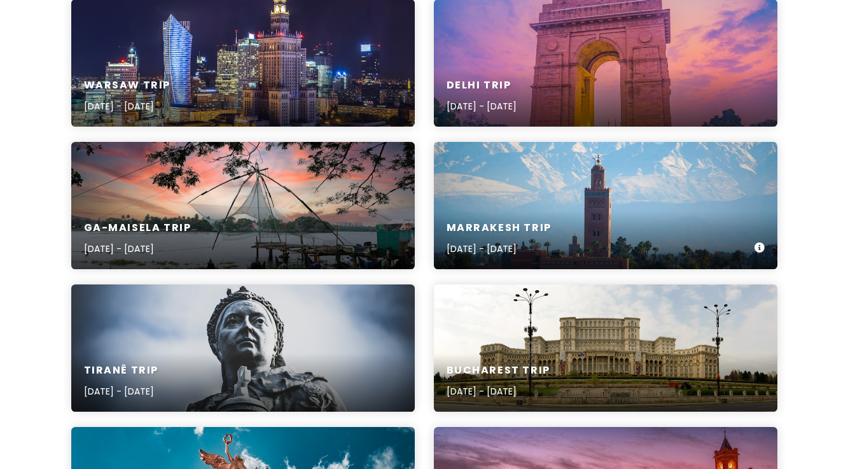
click at [544, 193] on div "Marrakesh Trip [DATE] - [DATE]" at bounding box center [605, 205] width 343 height 127
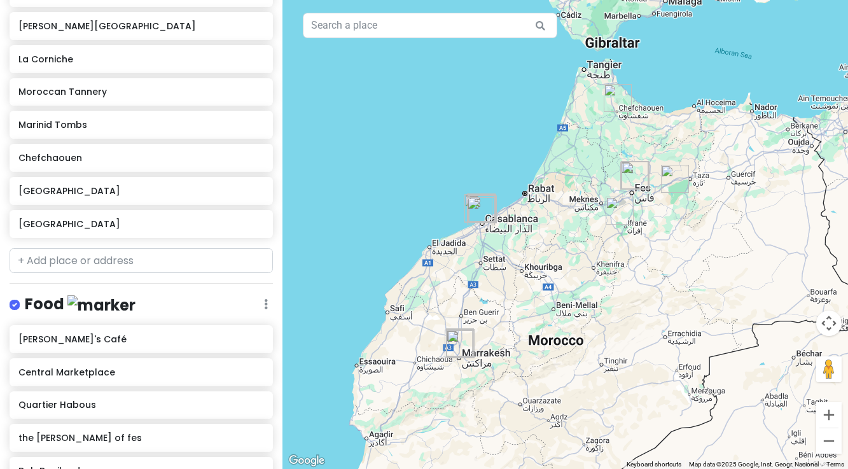
scroll to position [541, 0]
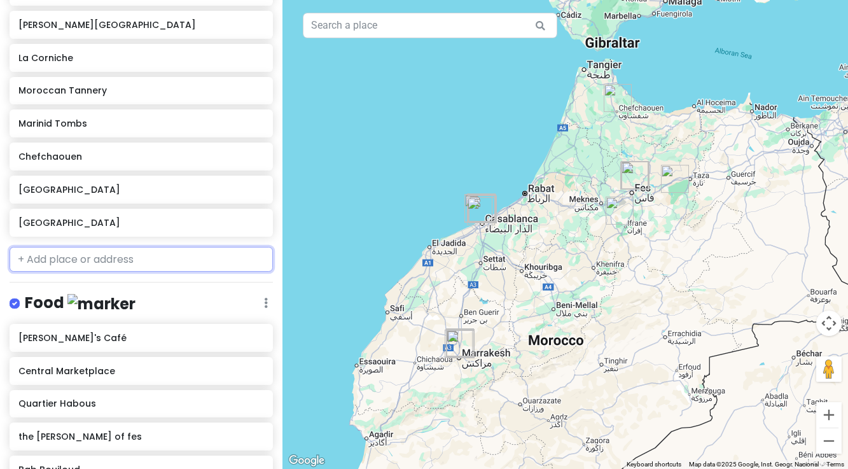
click at [61, 257] on input "text" at bounding box center [141, 259] width 263 height 25
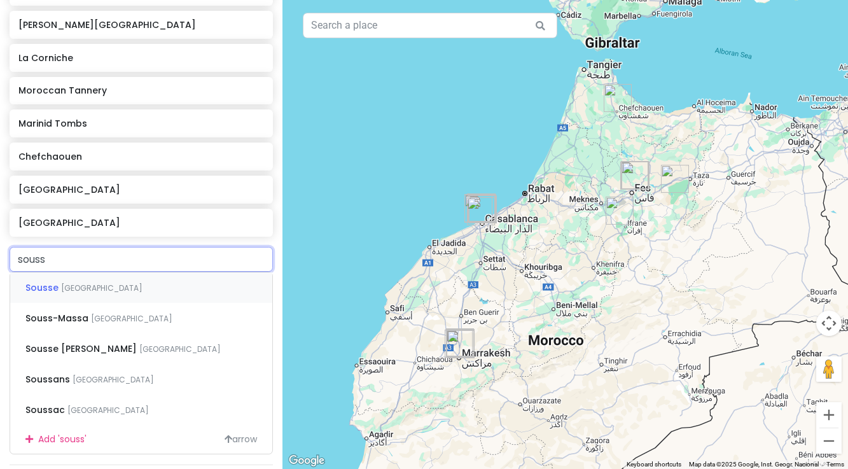
type input "souss"
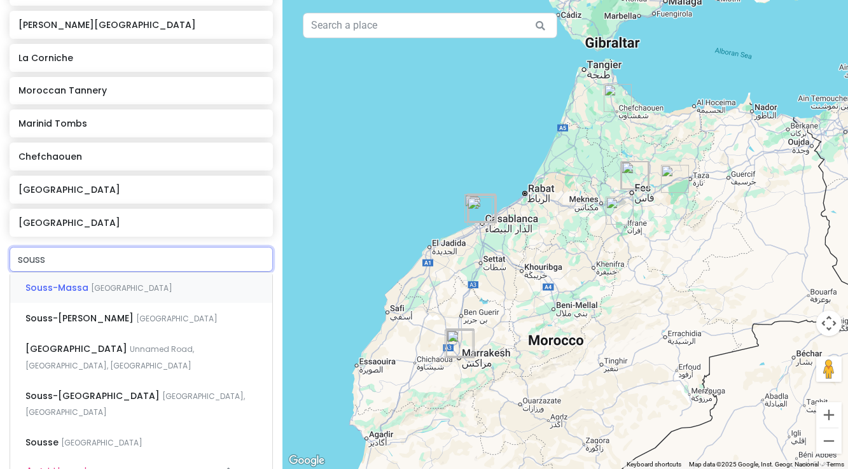
click at [64, 291] on span "Souss-Massa" at bounding box center [58, 287] width 66 height 13
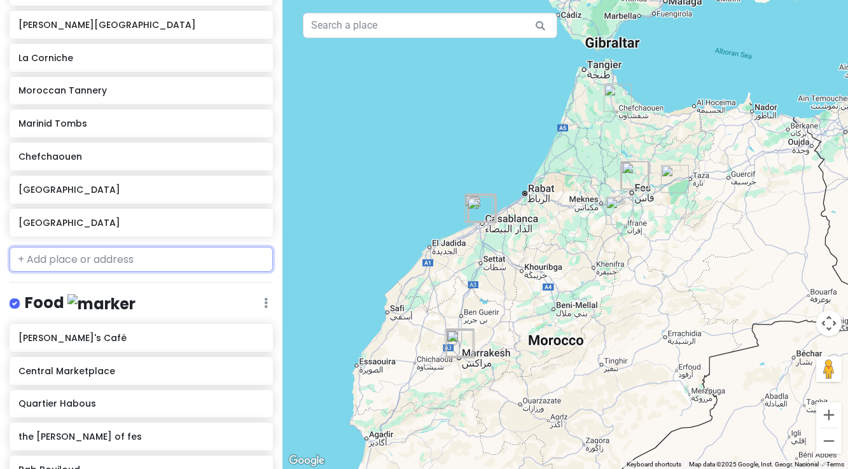
scroll to position [574, 0]
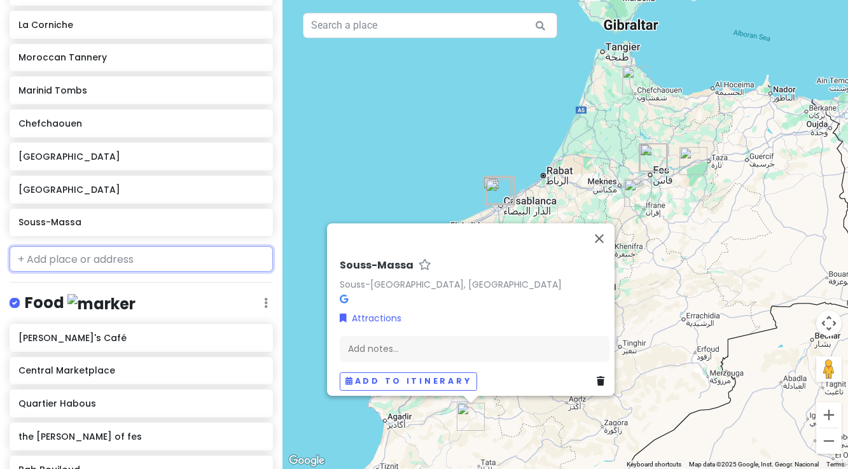
click at [81, 263] on input "text" at bounding box center [141, 258] width 263 height 25
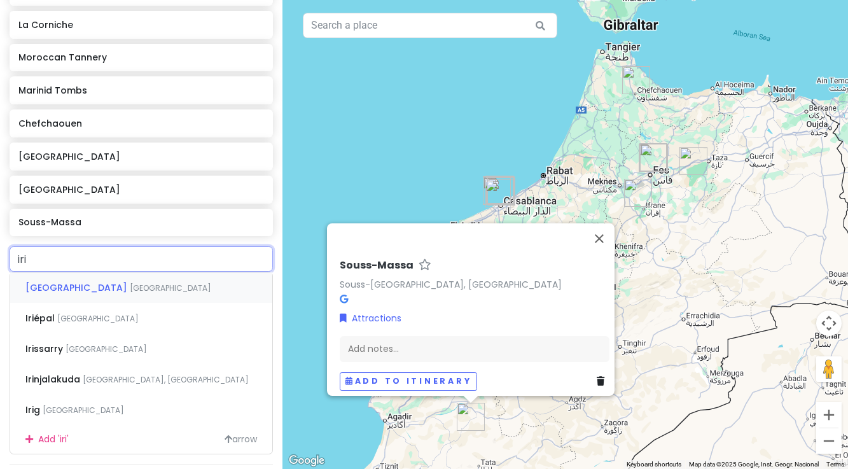
type input "iriq"
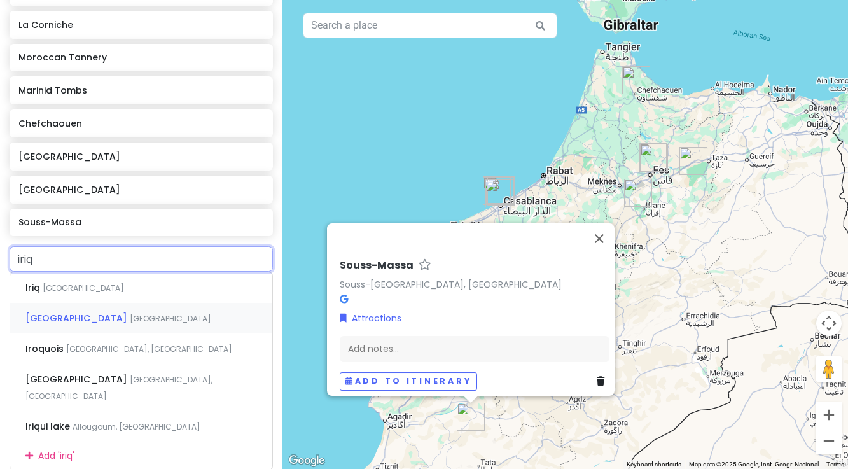
click at [76, 314] on span "[GEOGRAPHIC_DATA]" at bounding box center [77, 318] width 104 height 13
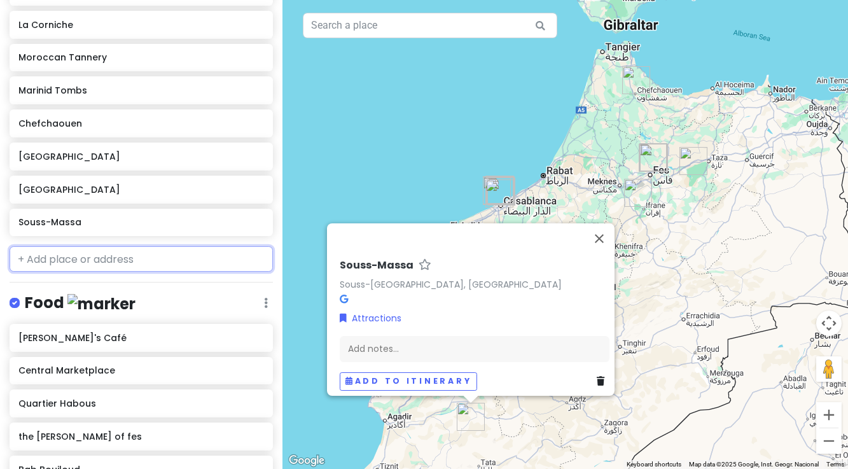
scroll to position [606, 0]
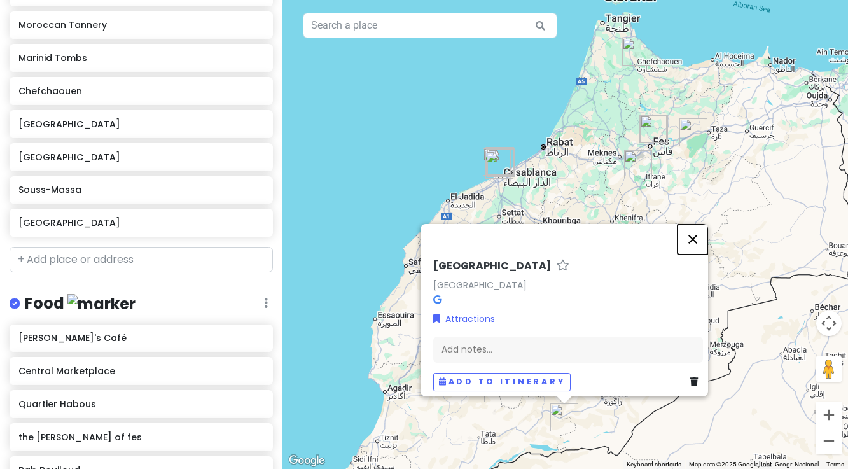
click at [698, 232] on button "Close" at bounding box center [692, 239] width 31 height 31
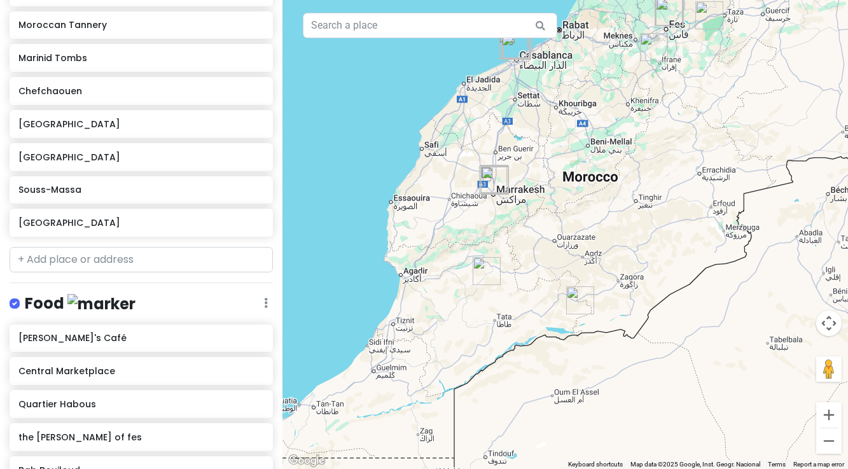
drag, startPoint x: 611, startPoint y: 378, endPoint x: 622, endPoint y: 263, distance: 115.7
click at [627, 261] on div at bounding box center [564, 234] width 565 height 469
click at [483, 265] on img "Souss-Massa" at bounding box center [487, 272] width 28 height 28
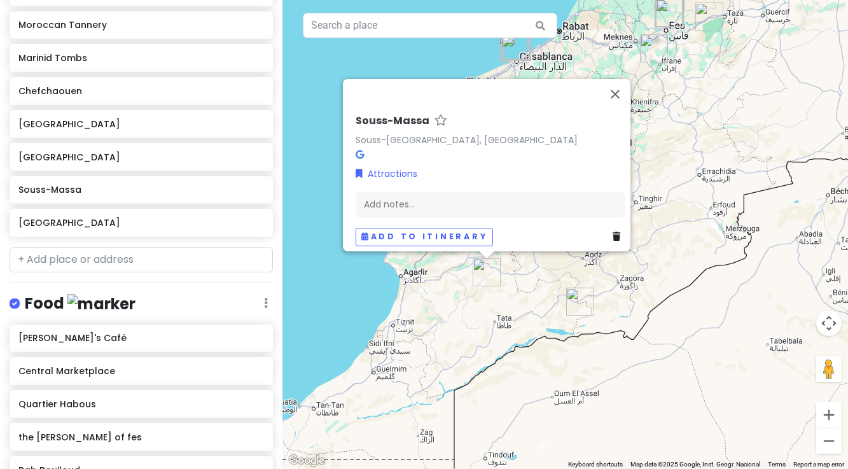
click at [511, 293] on div "Souss-Massa Souss-Massa, Morocco Attractions Add notes... Add to itinerary" at bounding box center [564, 234] width 565 height 469
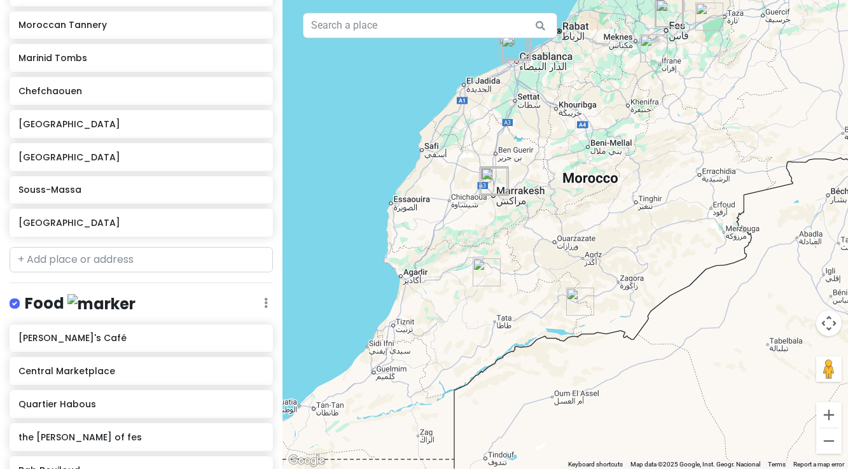
click at [582, 299] on img "Iriqui National Park" at bounding box center [580, 301] width 28 height 28
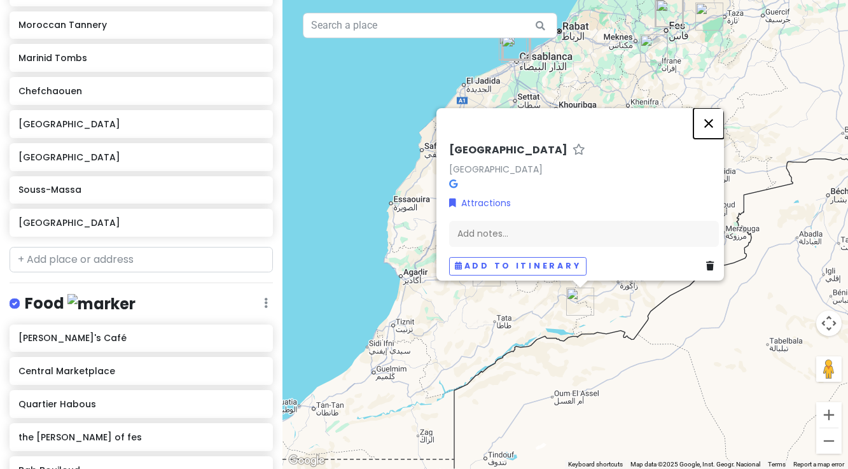
click at [714, 118] on button "Close" at bounding box center [708, 123] width 31 height 31
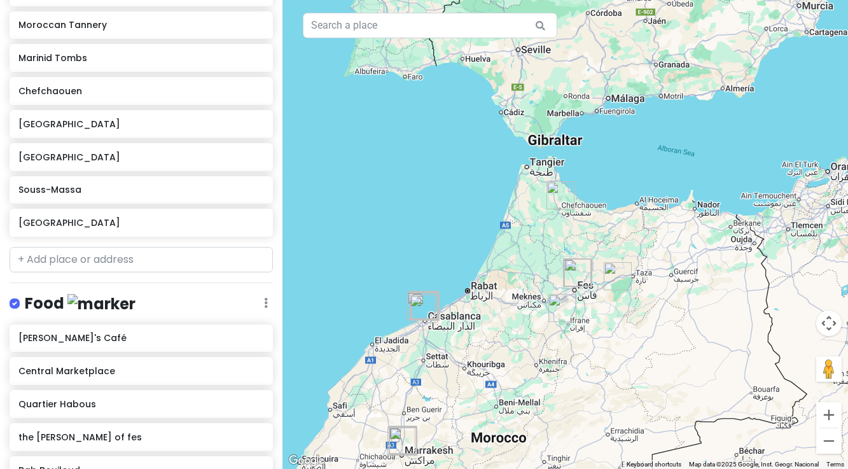
drag, startPoint x: 654, startPoint y: 171, endPoint x: 562, endPoint y: 433, distance: 277.0
click at [562, 432] on div at bounding box center [564, 234] width 565 height 469
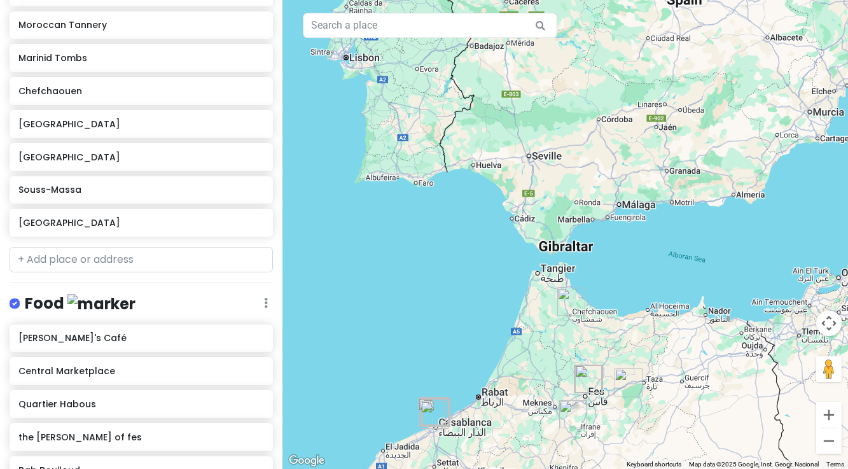
drag, startPoint x: 539, startPoint y: 193, endPoint x: 548, endPoint y: 302, distance: 109.2
click at [548, 302] on div at bounding box center [564, 234] width 565 height 469
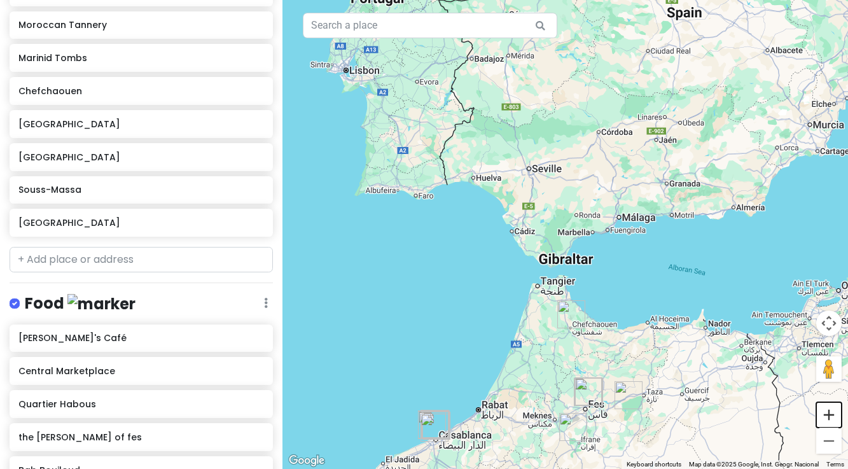
click at [828, 418] on button "Zoom in" at bounding box center [828, 414] width 25 height 25
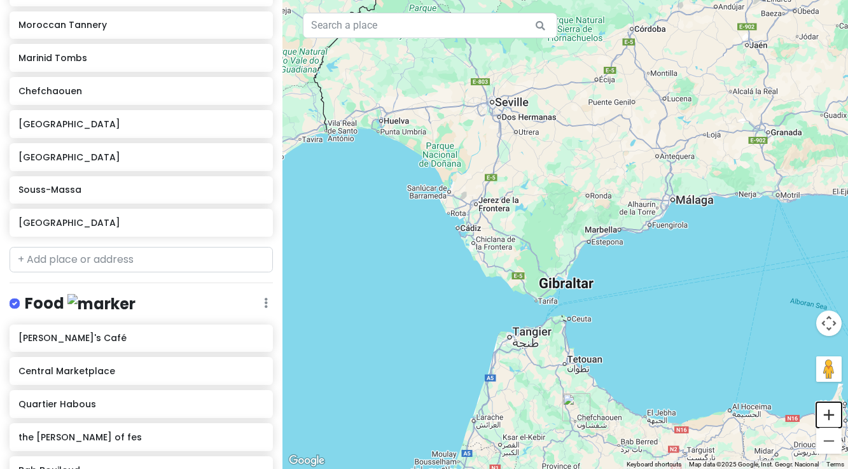
click at [828, 418] on button "Zoom in" at bounding box center [828, 414] width 25 height 25
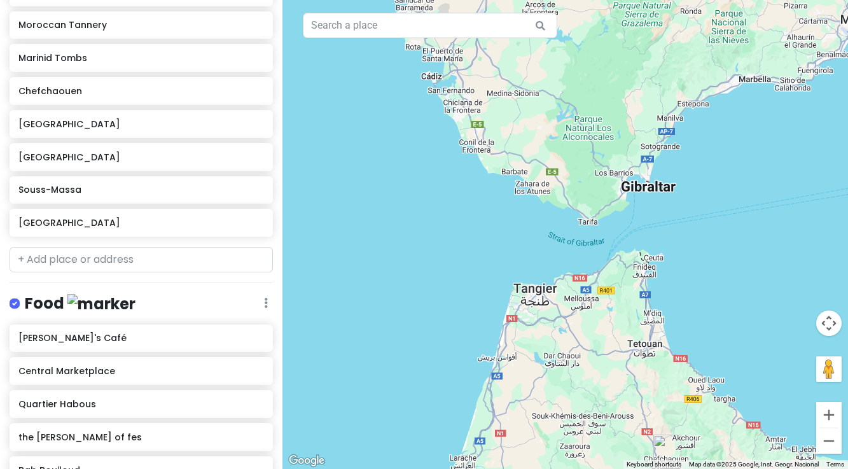
drag, startPoint x: 551, startPoint y: 431, endPoint x: 634, endPoint y: 284, distance: 167.7
click at [634, 284] on div at bounding box center [564, 234] width 565 height 469
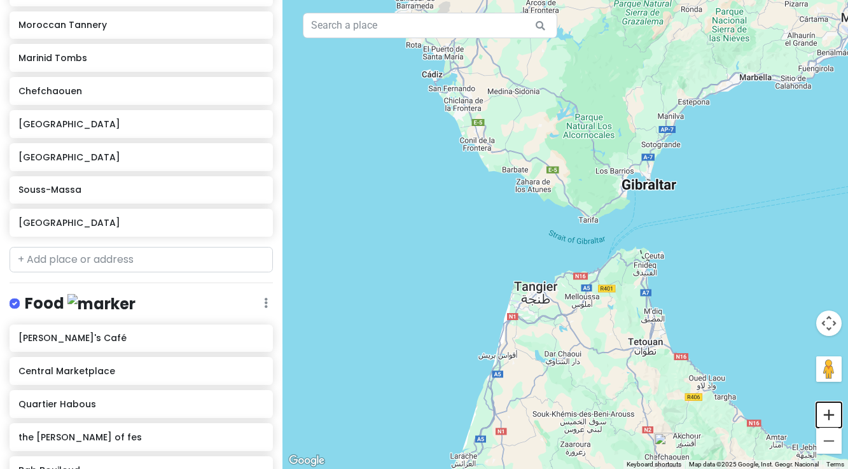
click at [833, 416] on button "Zoom in" at bounding box center [828, 414] width 25 height 25
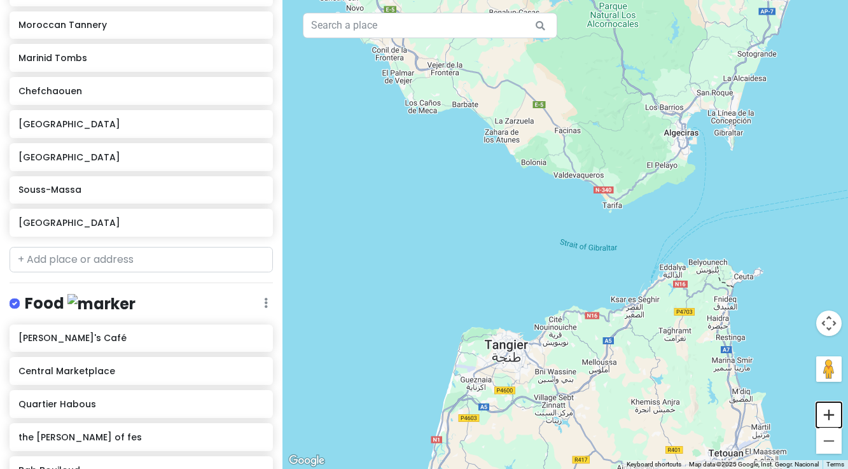
click at [833, 417] on button "Zoom in" at bounding box center [828, 414] width 25 height 25
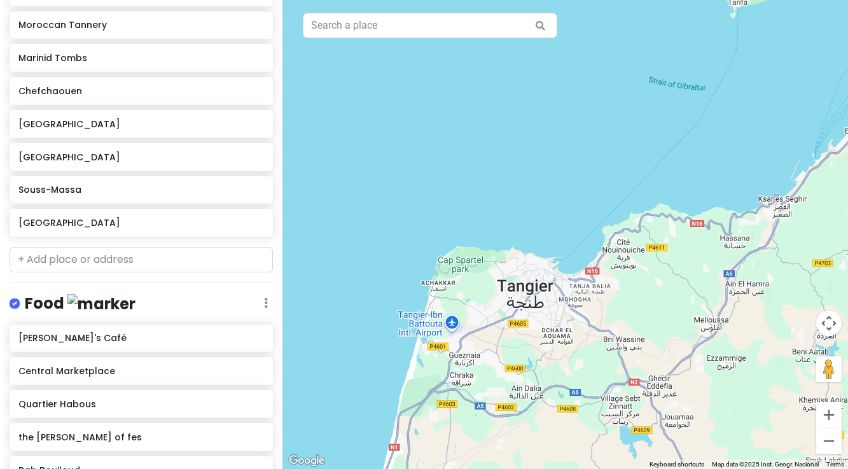
drag, startPoint x: 607, startPoint y: 436, endPoint x: 686, endPoint y: 263, distance: 190.5
click at [686, 263] on div at bounding box center [564, 234] width 565 height 469
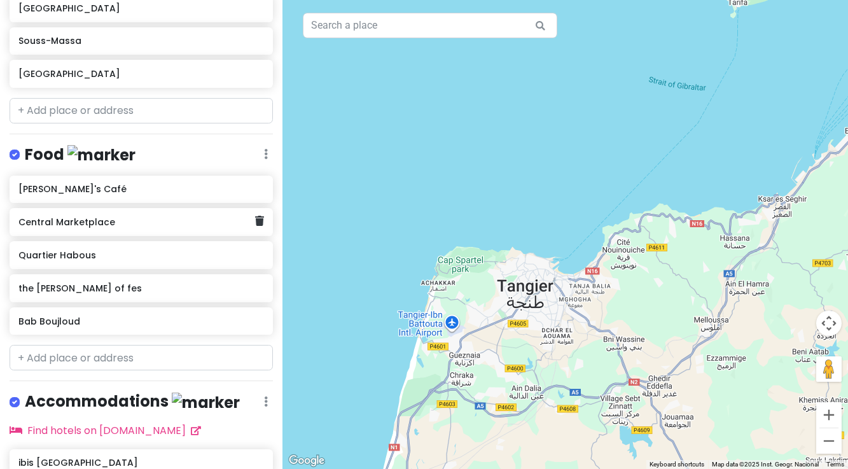
scroll to position [758, 0]
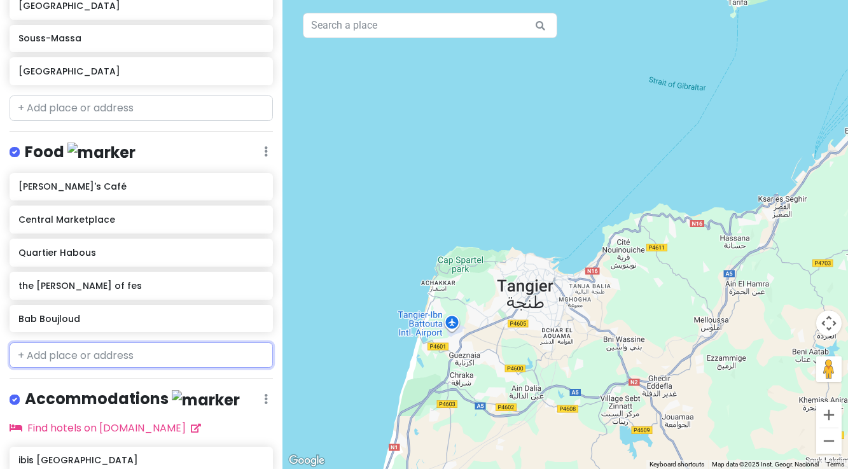
click at [98, 354] on input "text" at bounding box center [141, 354] width 263 height 25
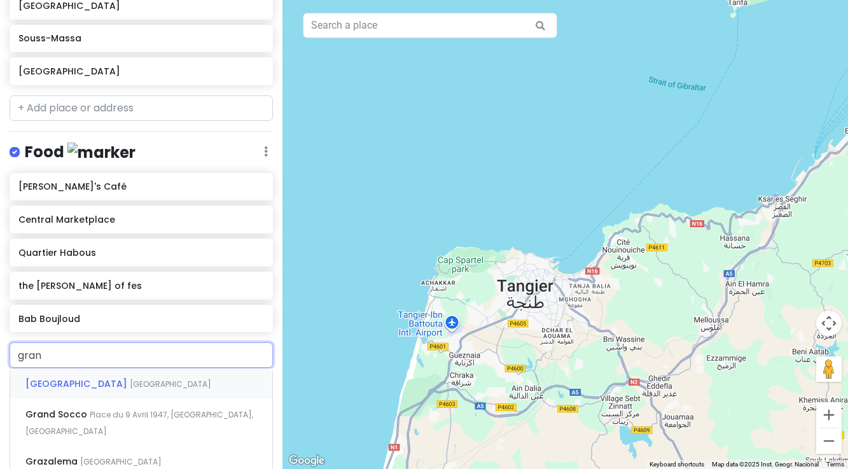
type input "grand"
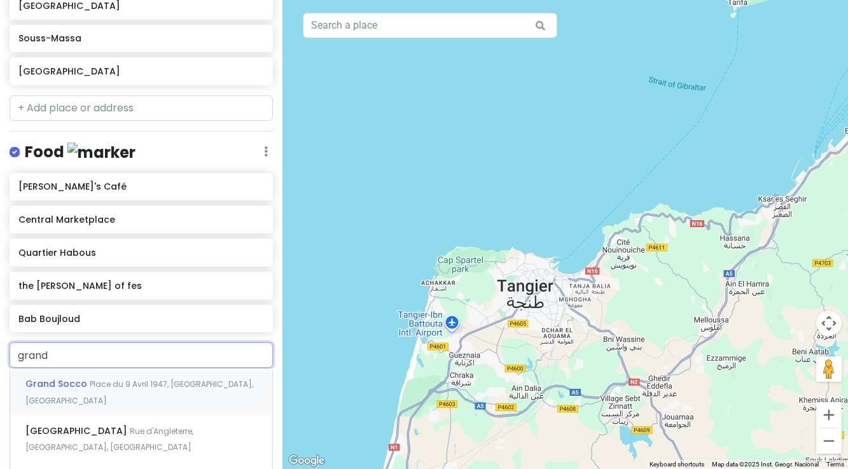
click at [77, 381] on span "Grand Socco" at bounding box center [57, 383] width 64 height 13
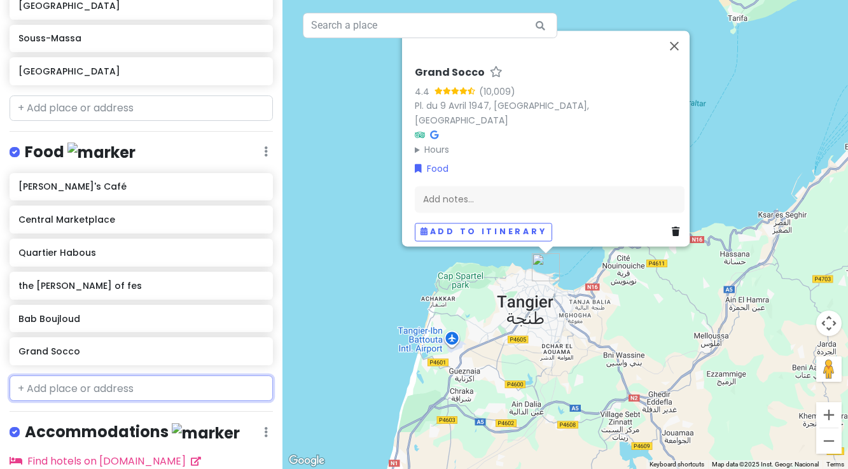
click at [80, 387] on input "text" at bounding box center [141, 387] width 263 height 25
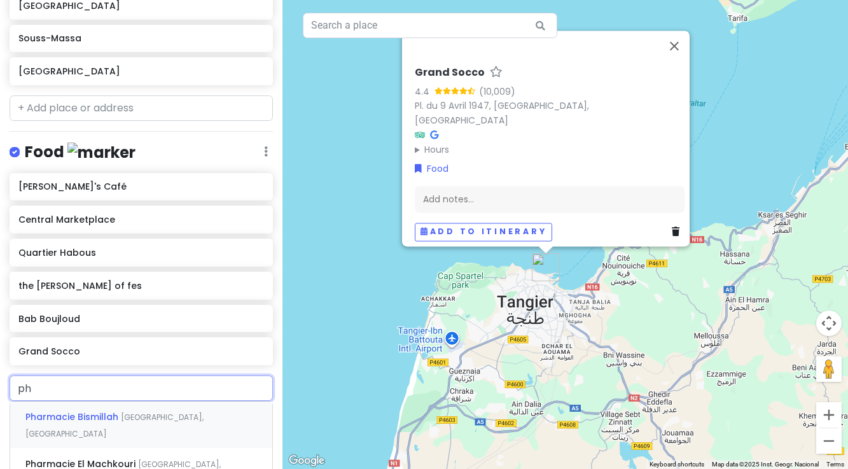
type input "pho"
click at [72, 461] on span "Phoenician tombs" at bounding box center [68, 463] width 86 height 13
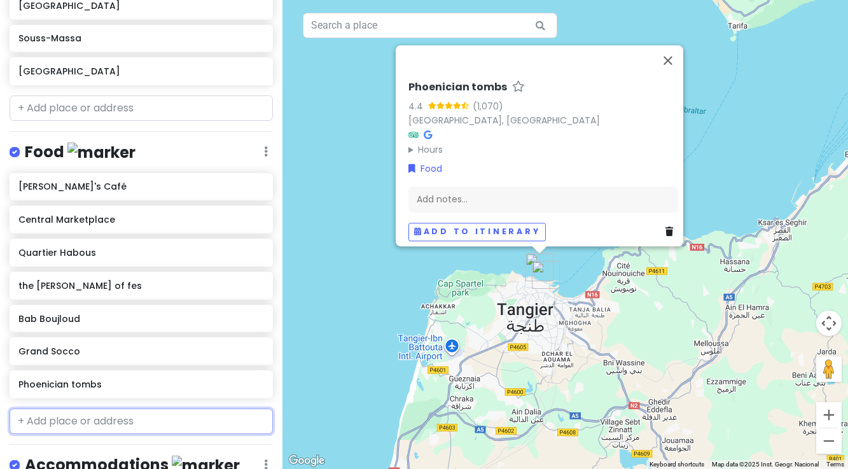
click at [62, 420] on input "text" at bounding box center [141, 420] width 263 height 25
type input "tangier amer"
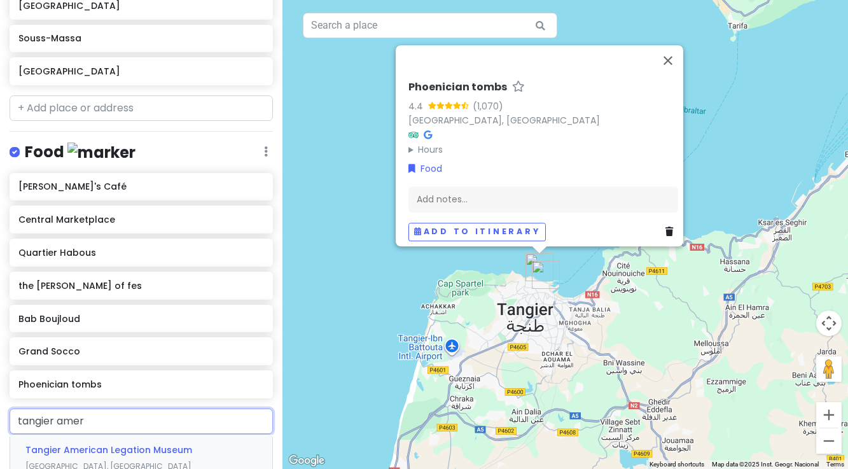
click at [57, 452] on span "Tangier American Legation Museum" at bounding box center [108, 449] width 167 height 13
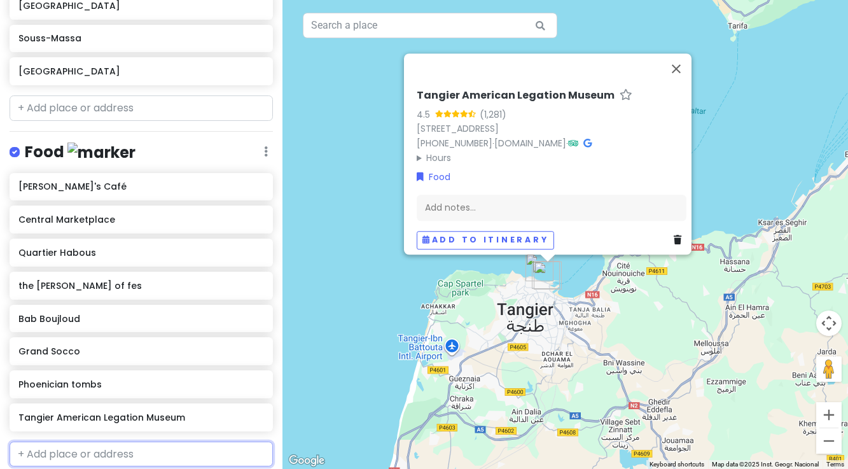
click at [86, 455] on input "text" at bounding box center [141, 453] width 263 height 25
type input "kasbah mu"
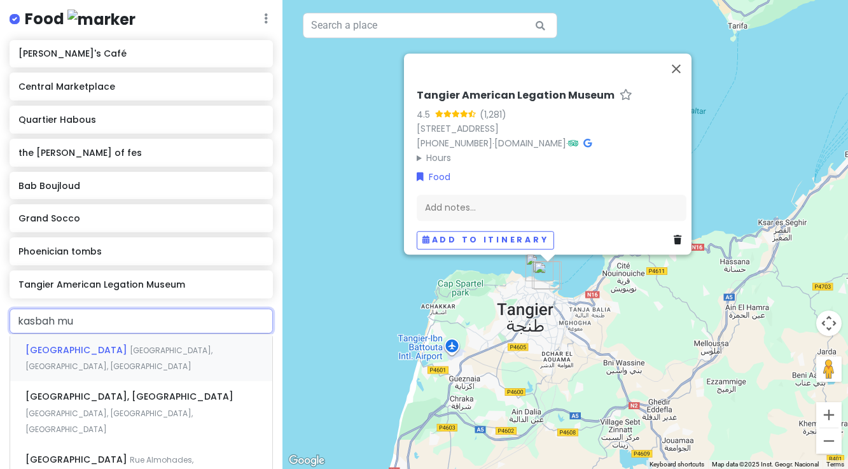
scroll to position [892, 0]
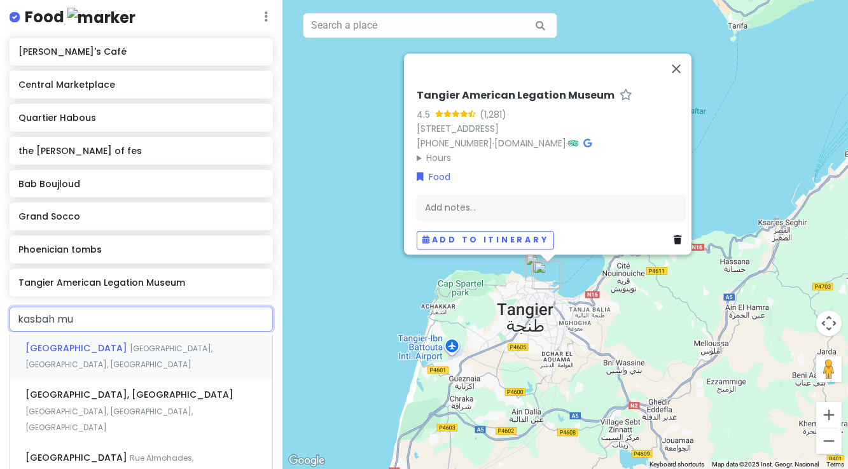
click at [66, 349] on span "Kasbah Museum" at bounding box center [77, 348] width 104 height 13
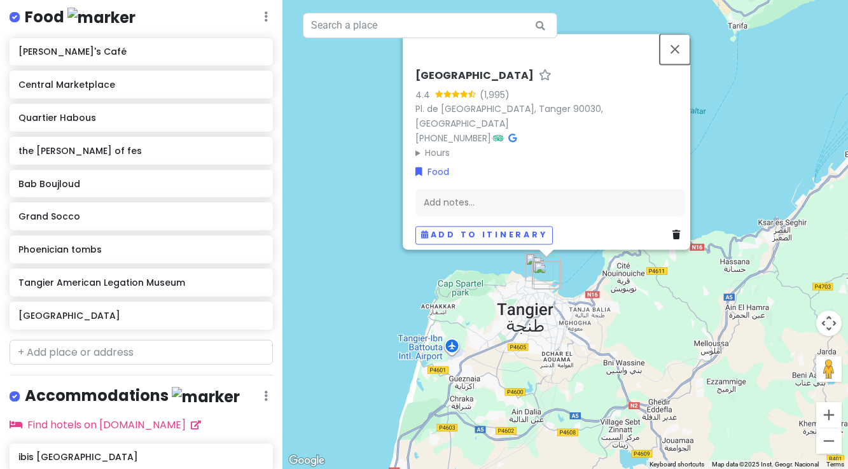
drag, startPoint x: 678, startPoint y: 59, endPoint x: 627, endPoint y: 203, distance: 153.1
click at [678, 59] on button "Close" at bounding box center [675, 49] width 31 height 31
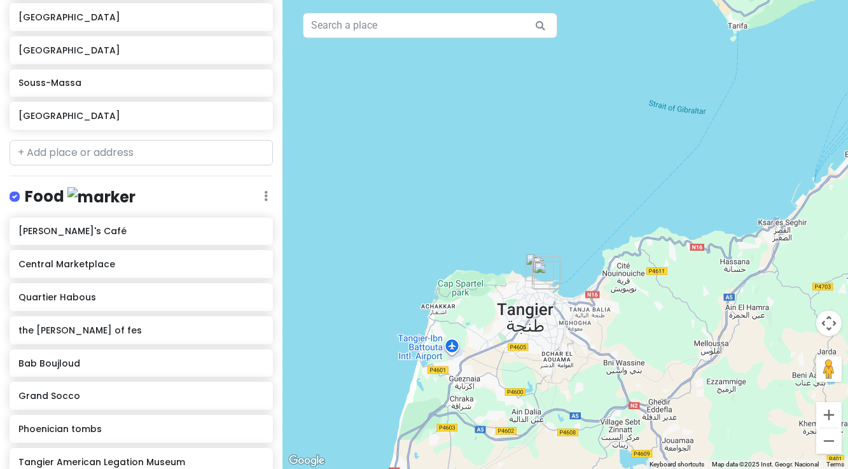
scroll to position [710, 0]
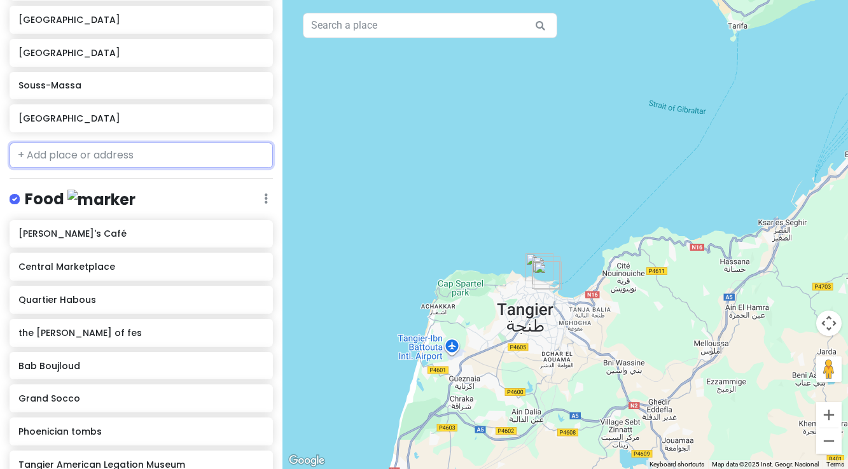
click at [127, 151] on input "text" at bounding box center [141, 154] width 263 height 25
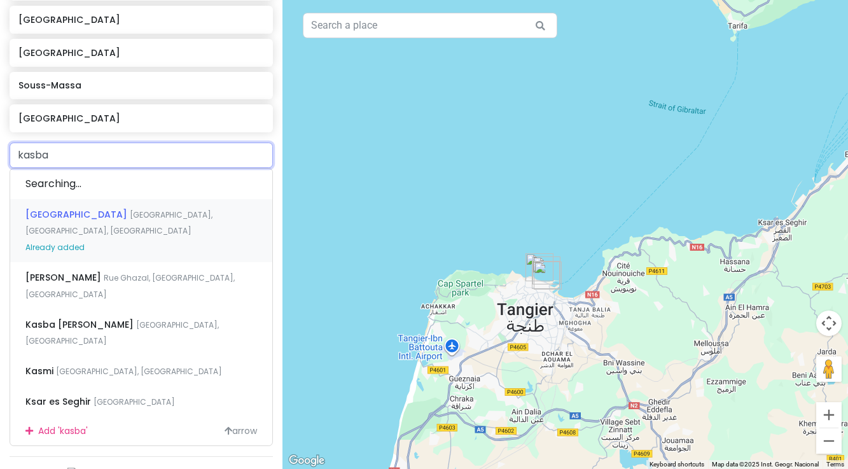
type input "kasbah"
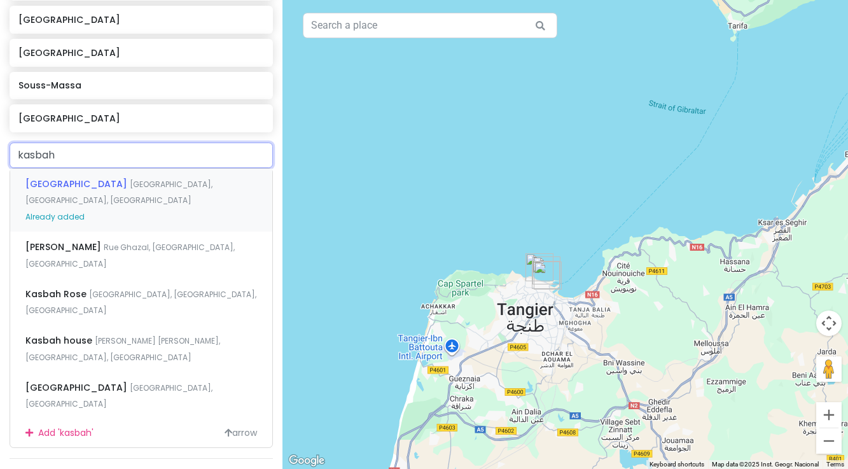
click at [116, 183] on span "Place de la Kasbah, Tangier, Morocco" at bounding box center [118, 192] width 187 height 27
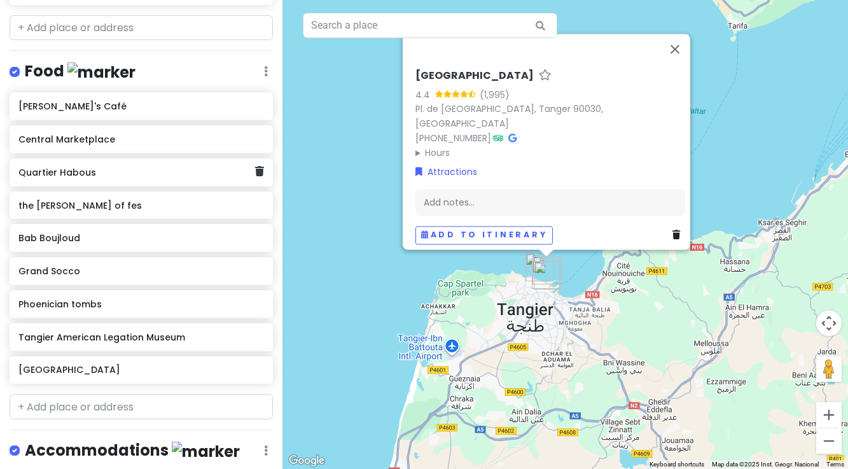
scroll to position [878, 0]
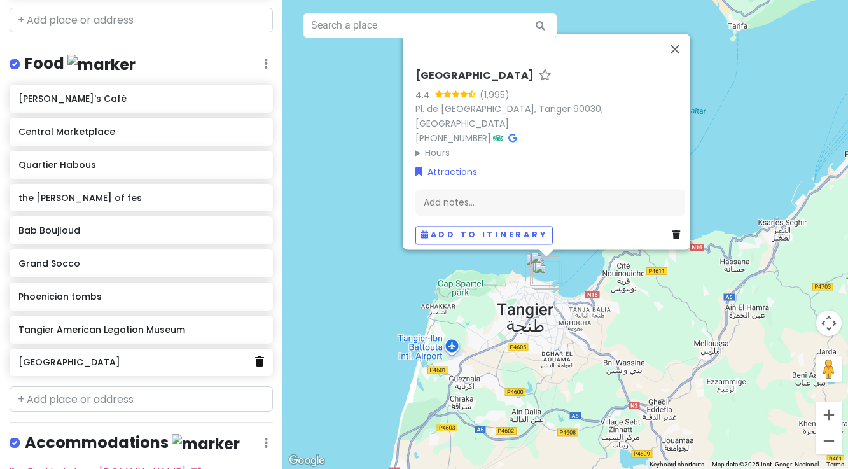
click at [260, 366] on link at bounding box center [259, 362] width 9 height 17
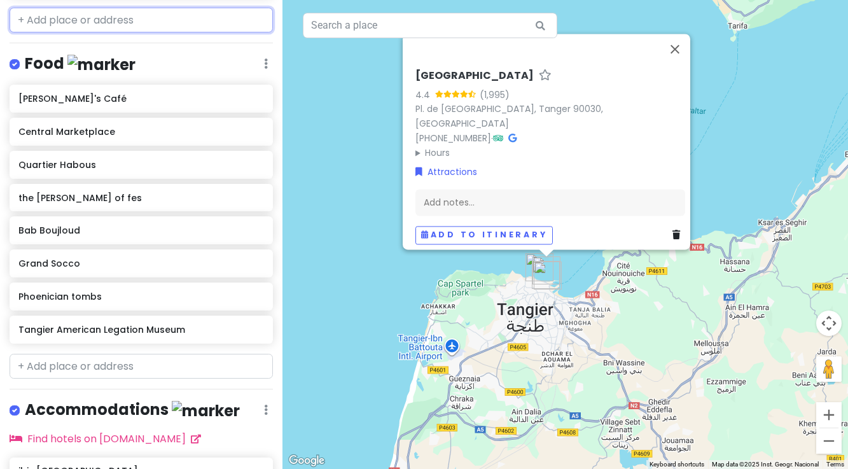
click at [94, 17] on input "text" at bounding box center [141, 20] width 263 height 25
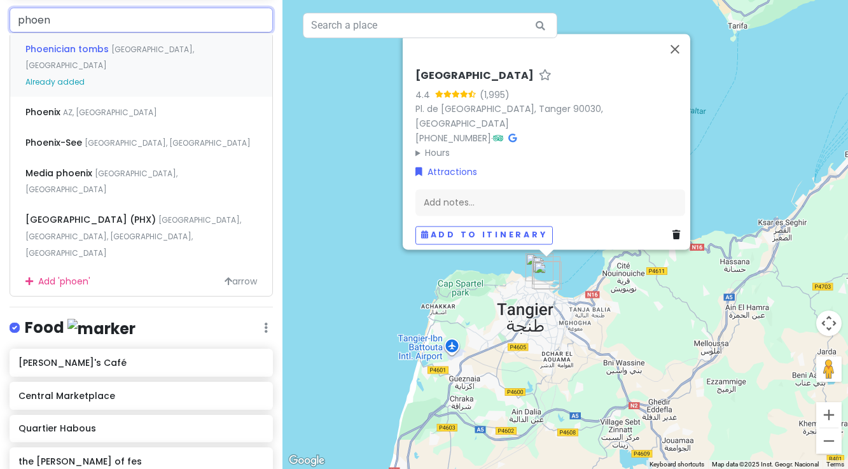
type input "phoeni"
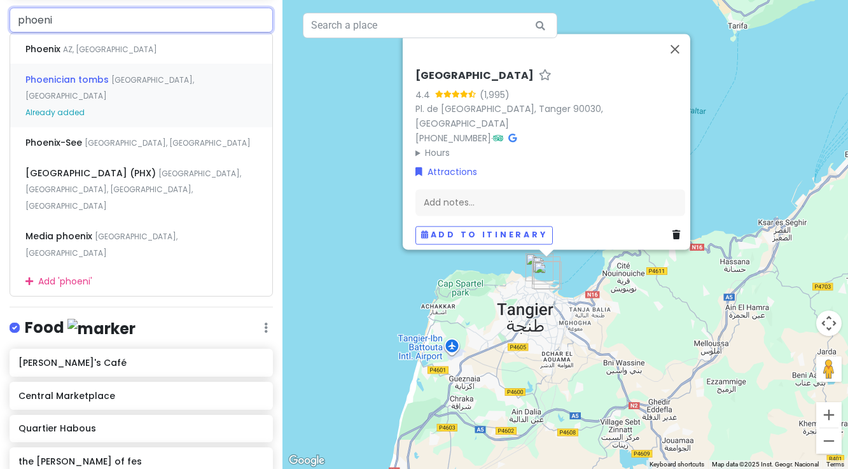
click at [81, 76] on span "Phoenician tombs" at bounding box center [68, 79] width 86 height 13
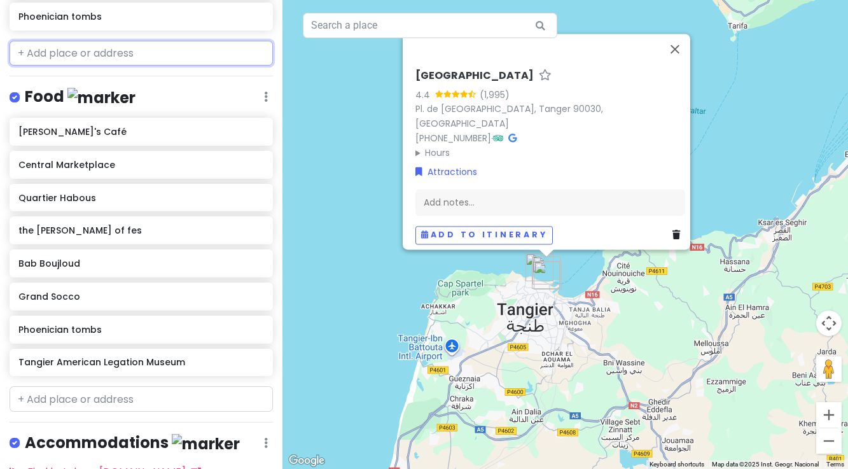
scroll to position [911, 0]
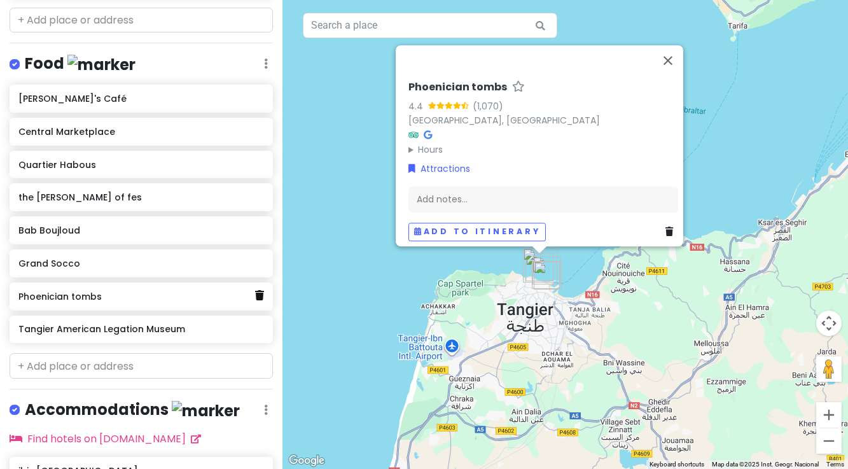
click at [261, 297] on icon at bounding box center [259, 295] width 9 height 10
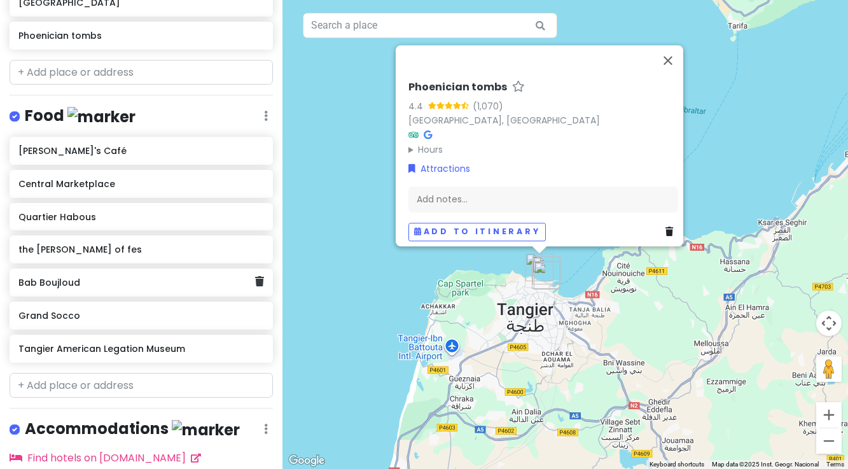
scroll to position [855, 0]
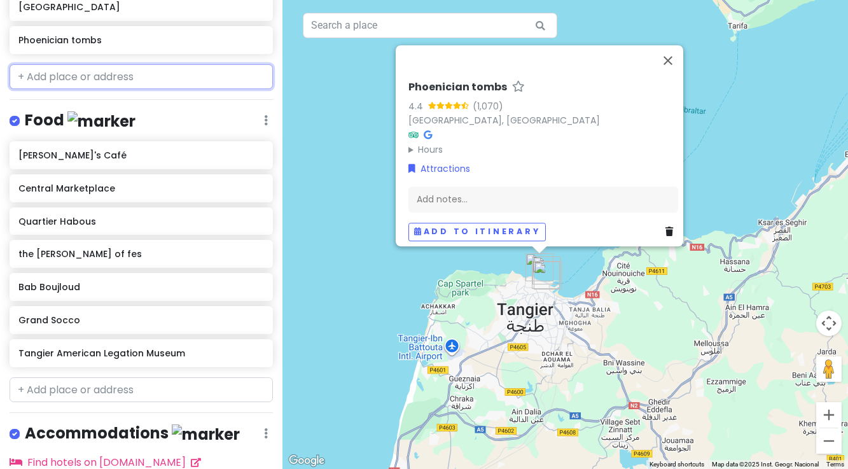
click at [103, 74] on input "text" at bounding box center [141, 76] width 263 height 25
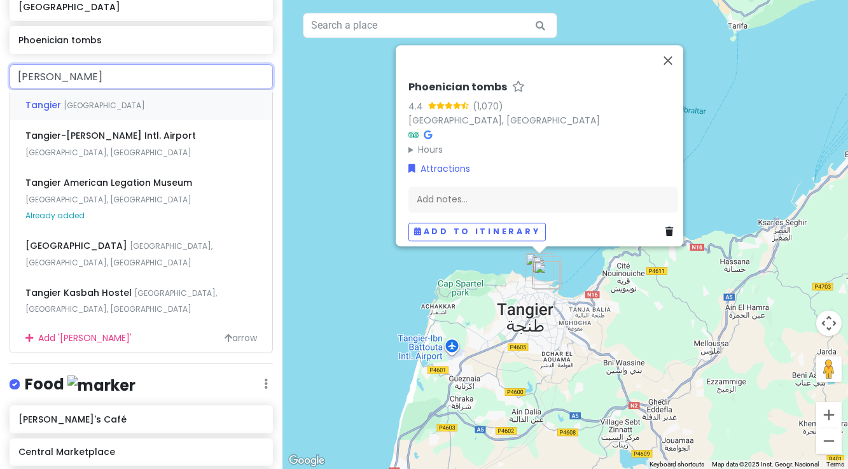
type input "tangier"
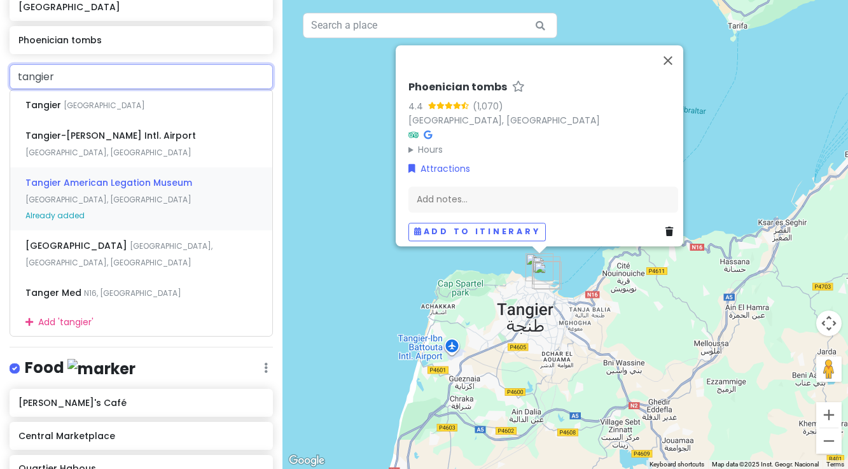
click at [94, 174] on div "Tangier American Legation Museum Rue d'Amerique, Tangier, Morocco Already added" at bounding box center [141, 198] width 262 height 63
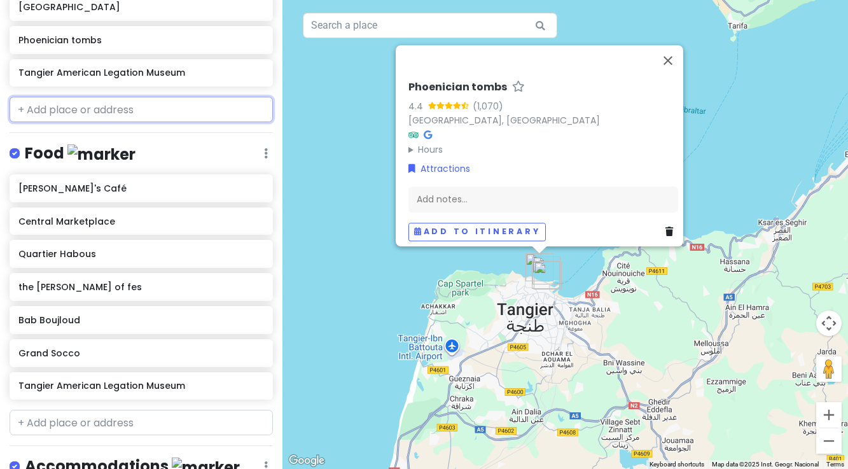
scroll to position [888, 0]
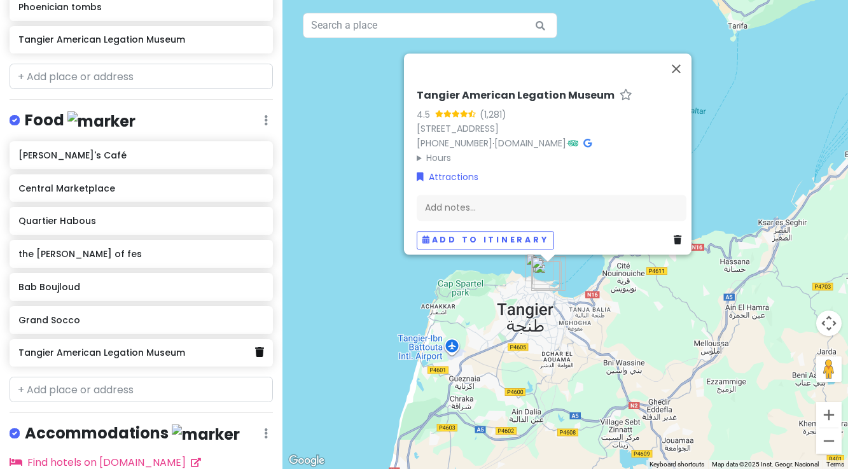
click at [261, 354] on icon at bounding box center [259, 352] width 9 height 10
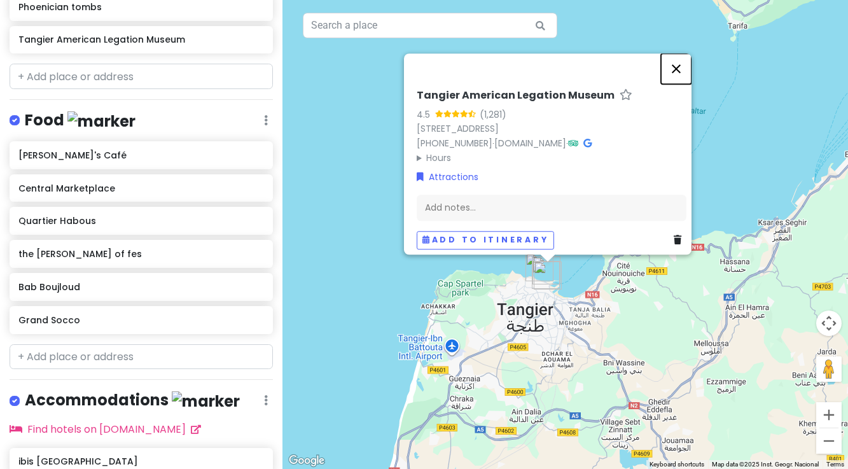
click at [681, 61] on button "Close" at bounding box center [676, 68] width 31 height 31
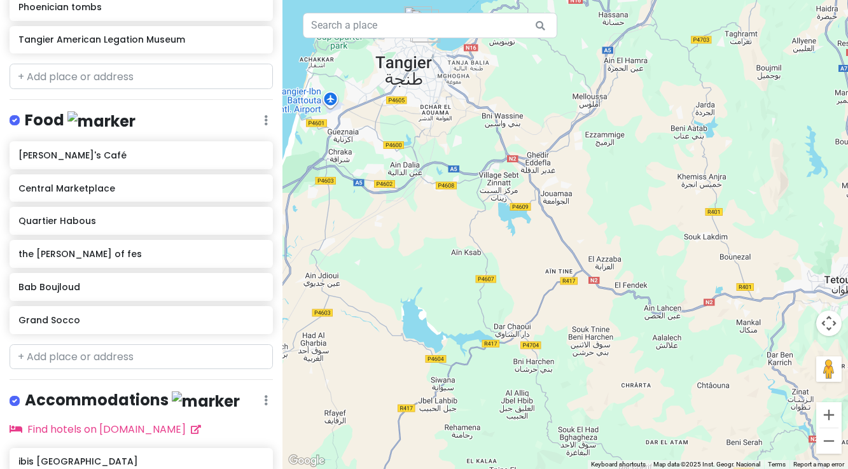
drag, startPoint x: 617, startPoint y: 325, endPoint x: 495, endPoint y: 84, distance: 270.2
click at [495, 84] on div at bounding box center [564, 234] width 565 height 469
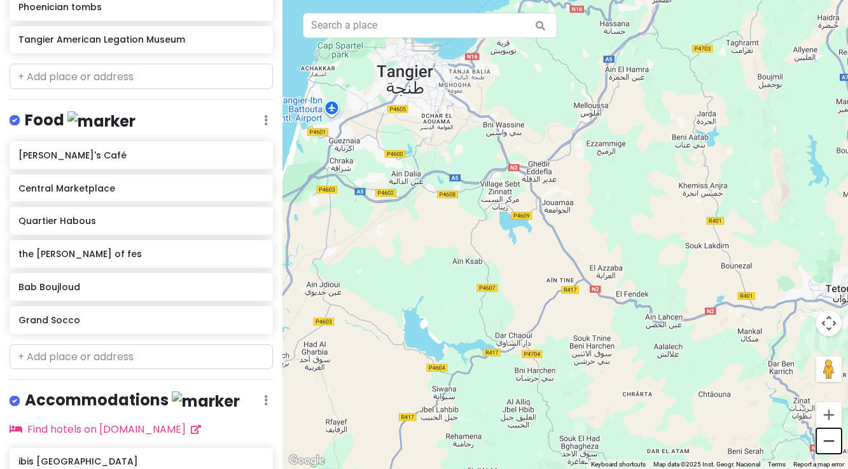
click at [831, 441] on button "Zoom out" at bounding box center [828, 440] width 25 height 25
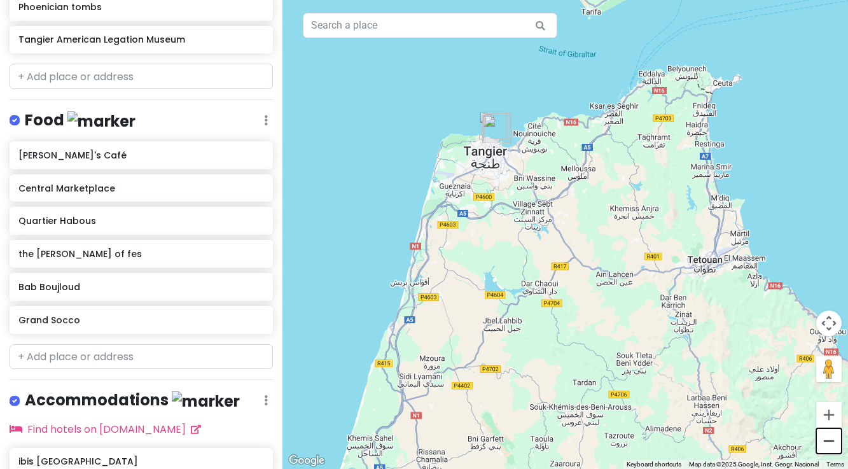
click at [834, 440] on button "Zoom out" at bounding box center [828, 440] width 25 height 25
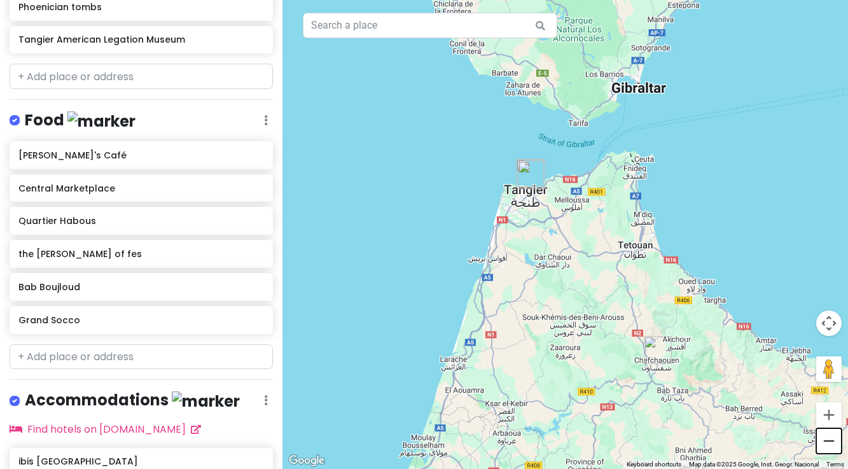
click at [834, 441] on button "Zoom out" at bounding box center [828, 440] width 25 height 25
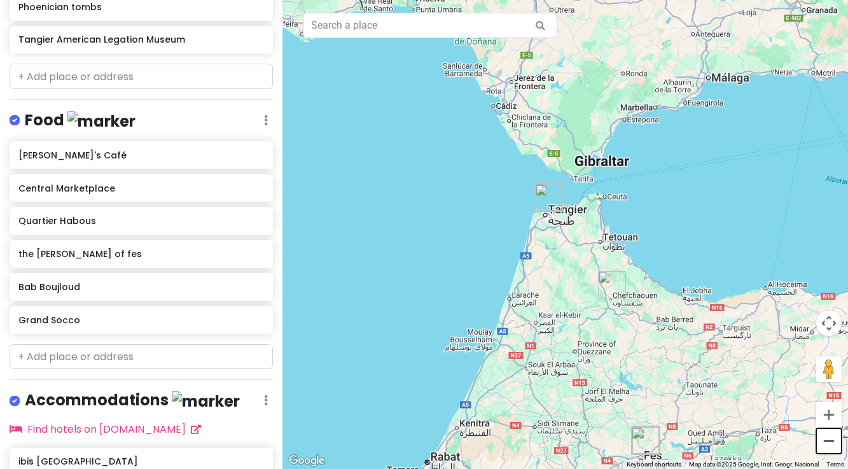
click at [834, 441] on button "Zoom out" at bounding box center [828, 440] width 25 height 25
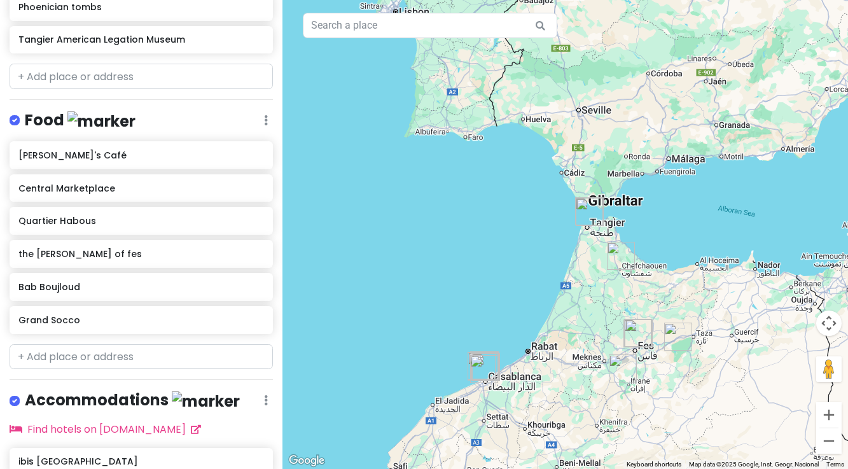
drag, startPoint x: 565, startPoint y: 331, endPoint x: 599, endPoint y: 331, distance: 33.1
click at [599, 331] on div at bounding box center [564, 234] width 565 height 469
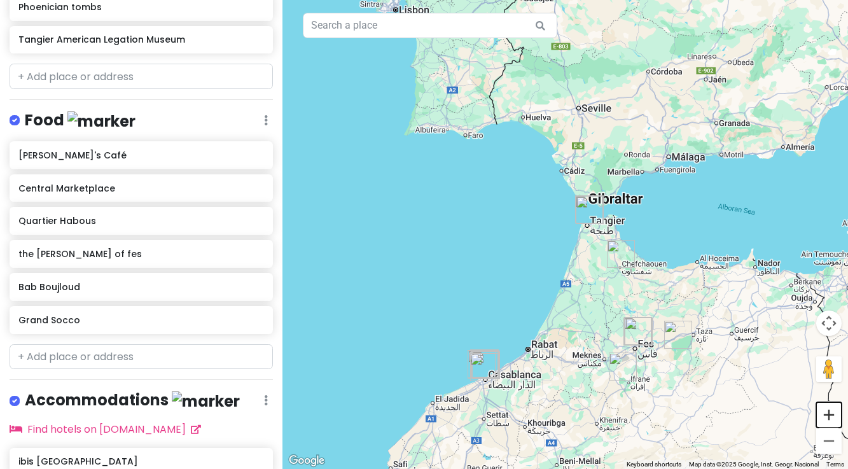
click at [831, 416] on button "Zoom in" at bounding box center [828, 414] width 25 height 25
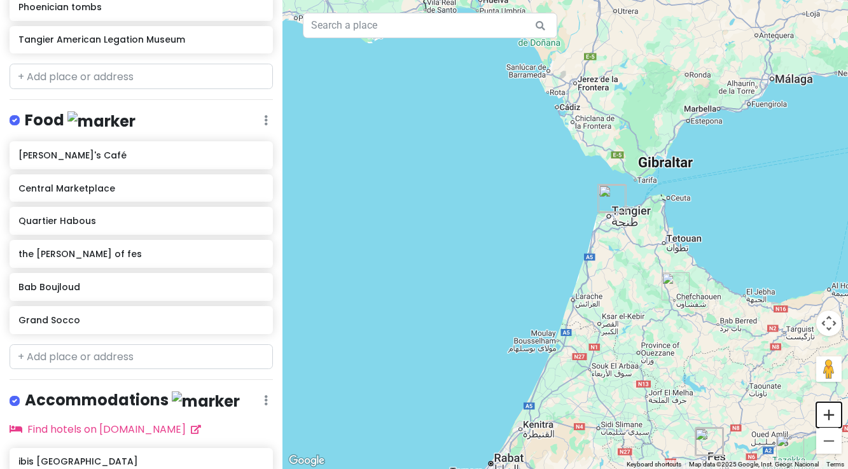
click at [831, 416] on button "Zoom in" at bounding box center [828, 414] width 25 height 25
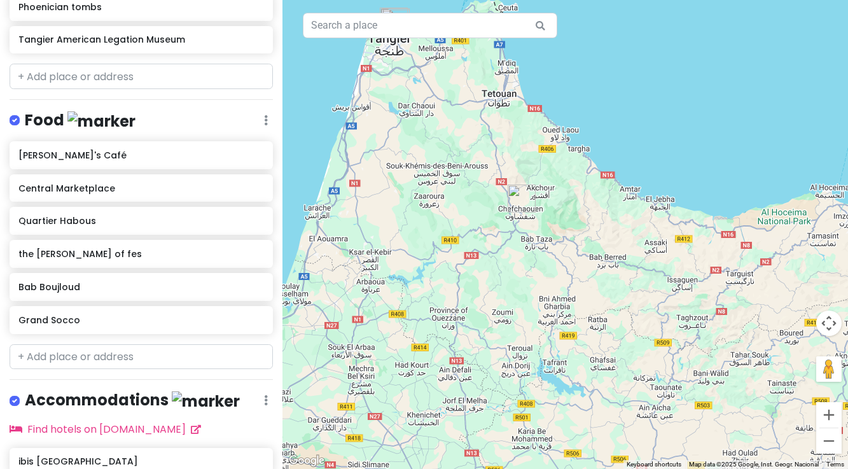
drag, startPoint x: 769, startPoint y: 419, endPoint x: 504, endPoint y: 265, distance: 306.1
click at [504, 265] on div at bounding box center [564, 234] width 565 height 469
click at [558, 261] on div at bounding box center [564, 234] width 565 height 469
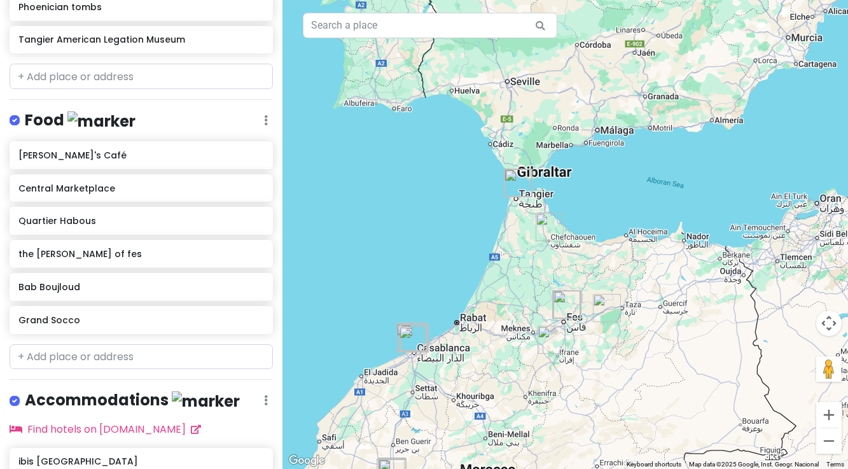
click at [593, 340] on div at bounding box center [564, 234] width 565 height 469
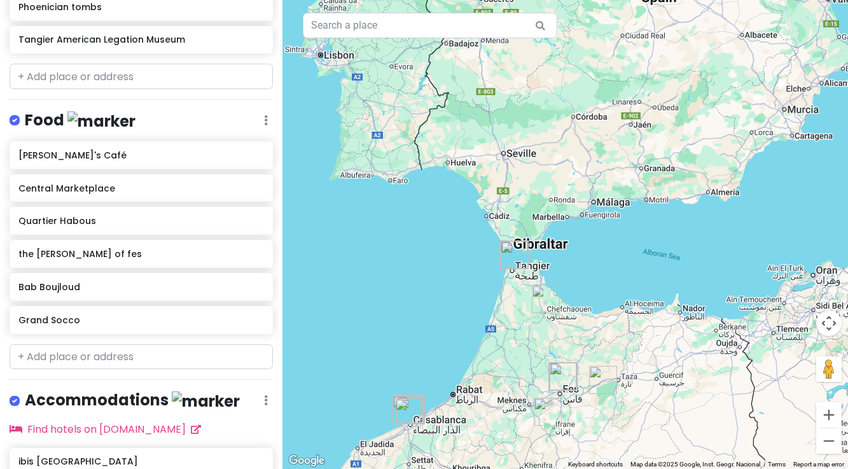
drag, startPoint x: 574, startPoint y: 259, endPoint x: 571, endPoint y: 340, distance: 80.9
click at [571, 340] on div at bounding box center [564, 234] width 565 height 469
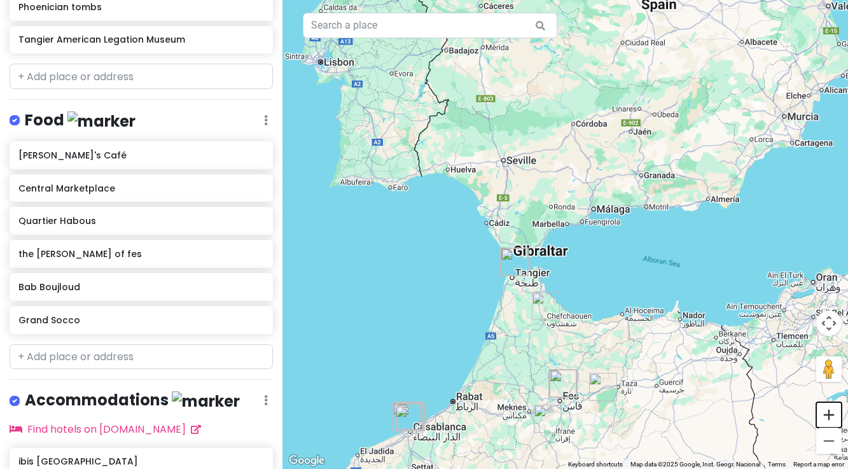
click at [824, 422] on button "Zoom in" at bounding box center [828, 414] width 25 height 25
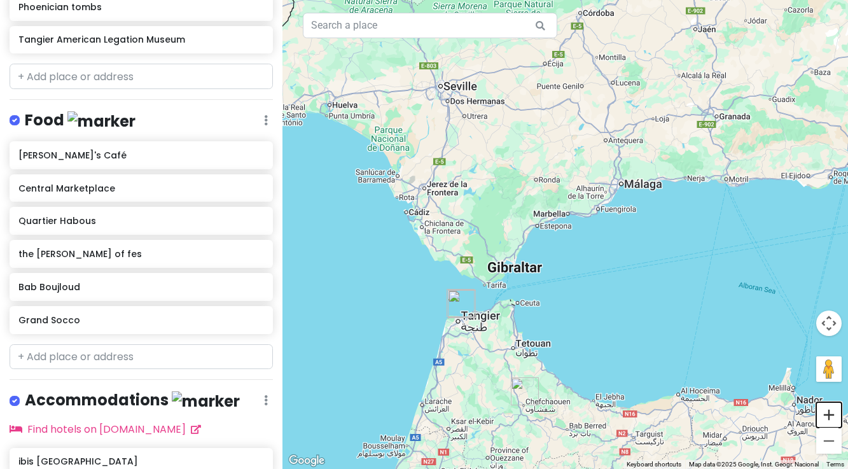
click at [824, 422] on button "Zoom in" at bounding box center [828, 414] width 25 height 25
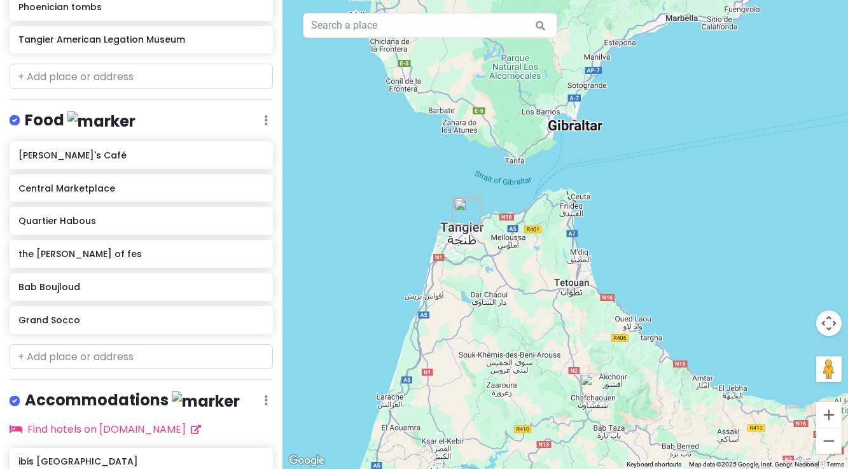
drag, startPoint x: 430, startPoint y: 413, endPoint x: 541, endPoint y: 238, distance: 207.3
click at [541, 238] on div at bounding box center [564, 234] width 565 height 469
click at [824, 444] on button "Zoom out" at bounding box center [828, 440] width 25 height 25
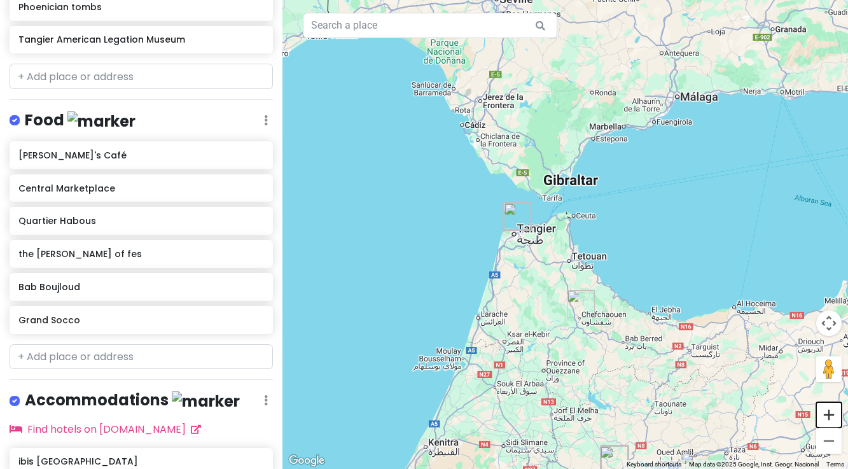
click at [828, 415] on button "Zoom in" at bounding box center [828, 414] width 25 height 25
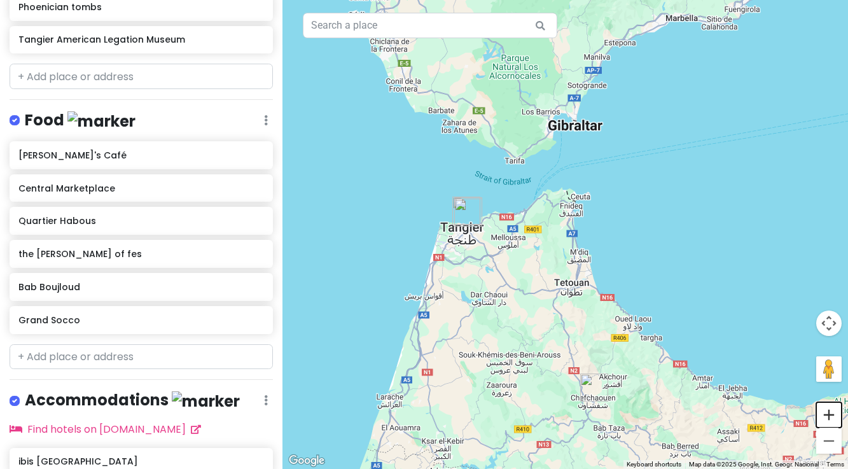
click at [828, 415] on button "Zoom in" at bounding box center [828, 414] width 25 height 25
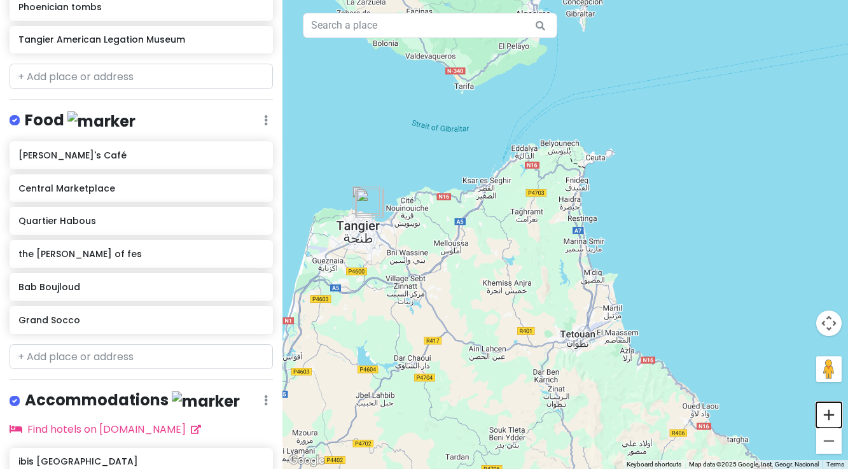
click at [828, 415] on button "Zoom in" at bounding box center [828, 414] width 25 height 25
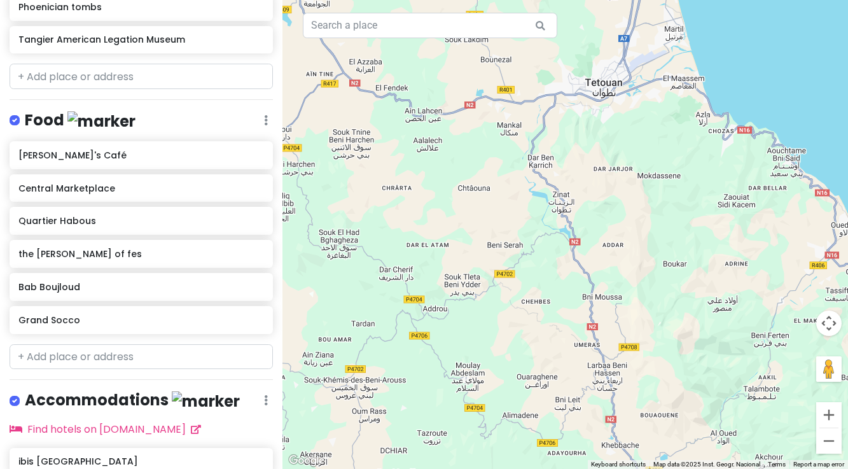
drag, startPoint x: 488, startPoint y: 403, endPoint x: 502, endPoint y: 43, distance: 359.6
click at [502, 43] on div at bounding box center [564, 234] width 565 height 469
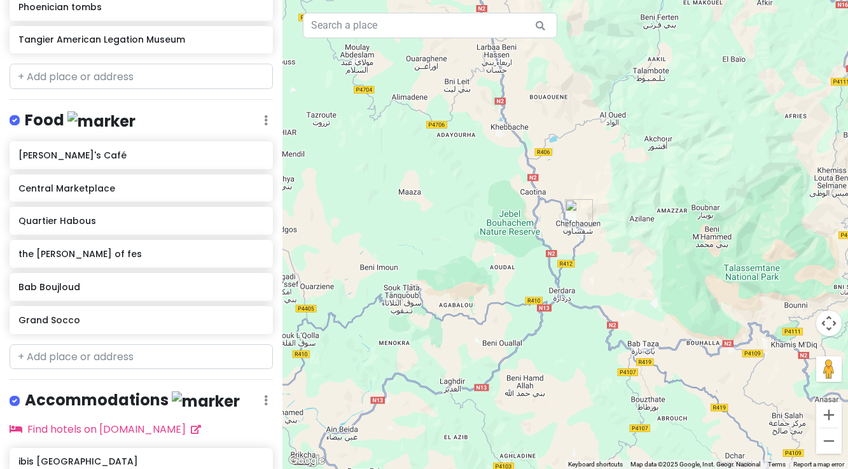
drag, startPoint x: 512, startPoint y: 313, endPoint x: 400, endPoint y: -4, distance: 336.6
click at [400, 0] on html "Marrakesh Trip Private Change Dates Make a Copy Delete Trip Go Pro ⚡️ Give Feed…" at bounding box center [424, 234] width 848 height 469
click at [504, 231] on div at bounding box center [564, 234] width 565 height 469
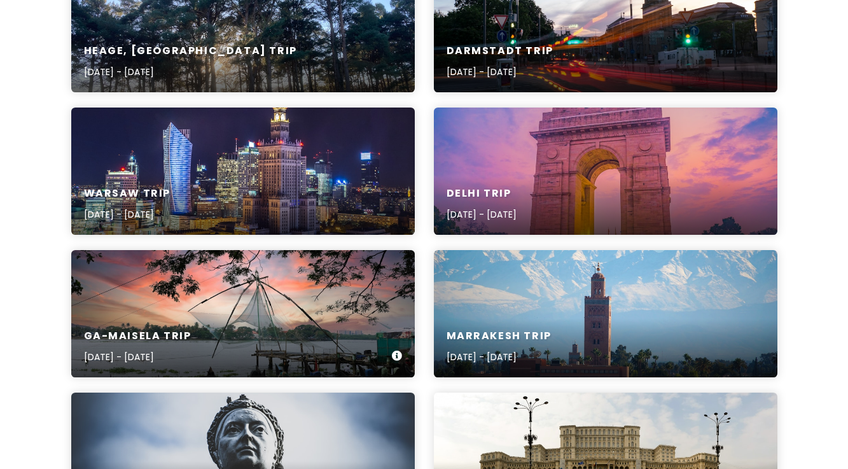
scroll to position [253, 0]
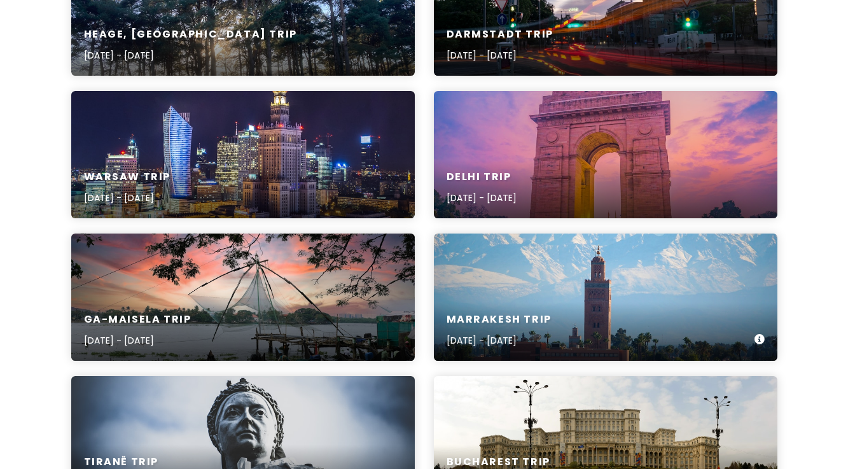
click at [564, 307] on div "Marrakesh Trip [DATE] - [DATE]" at bounding box center [605, 330] width 343 height 60
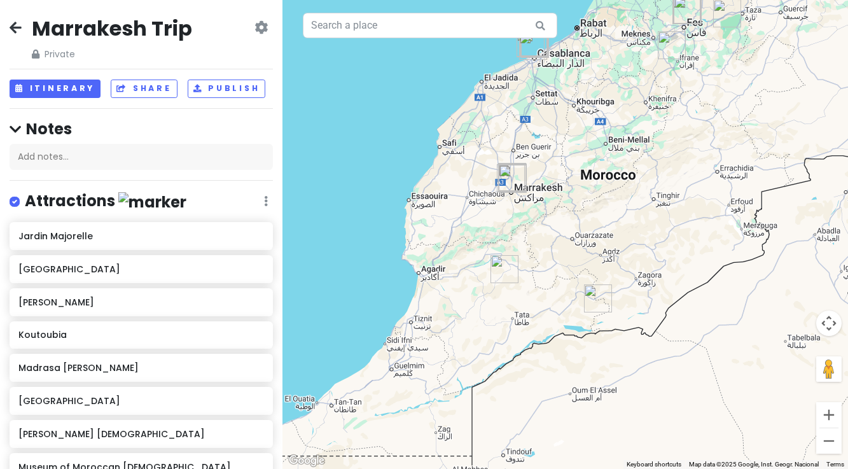
drag, startPoint x: 497, startPoint y: 363, endPoint x: 554, endPoint y: 218, distance: 156.3
click at [554, 218] on div at bounding box center [564, 234] width 565 height 469
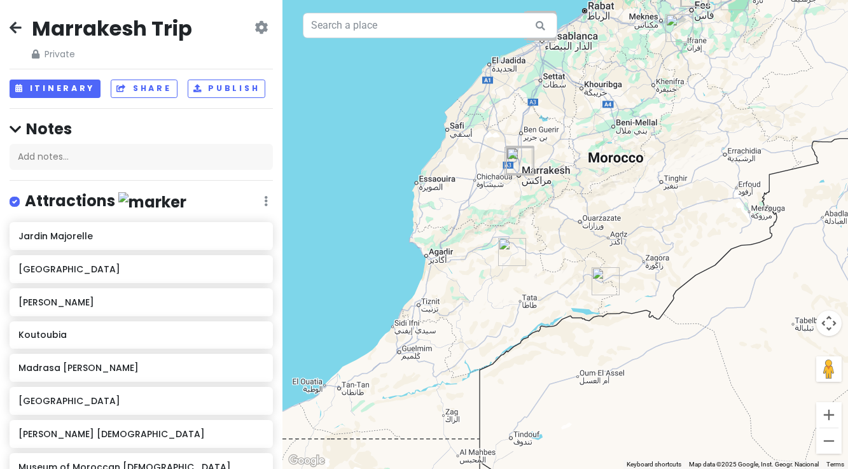
click at [510, 250] on img "Souss-Massa" at bounding box center [512, 252] width 28 height 28
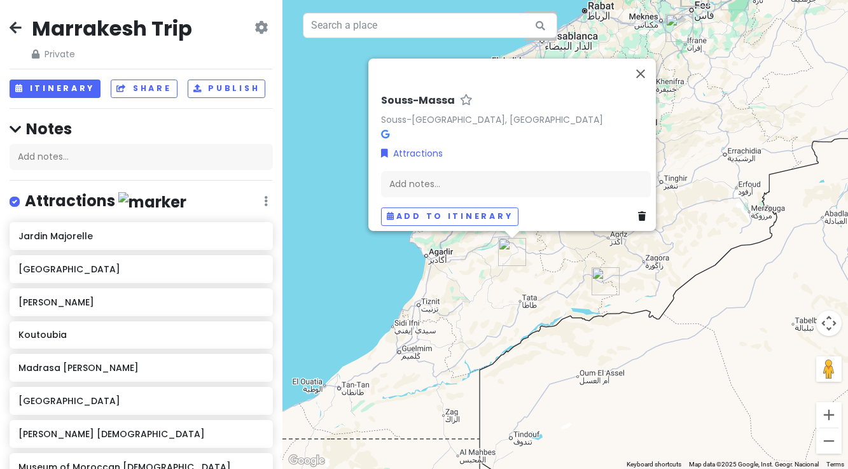
click at [599, 279] on img "Iriqui National Park" at bounding box center [606, 281] width 28 height 28
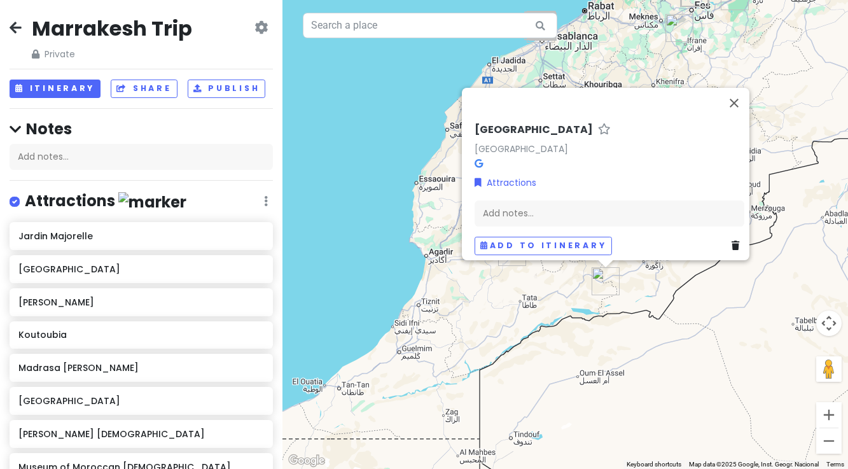
click at [731, 241] on icon at bounding box center [735, 245] width 8 height 9
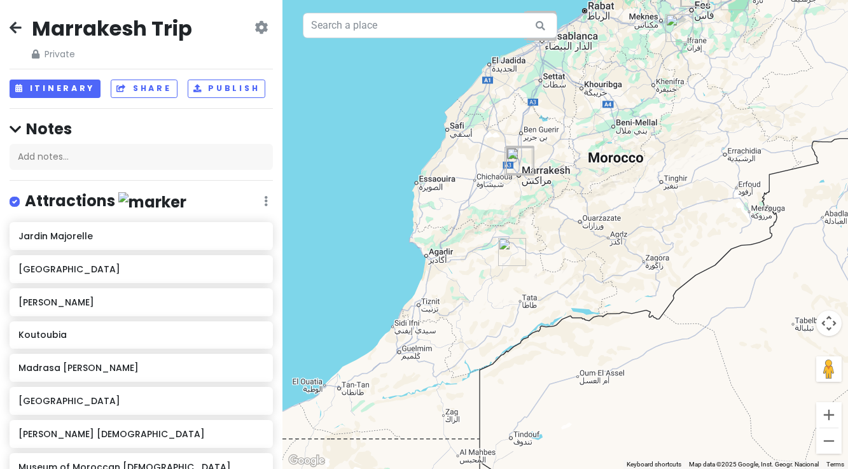
click at [507, 251] on img "Souss-Massa" at bounding box center [512, 252] width 28 height 28
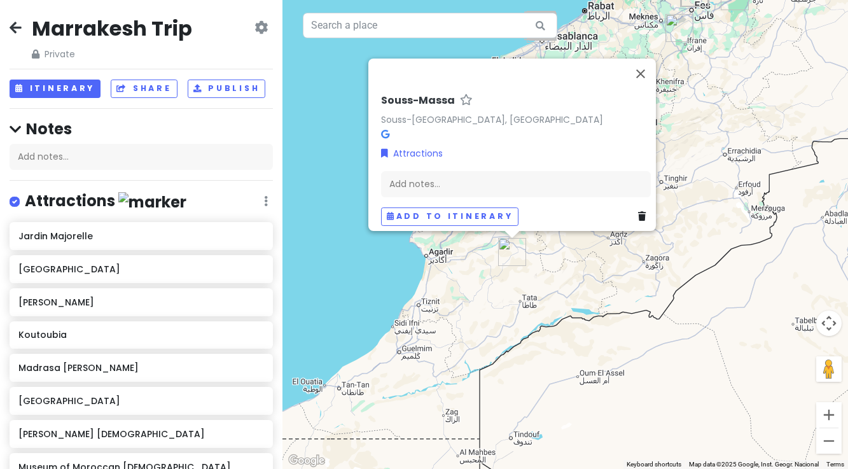
click at [493, 287] on div "Souss-Massa Souss-Massa, Morocco Attractions Add notes... Add to itinerary" at bounding box center [564, 234] width 565 height 469
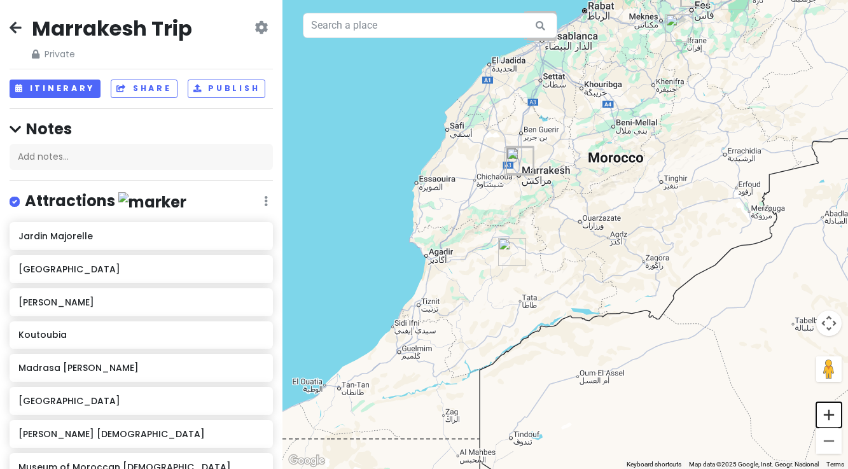
click at [832, 413] on button "Zoom in" at bounding box center [828, 414] width 25 height 25
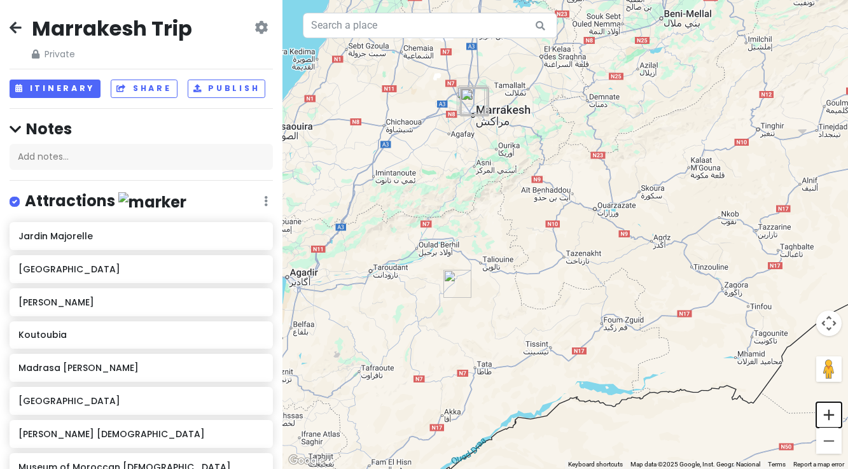
click at [832, 413] on button "Zoom in" at bounding box center [828, 414] width 25 height 25
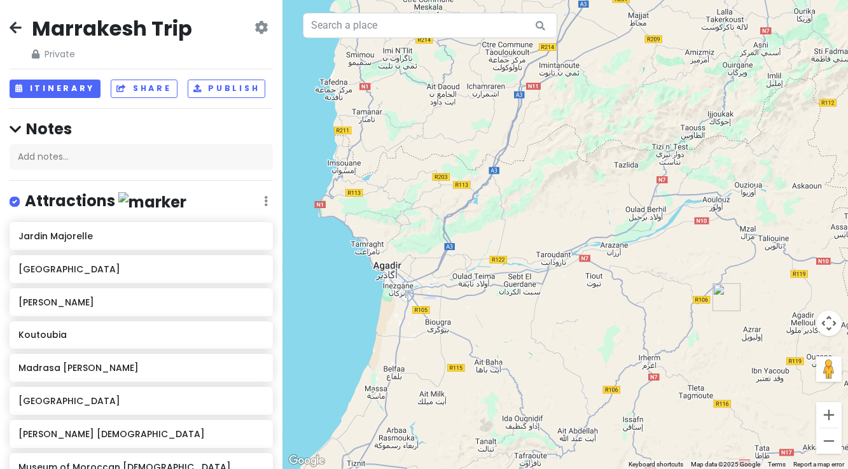
drag, startPoint x: 412, startPoint y: 341, endPoint x: 791, endPoint y: 292, distance: 382.2
click at [791, 292] on div at bounding box center [564, 234] width 565 height 469
click at [828, 417] on button "Zoom in" at bounding box center [828, 414] width 25 height 25
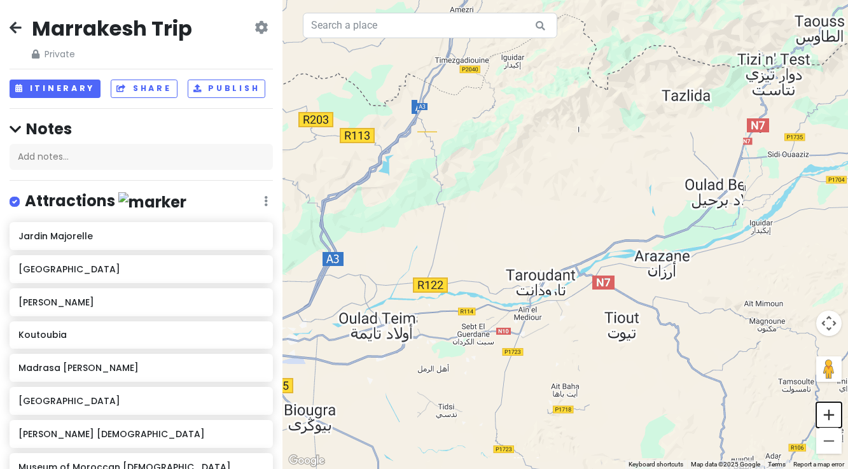
click at [828, 417] on button "Zoom in" at bounding box center [828, 414] width 25 height 25
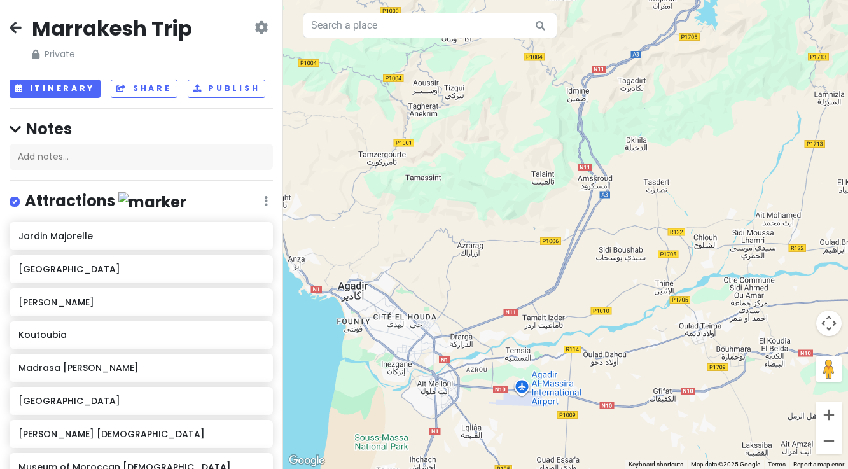
drag, startPoint x: 445, startPoint y: 380, endPoint x: 961, endPoint y: 277, distance: 525.9
click at [847, 277] on html "Marrakesh Trip Private Change Dates Make a Copy Delete Trip Go Pro ⚡️ Give Feed…" at bounding box center [424, 234] width 848 height 469
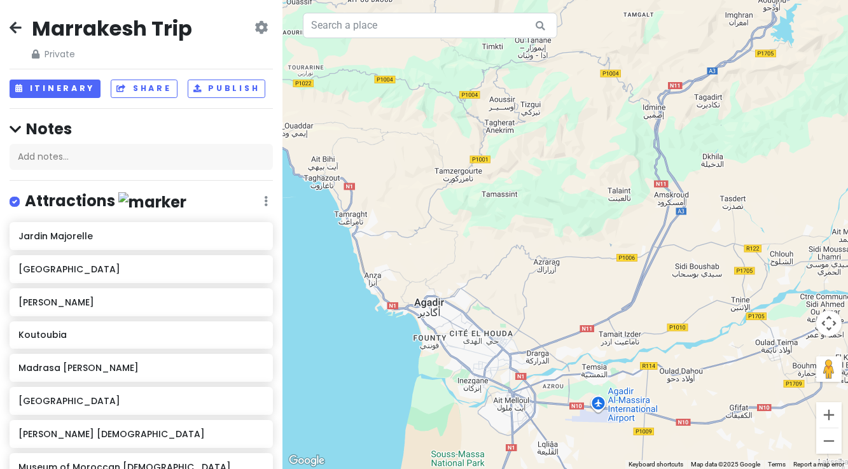
drag, startPoint x: 363, startPoint y: 308, endPoint x: 428, endPoint y: 344, distance: 74.3
click at [428, 344] on div at bounding box center [564, 234] width 565 height 469
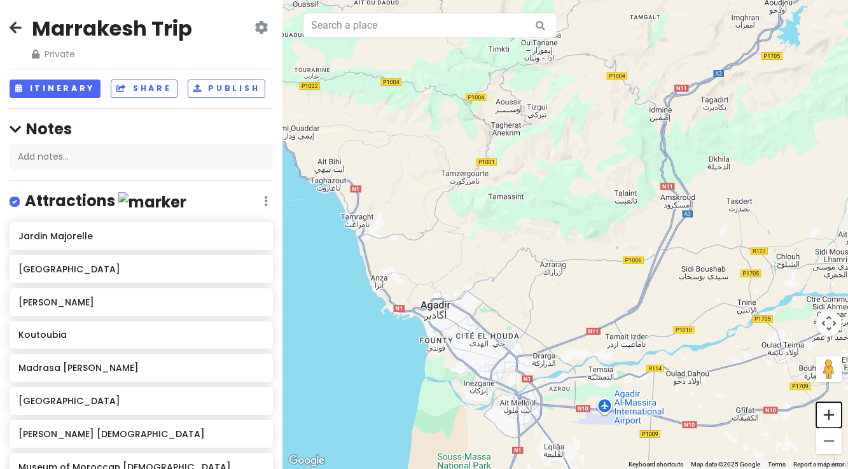
click at [828, 419] on button "Zoom in" at bounding box center [828, 414] width 25 height 25
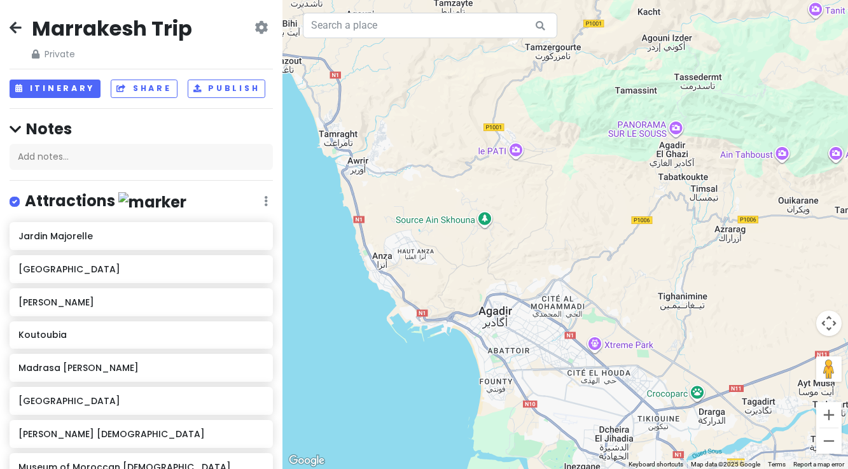
drag, startPoint x: 413, startPoint y: 406, endPoint x: 606, endPoint y: 340, distance: 203.2
click at [606, 340] on div at bounding box center [564, 234] width 565 height 469
click at [831, 415] on button "Zoom in" at bounding box center [828, 414] width 25 height 25
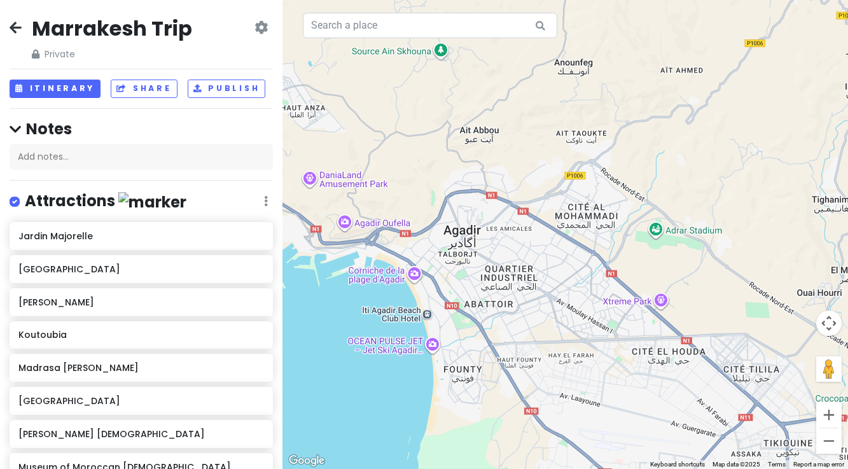
drag, startPoint x: 519, startPoint y: 431, endPoint x: 555, endPoint y: 264, distance: 171.0
click at [555, 264] on div at bounding box center [564, 234] width 565 height 469
click at [828, 414] on button "Zoom in" at bounding box center [828, 414] width 25 height 25
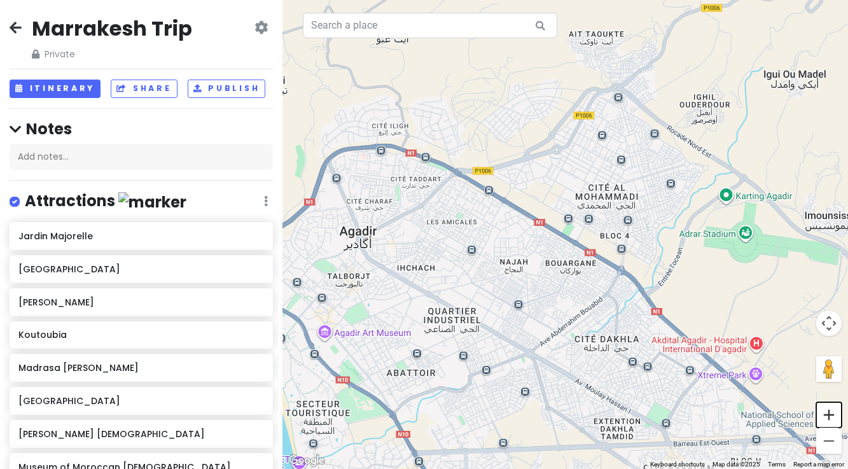
click at [828, 414] on button "Zoom in" at bounding box center [828, 414] width 25 height 25
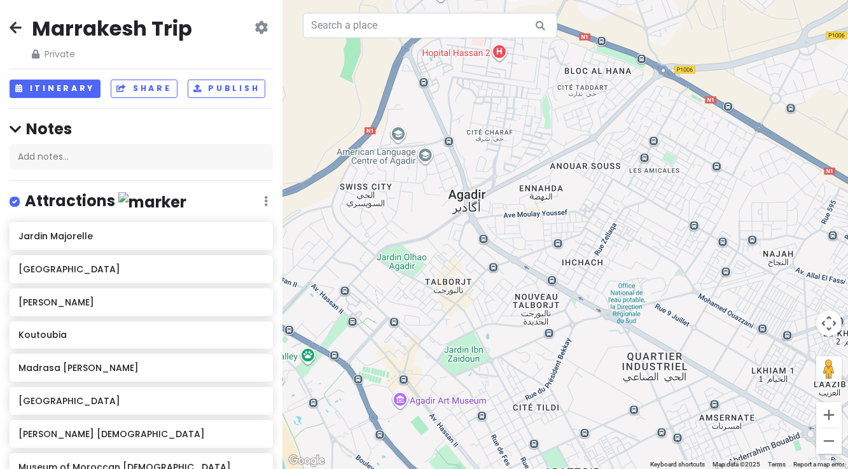
drag, startPoint x: 469, startPoint y: 383, endPoint x: 779, endPoint y: 350, distance: 311.5
click at [779, 350] on div at bounding box center [564, 234] width 565 height 469
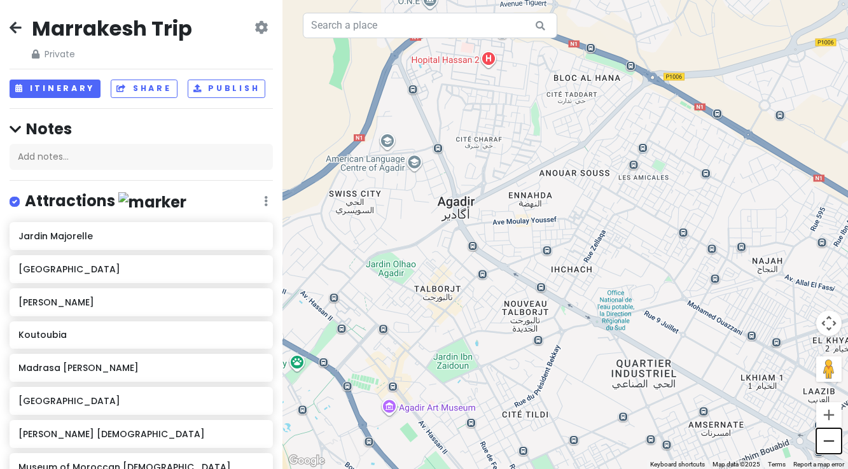
click at [829, 443] on button "Zoom out" at bounding box center [828, 440] width 25 height 25
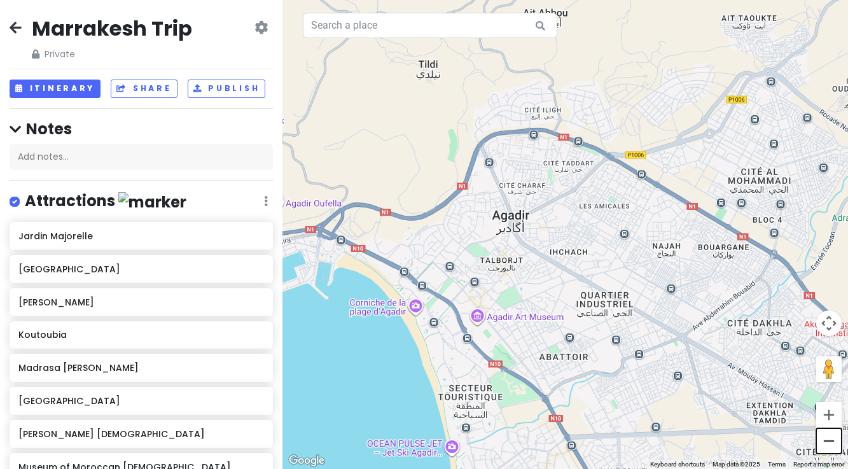
click at [829, 443] on button "Zoom out" at bounding box center [828, 440] width 25 height 25
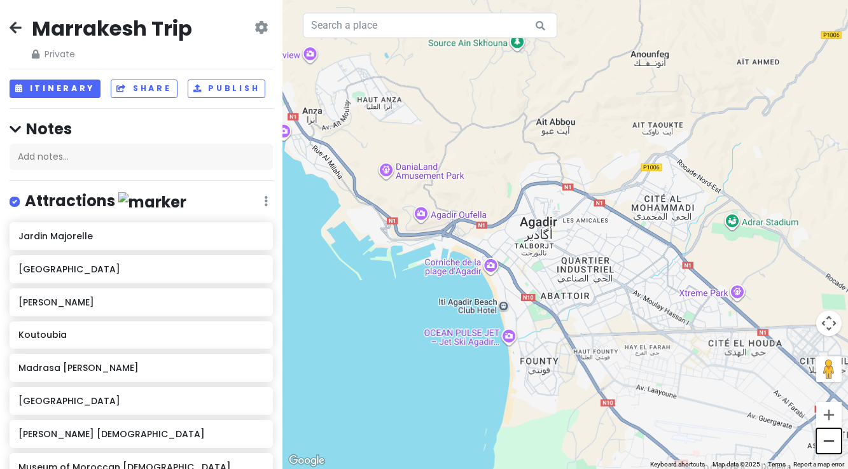
click at [829, 443] on button "Zoom out" at bounding box center [828, 440] width 25 height 25
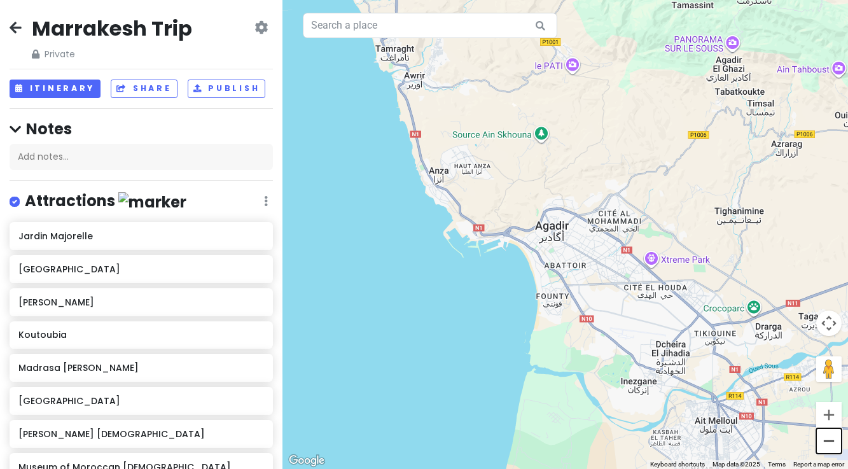
click at [829, 444] on button "Zoom out" at bounding box center [828, 440] width 25 height 25
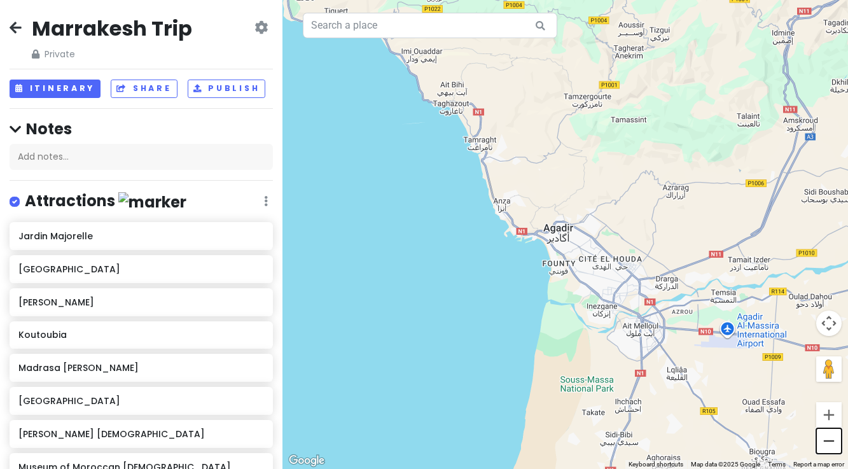
click at [829, 444] on button "Zoom out" at bounding box center [828, 440] width 25 height 25
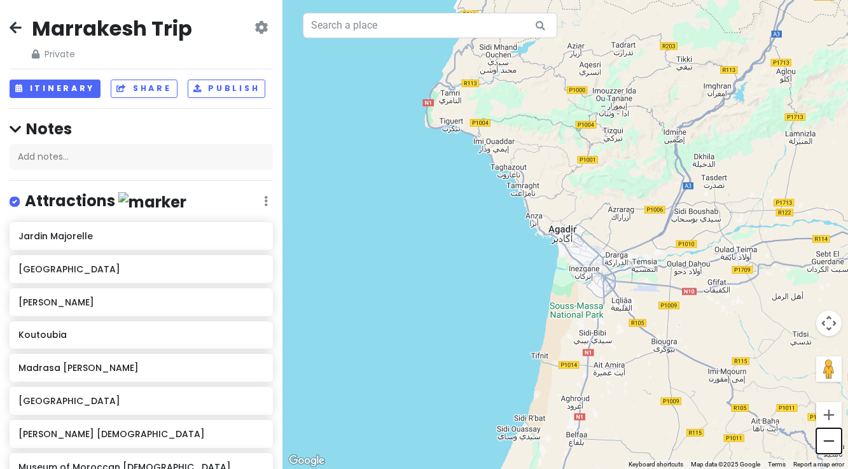
click at [829, 444] on button "Zoom out" at bounding box center [828, 440] width 25 height 25
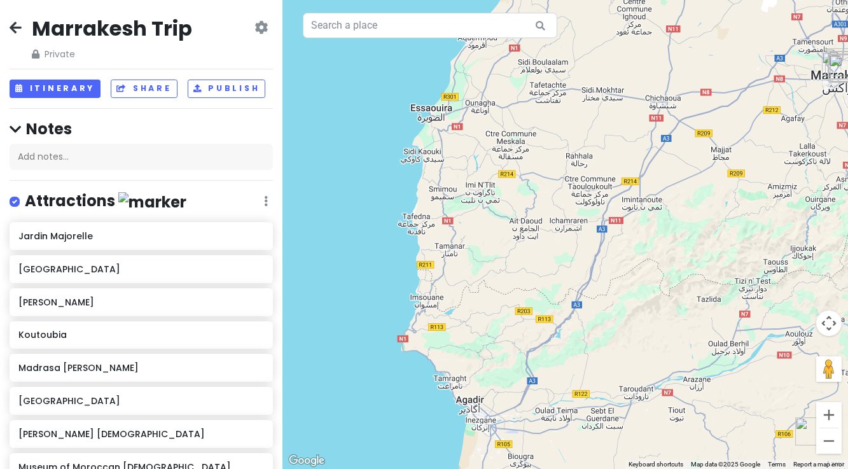
drag, startPoint x: 688, startPoint y: 270, endPoint x: 593, endPoint y: 442, distance: 196.2
click at [593, 442] on div at bounding box center [564, 234] width 565 height 469
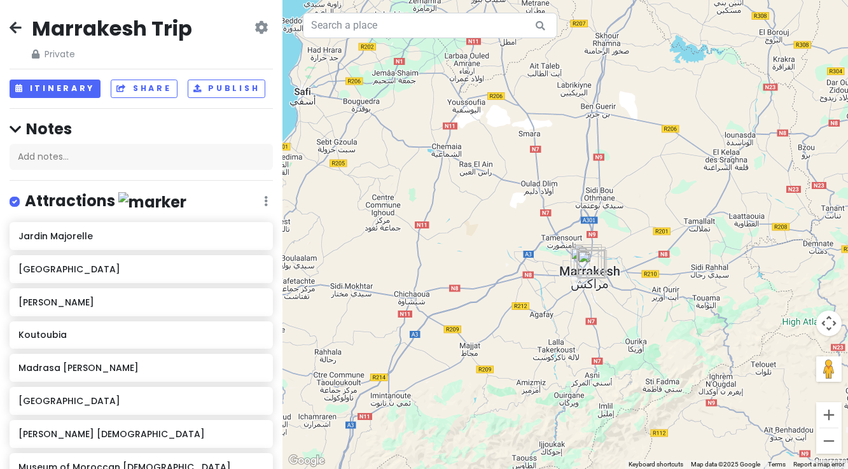
drag, startPoint x: 728, startPoint y: 239, endPoint x: 477, endPoint y: 435, distance: 318.6
click at [477, 435] on div at bounding box center [564, 234] width 565 height 469
click at [831, 413] on button "Zoom in" at bounding box center [828, 414] width 25 height 25
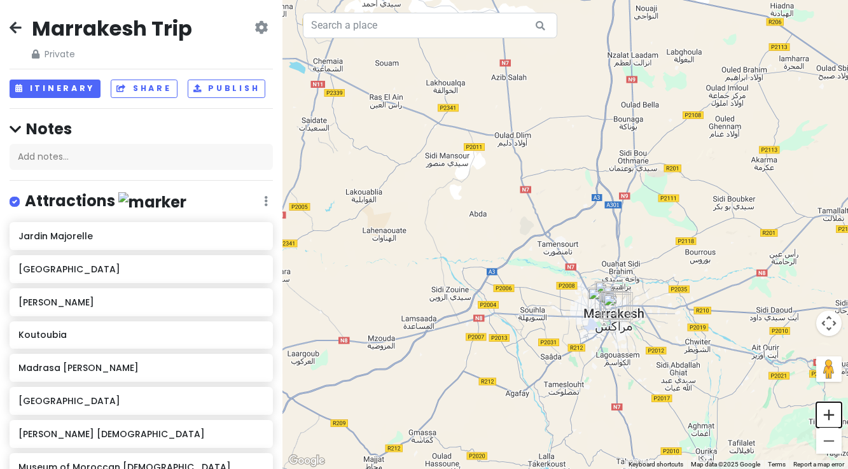
click at [831, 413] on button "Zoom in" at bounding box center [828, 414] width 25 height 25
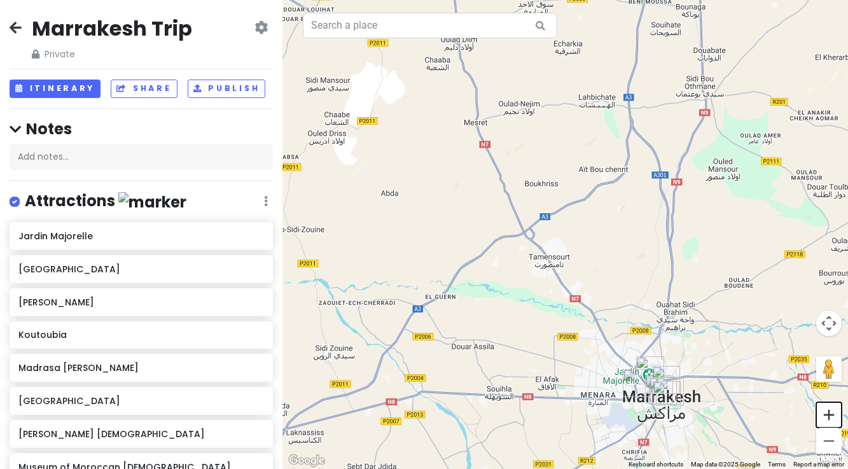
click at [831, 413] on button "Zoom in" at bounding box center [828, 414] width 25 height 25
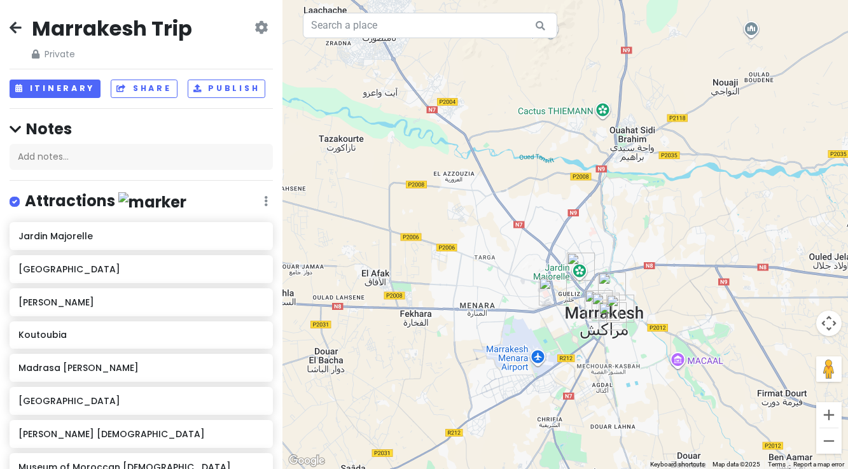
drag, startPoint x: 719, startPoint y: 426, endPoint x: 563, endPoint y: 168, distance: 301.4
click at [564, 169] on div at bounding box center [564, 234] width 565 height 469
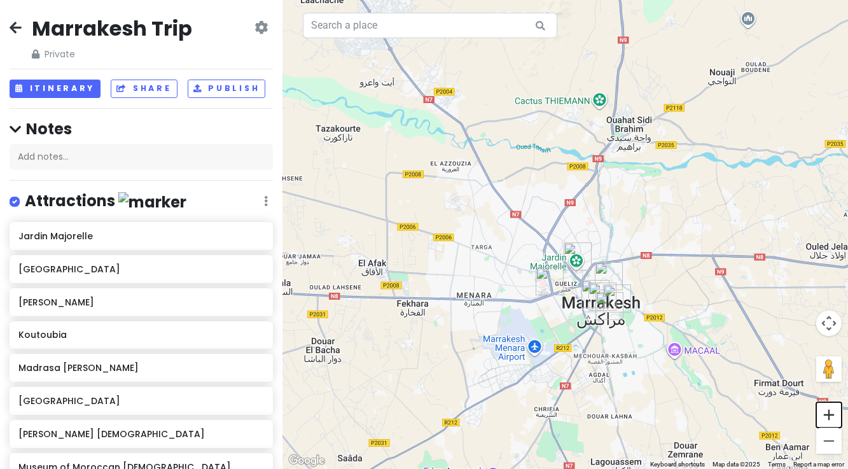
click at [828, 413] on button "Zoom in" at bounding box center [828, 414] width 25 height 25
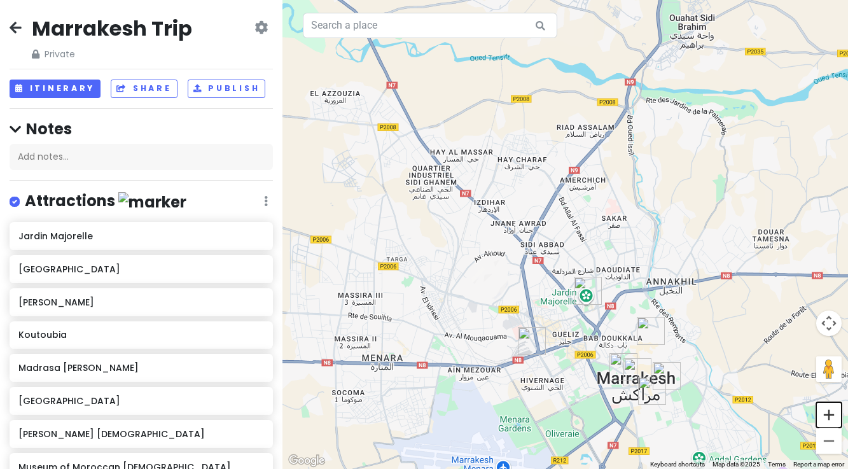
click at [828, 413] on button "Zoom in" at bounding box center [828, 414] width 25 height 25
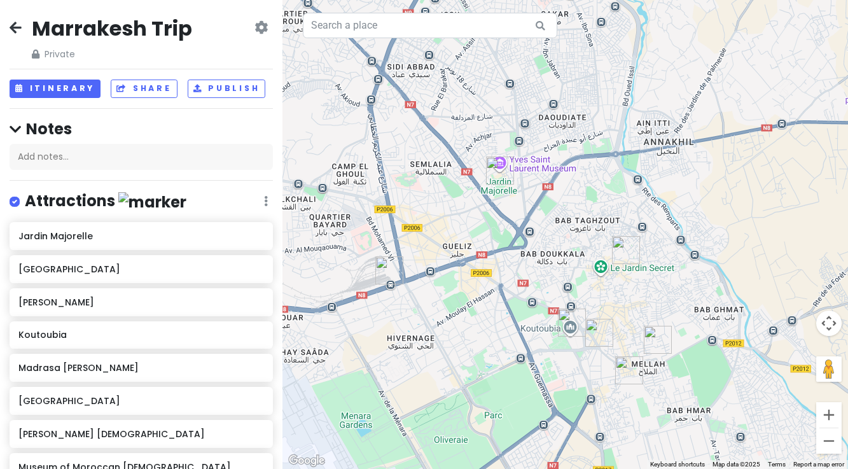
drag, startPoint x: 689, startPoint y: 444, endPoint x: 579, endPoint y: 251, distance: 221.9
click at [579, 251] on div at bounding box center [564, 234] width 565 height 469
click at [830, 440] on button "Zoom out" at bounding box center [828, 440] width 25 height 25
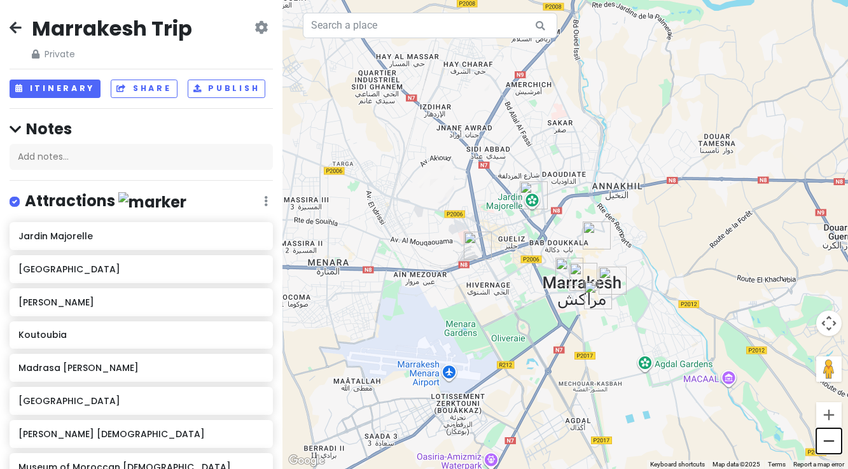
click at [830, 440] on button "Zoom out" at bounding box center [828, 440] width 25 height 25
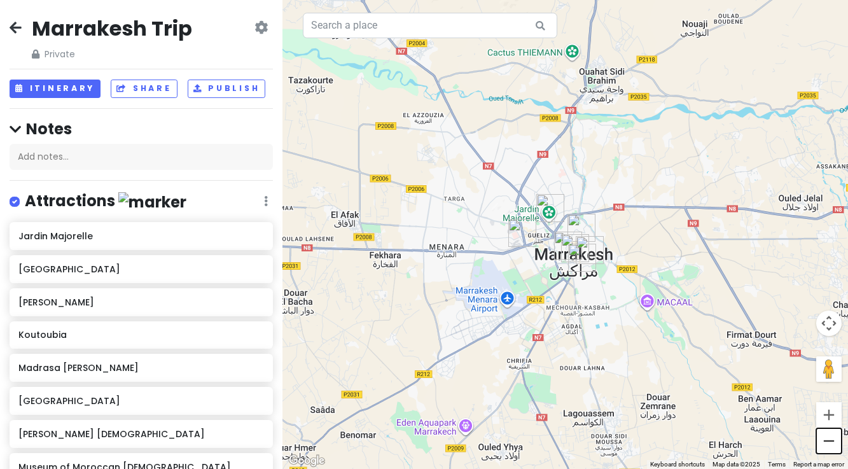
click at [830, 440] on button "Zoom out" at bounding box center [828, 440] width 25 height 25
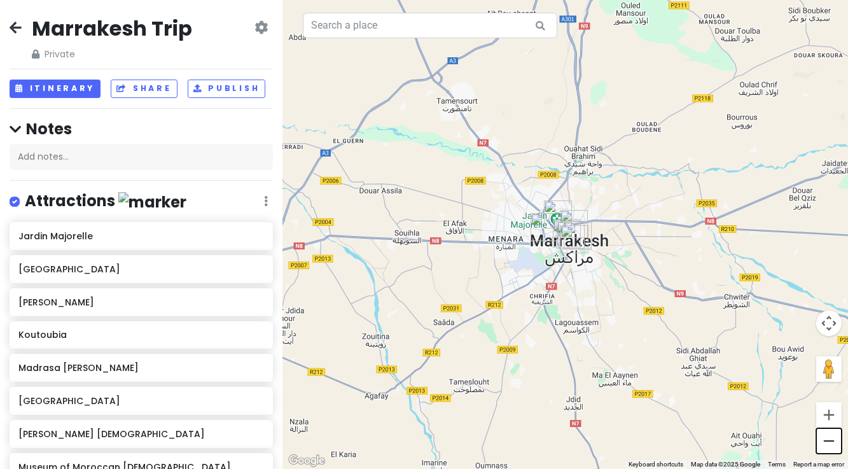
click at [830, 440] on button "Zoom out" at bounding box center [828, 440] width 25 height 25
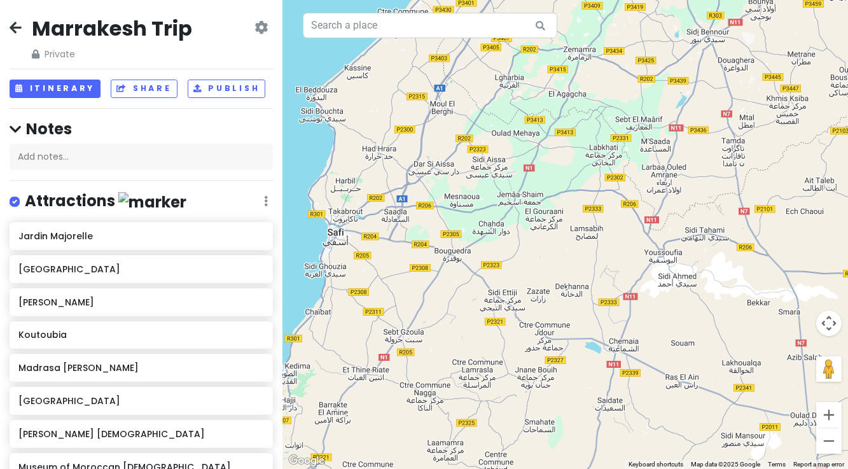
drag, startPoint x: 417, startPoint y: 162, endPoint x: 751, endPoint y: 522, distance: 490.6
click at [751, 468] on html "Marrakesh Trip Private Change Dates Make a Copy Delete Trip Go Pro ⚡️ Give Feed…" at bounding box center [424, 234] width 848 height 469
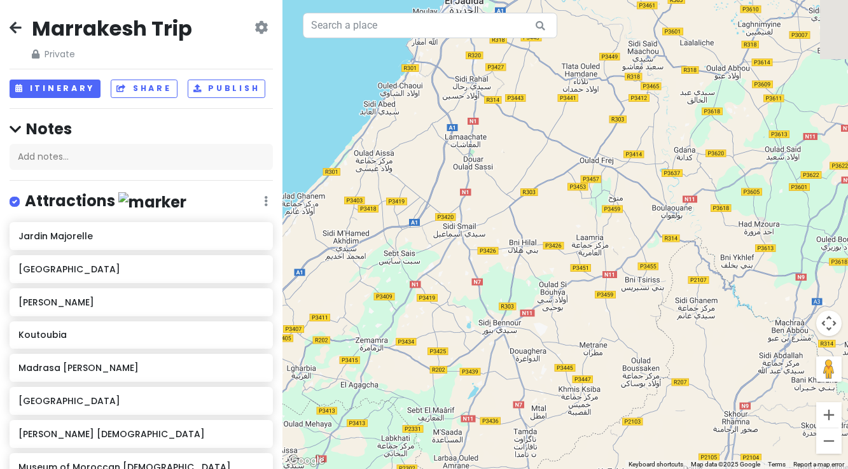
drag, startPoint x: 759, startPoint y: 230, endPoint x: 557, endPoint y: 522, distance: 354.8
click at [557, 468] on html "Marrakesh Trip Private Change Dates Make a Copy Delete Trip Go Pro ⚡️ Give Feed…" at bounding box center [424, 234] width 848 height 469
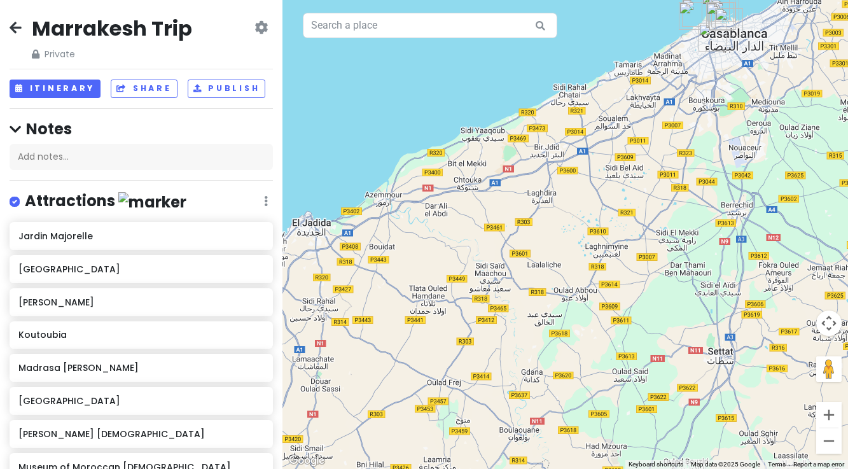
drag, startPoint x: 639, startPoint y: 204, endPoint x: 487, endPoint y: 421, distance: 265.0
click at [487, 421] on div at bounding box center [564, 234] width 565 height 469
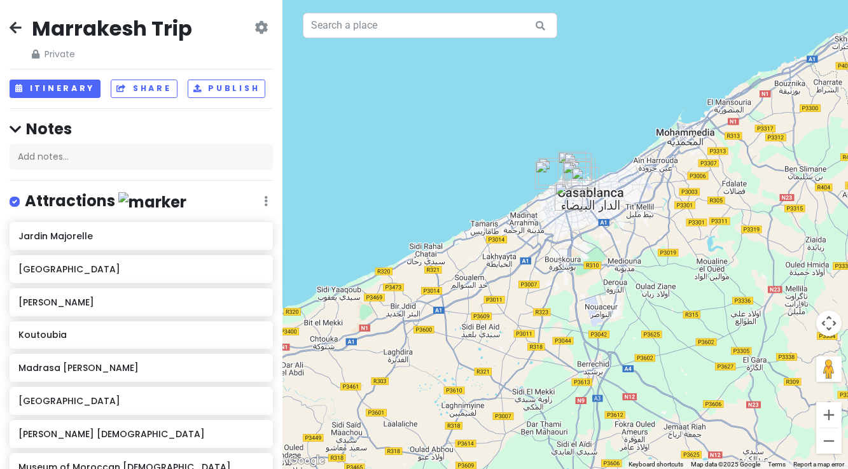
drag, startPoint x: 767, startPoint y: 120, endPoint x: 620, endPoint y: 274, distance: 212.3
click at [620, 274] on div at bounding box center [564, 234] width 565 height 469
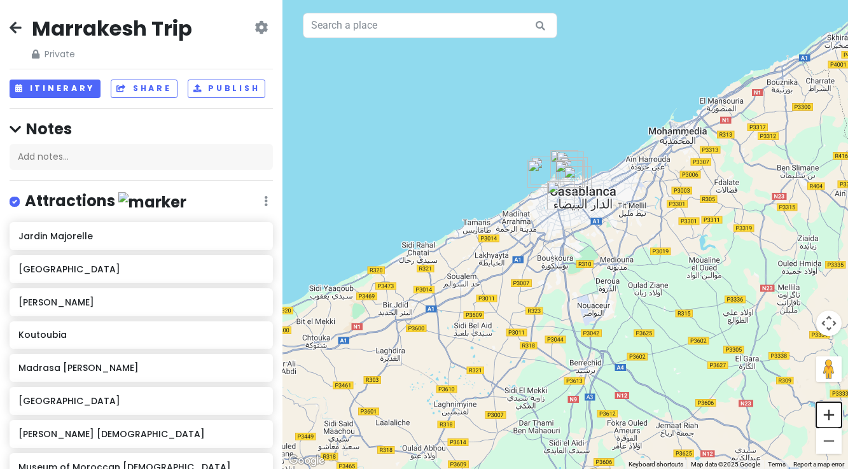
click at [827, 416] on button "Zoom in" at bounding box center [828, 414] width 25 height 25
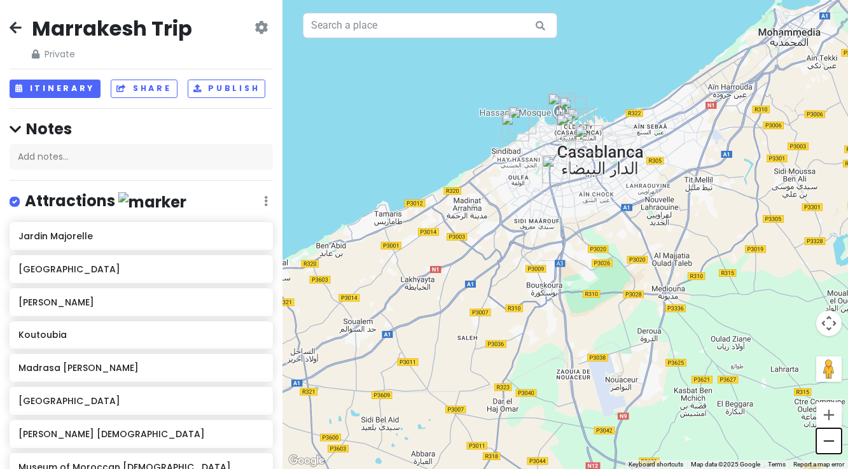
click at [835, 441] on button "Zoom out" at bounding box center [828, 440] width 25 height 25
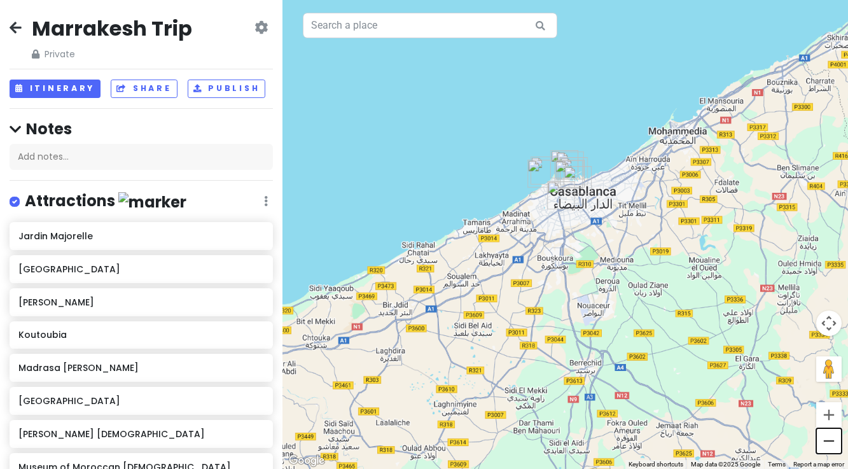
click at [835, 441] on button "Zoom out" at bounding box center [828, 440] width 25 height 25
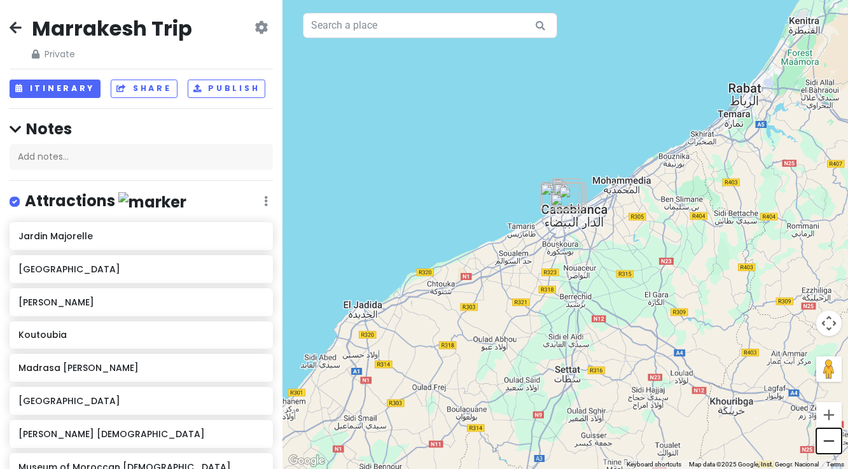
click at [835, 441] on button "Zoom out" at bounding box center [828, 440] width 25 height 25
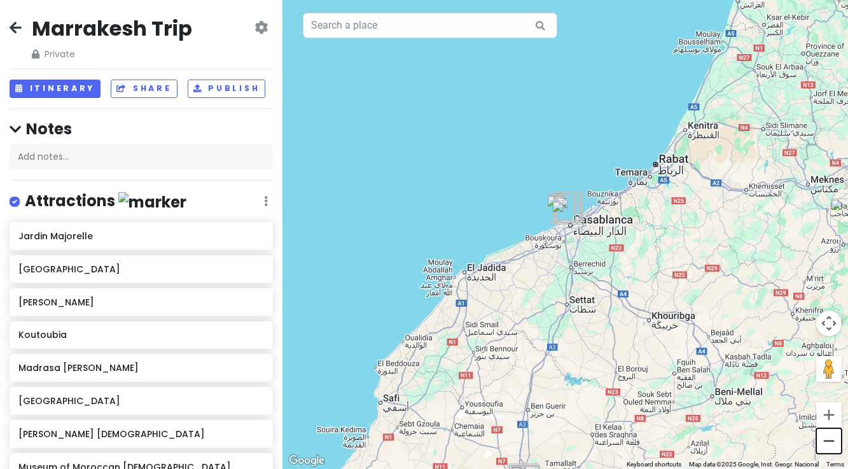
click at [835, 441] on button "Zoom out" at bounding box center [828, 440] width 25 height 25
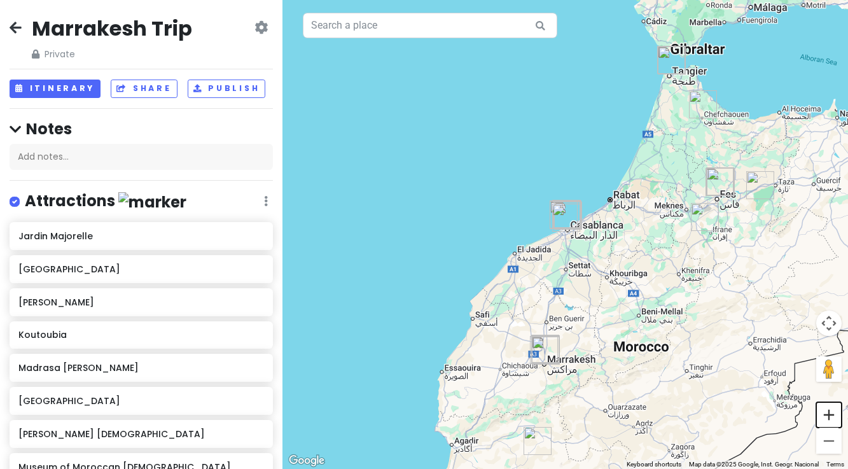
click at [826, 418] on button "Zoom in" at bounding box center [828, 414] width 25 height 25
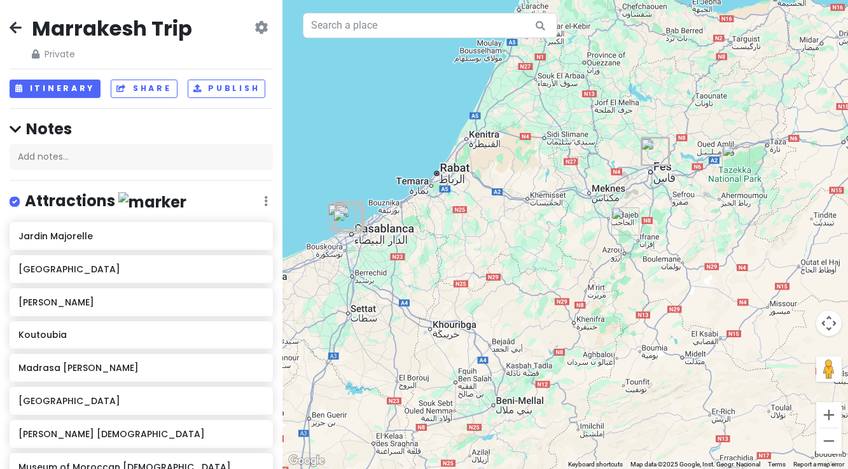
drag, startPoint x: 767, startPoint y: 277, endPoint x: 539, endPoint y: 286, distance: 228.5
click at [539, 286] on div at bounding box center [564, 234] width 565 height 469
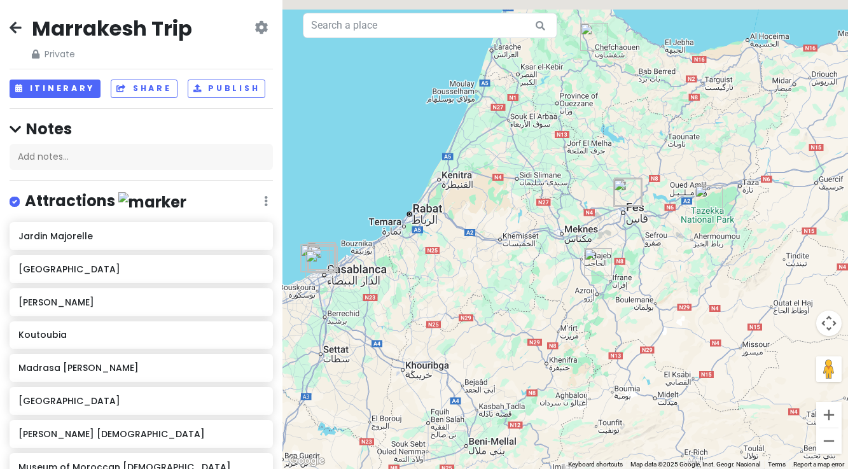
drag, startPoint x: 738, startPoint y: 272, endPoint x: 716, endPoint y: 317, distance: 50.9
click at [716, 317] on div at bounding box center [564, 234] width 565 height 469
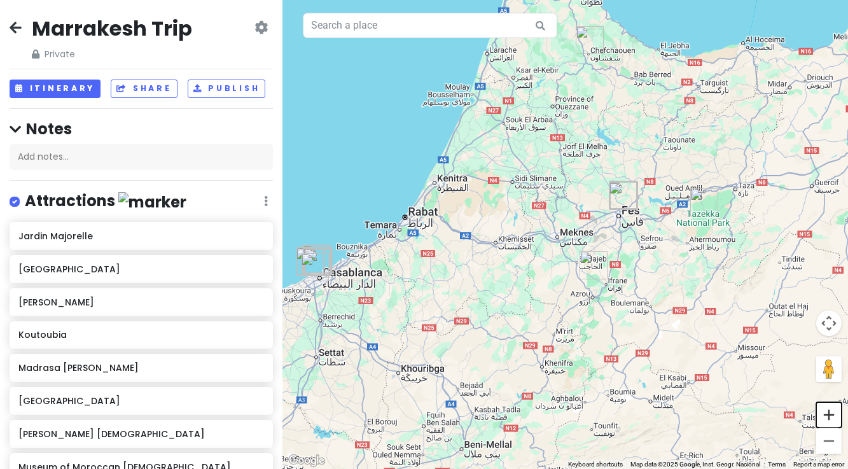
click at [824, 410] on button "Zoom in" at bounding box center [828, 414] width 25 height 25
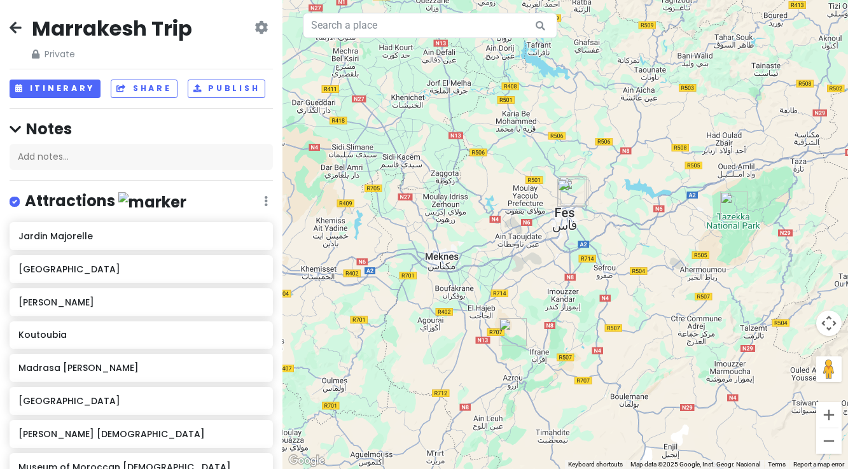
drag, startPoint x: 773, startPoint y: 345, endPoint x: 651, endPoint y: 366, distance: 123.3
click at [651, 366] on div at bounding box center [564, 234] width 565 height 469
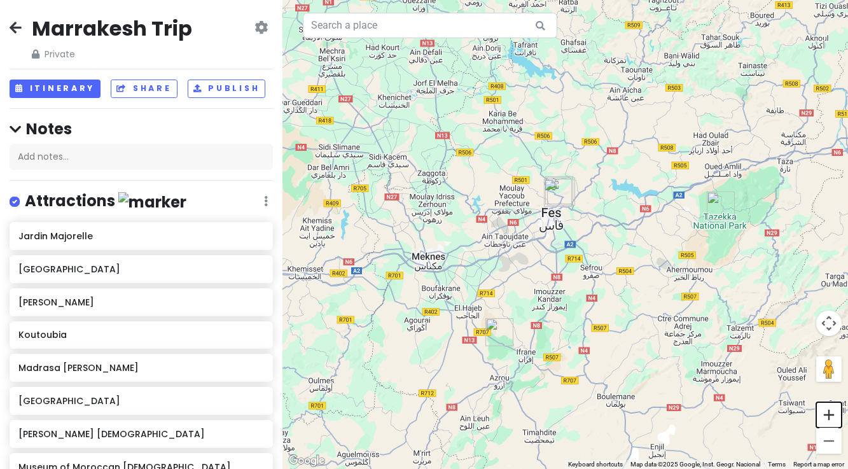
click at [831, 419] on button "Zoom in" at bounding box center [828, 414] width 25 height 25
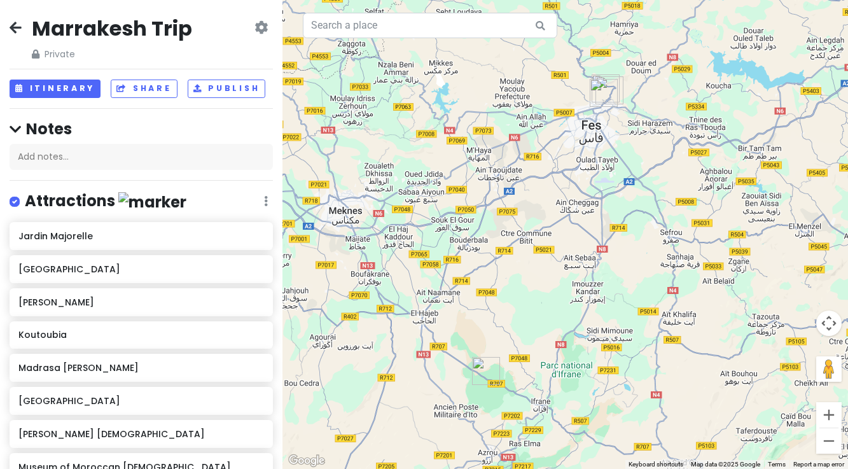
drag, startPoint x: 550, startPoint y: 388, endPoint x: 606, endPoint y: 314, distance: 93.1
click at [606, 314] on div at bounding box center [564, 234] width 565 height 469
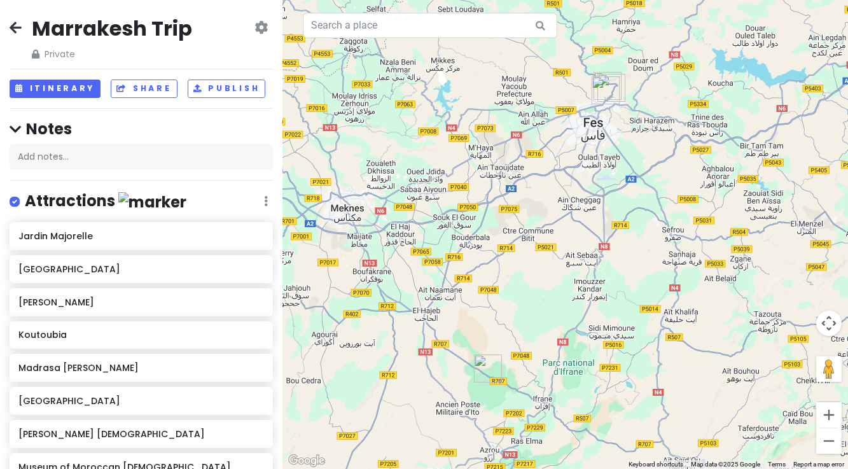
click at [484, 368] on img "Ifrane National Park" at bounding box center [488, 368] width 28 height 28
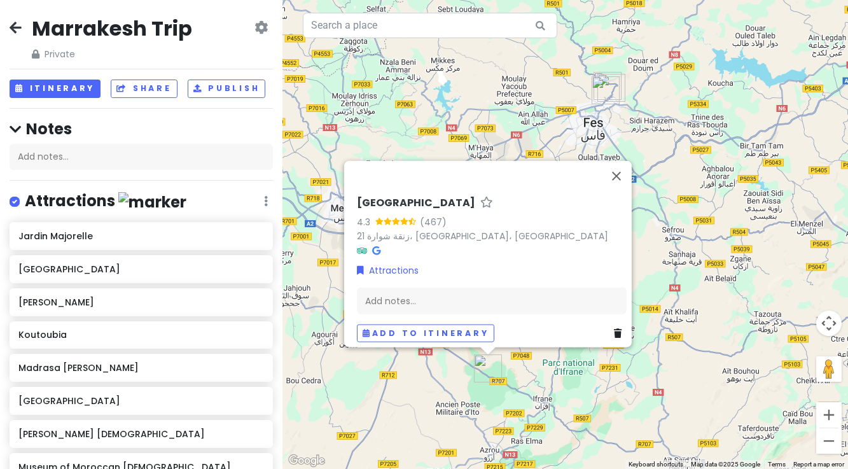
click at [620, 382] on div "Ifrane National Park 4.3 (467) 21 زنقة شوارة، فاس، Morocco Attractions Add note…" at bounding box center [564, 234] width 565 height 469
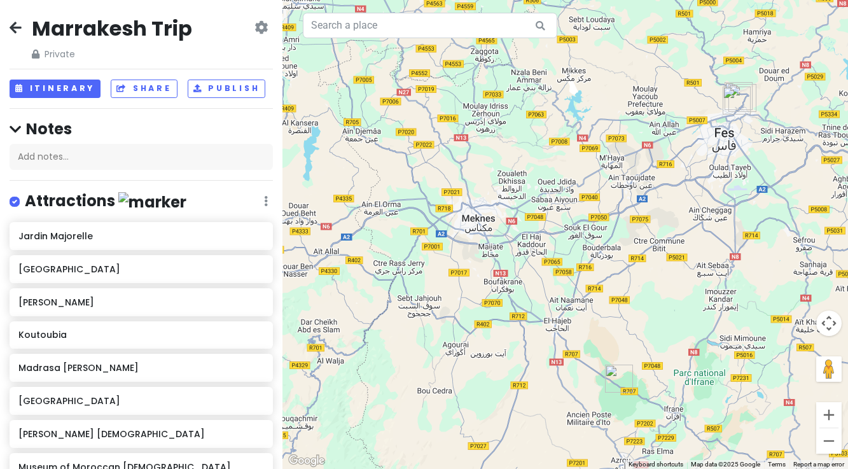
drag, startPoint x: 419, startPoint y: 251, endPoint x: 551, endPoint y: 261, distance: 133.3
click at [551, 261] on div at bounding box center [564, 234] width 565 height 469
click at [823, 441] on button "Zoom out" at bounding box center [828, 440] width 25 height 25
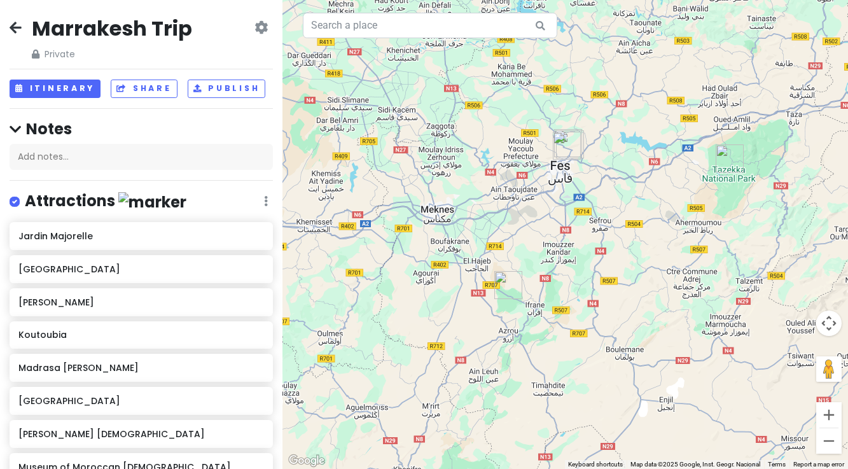
drag, startPoint x: 517, startPoint y: 296, endPoint x: 433, endPoint y: 282, distance: 85.7
click at [433, 282] on div at bounding box center [564, 234] width 565 height 469
click at [507, 282] on img "Ifrane National Park" at bounding box center [508, 285] width 28 height 28
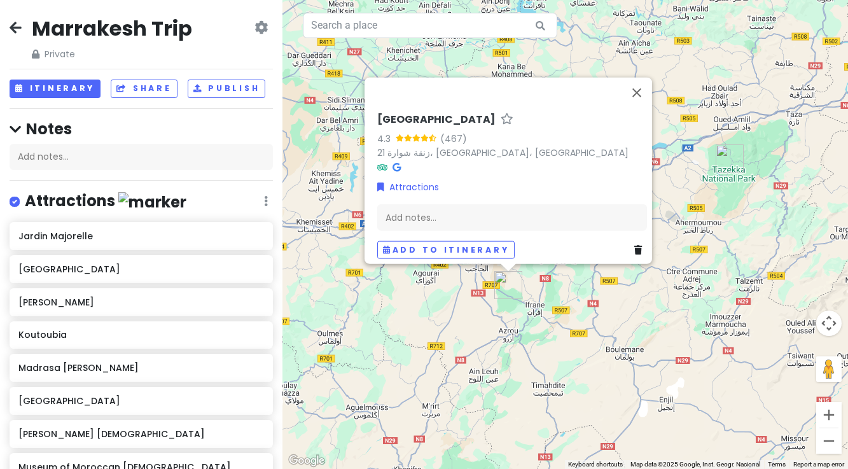
click at [572, 328] on div "Ifrane National Park 4.3 (467) 21 زنقة شوارة، فاس، Morocco Attractions Add note…" at bounding box center [564, 234] width 565 height 469
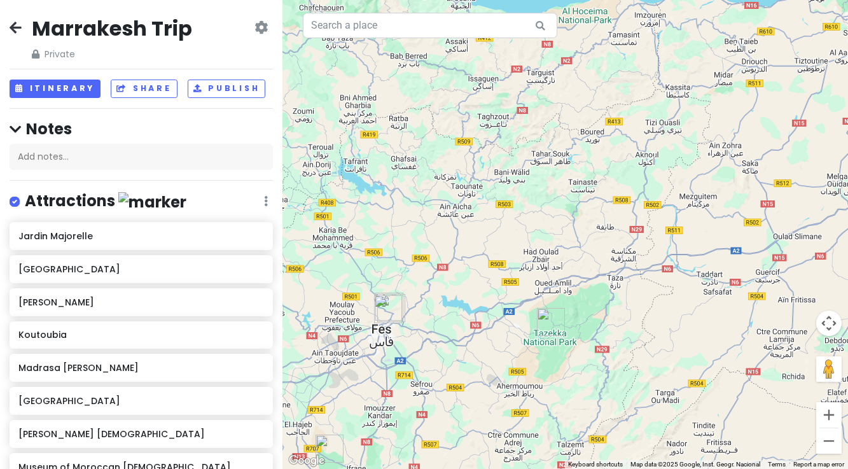
drag, startPoint x: 469, startPoint y: 361, endPoint x: 291, endPoint y: 523, distance: 240.0
click at [291, 468] on html "Marrakesh Trip Private Change Dates Make a Copy Delete Trip Go Pro ⚡️ Give Feed…" at bounding box center [424, 234] width 848 height 469
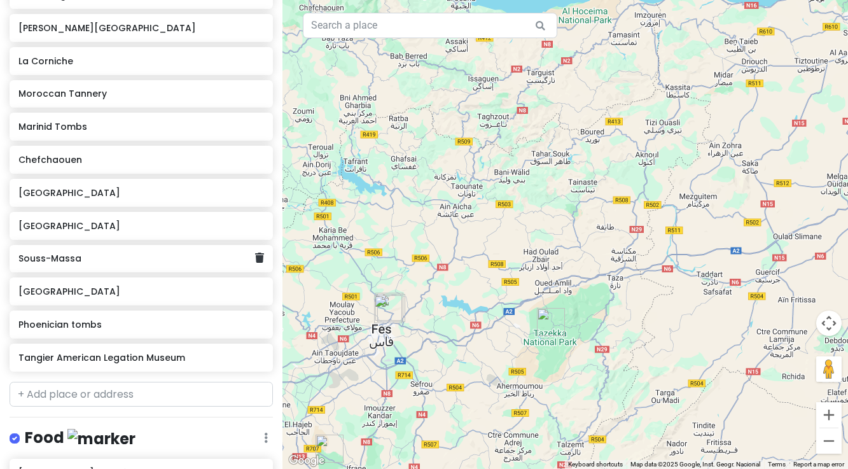
scroll to position [555, 0]
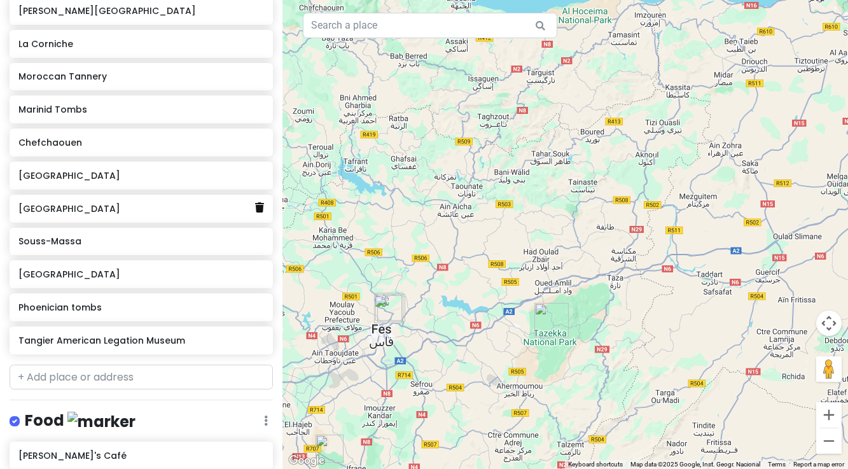
click at [260, 208] on icon at bounding box center [259, 207] width 9 height 10
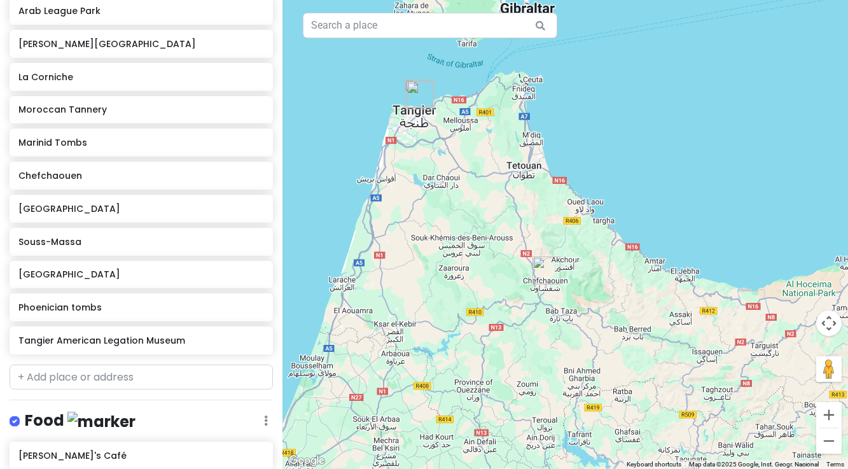
drag, startPoint x: 414, startPoint y: 162, endPoint x: 637, endPoint y: 435, distance: 352.2
click at [637, 435] on div at bounding box center [564, 234] width 565 height 469
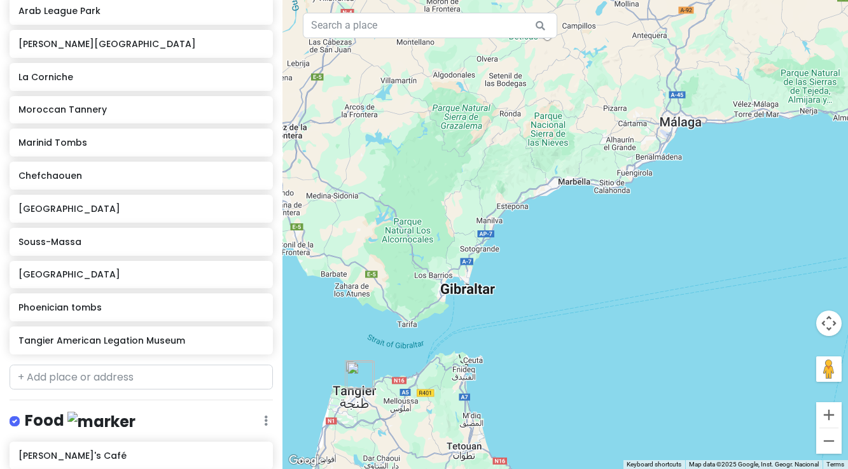
drag, startPoint x: 509, startPoint y: 139, endPoint x: 450, endPoint y: 421, distance: 288.0
click at [450, 421] on div at bounding box center [564, 234] width 565 height 469
click at [829, 413] on button "Zoom in" at bounding box center [828, 414] width 25 height 25
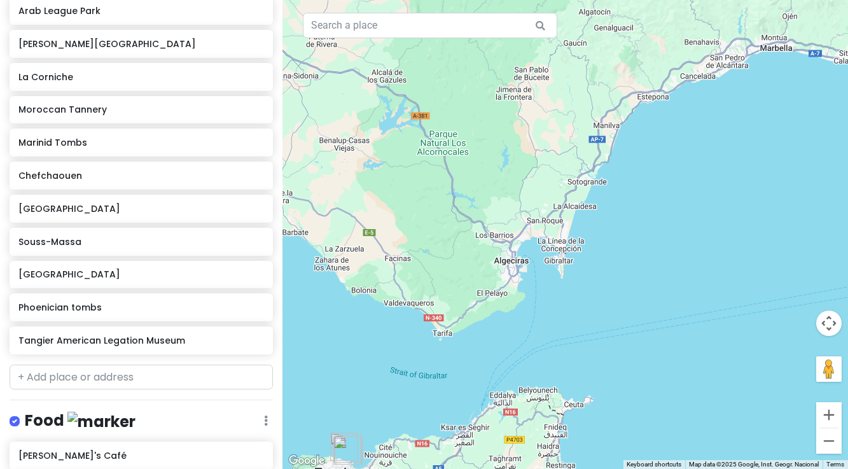
drag, startPoint x: 389, startPoint y: 368, endPoint x: 584, endPoint y: 287, distance: 211.0
click at [584, 287] on div at bounding box center [564, 234] width 565 height 469
click at [831, 413] on button "Zoom in" at bounding box center [828, 414] width 25 height 25
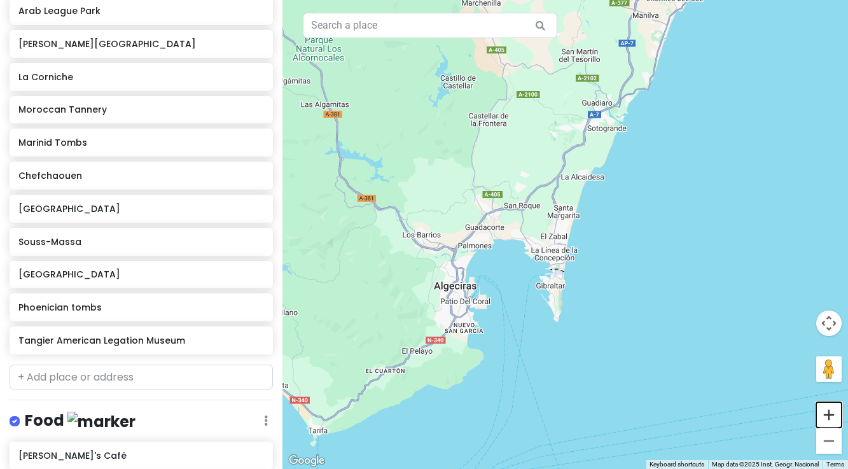
click at [831, 413] on button "Zoom in" at bounding box center [828, 414] width 25 height 25
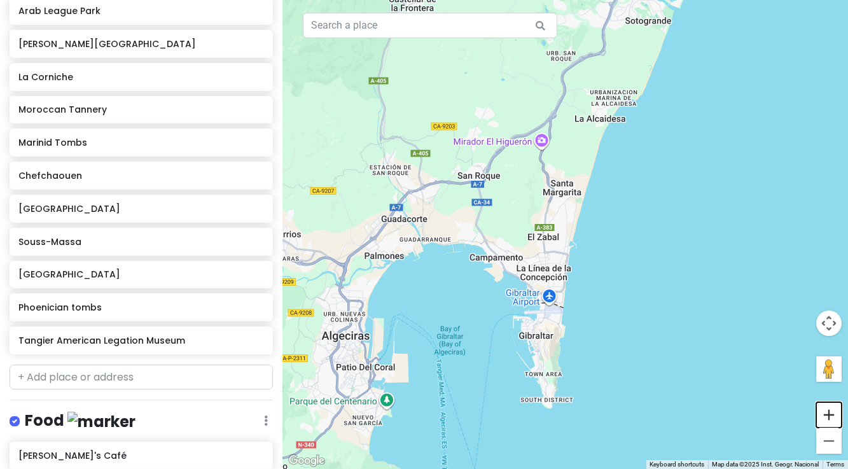
click at [831, 413] on button "Zoom in" at bounding box center [828, 414] width 25 height 25
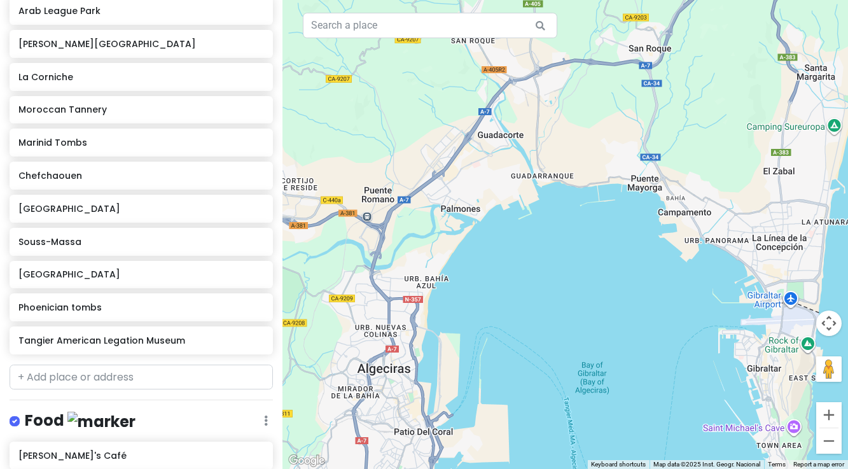
drag, startPoint x: 398, startPoint y: 274, endPoint x: 657, endPoint y: 205, distance: 267.8
click at [657, 205] on div at bounding box center [564, 234] width 565 height 469
